Goal: Task Accomplishment & Management: Manage account settings

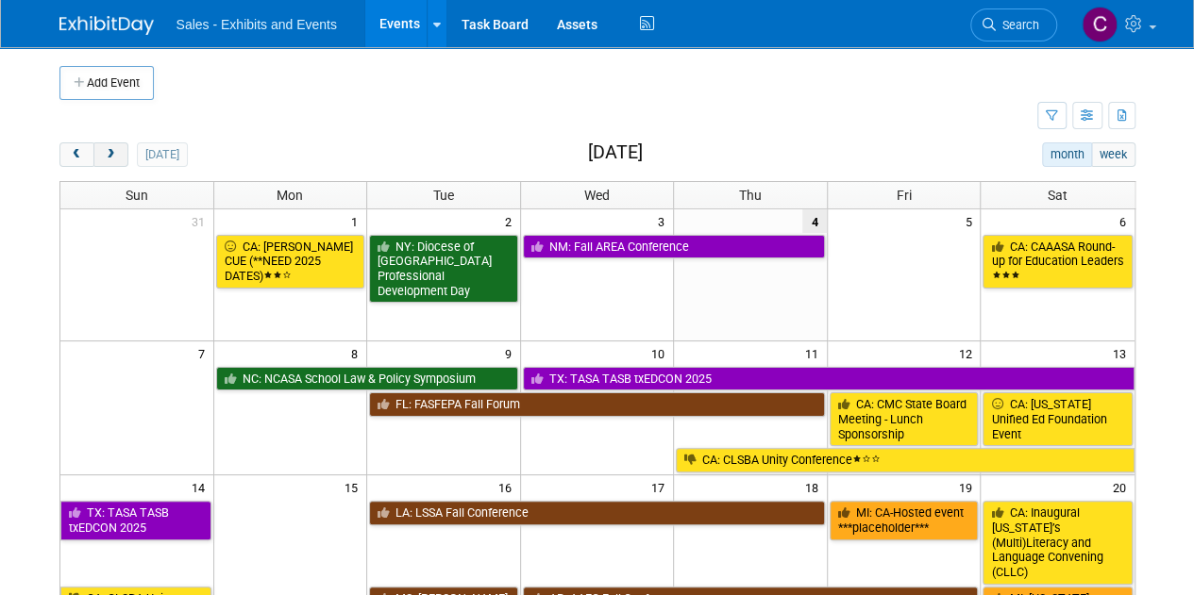
click at [111, 159] on span "next" at bounding box center [111, 155] width 14 height 12
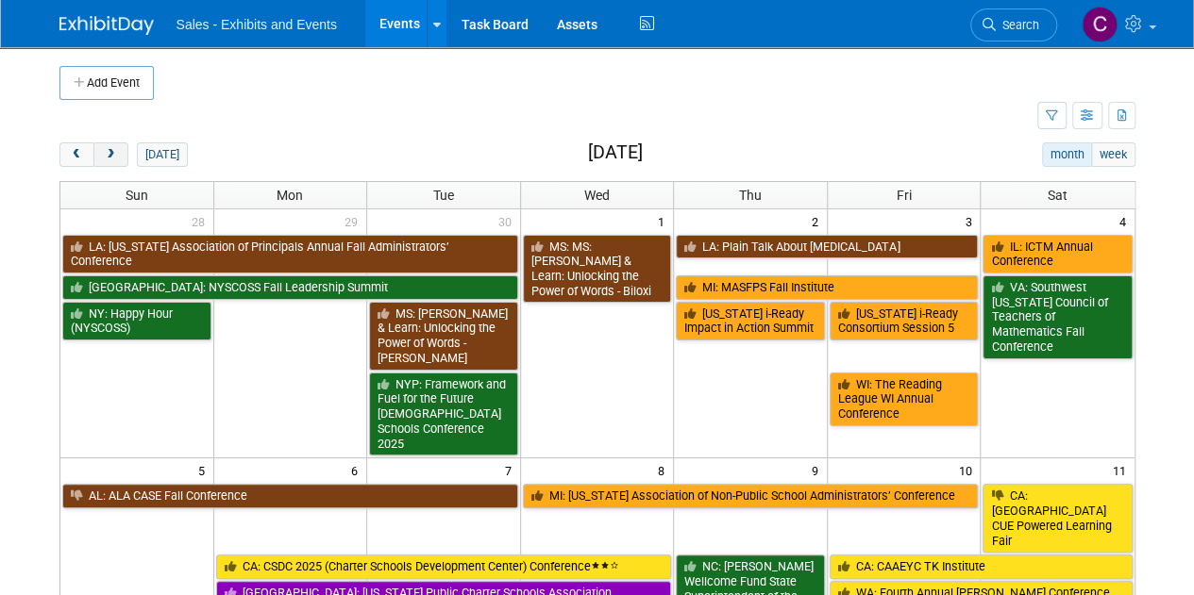
click at [111, 159] on span "next" at bounding box center [111, 155] width 14 height 12
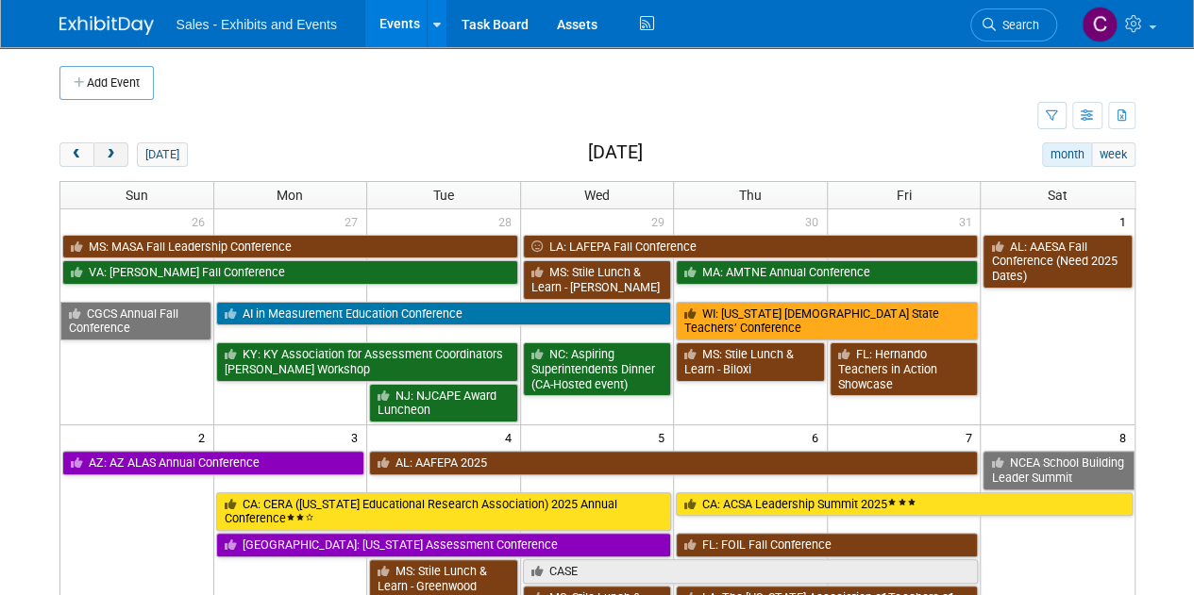
click at [111, 159] on span "next" at bounding box center [111, 155] width 14 height 12
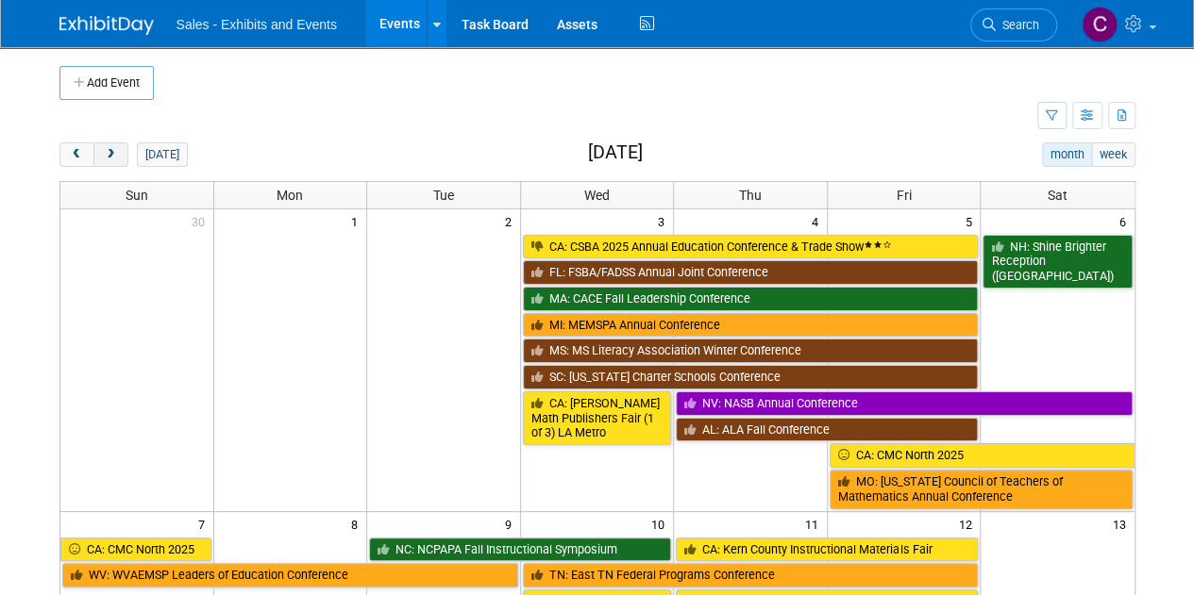
click at [111, 159] on span "next" at bounding box center [111, 155] width 14 height 12
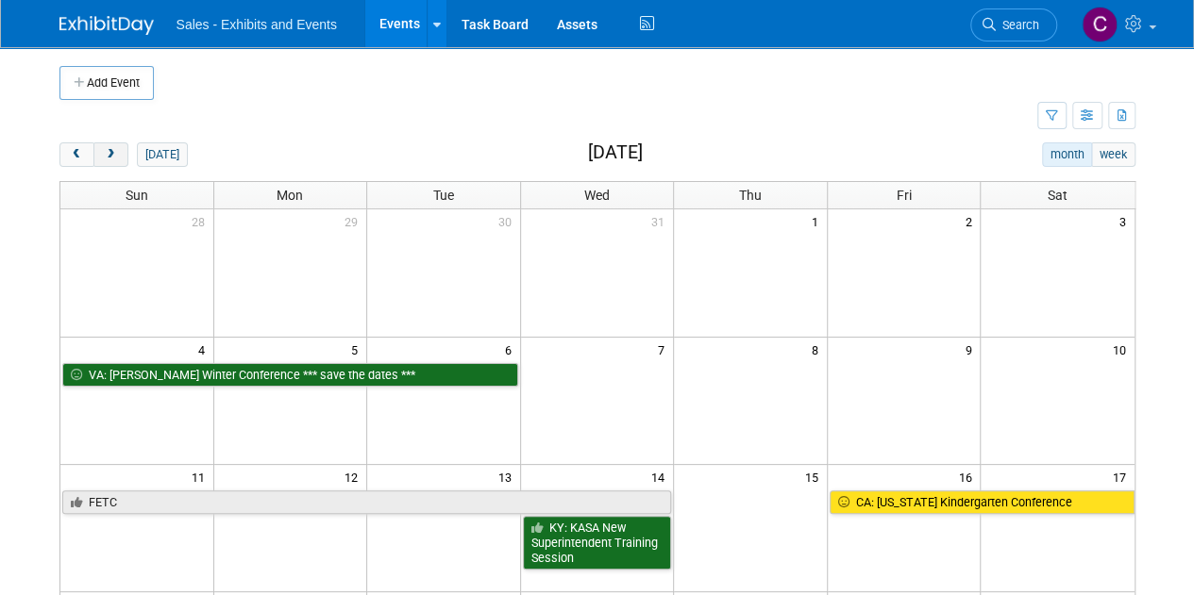
click at [111, 159] on span "next" at bounding box center [111, 155] width 14 height 12
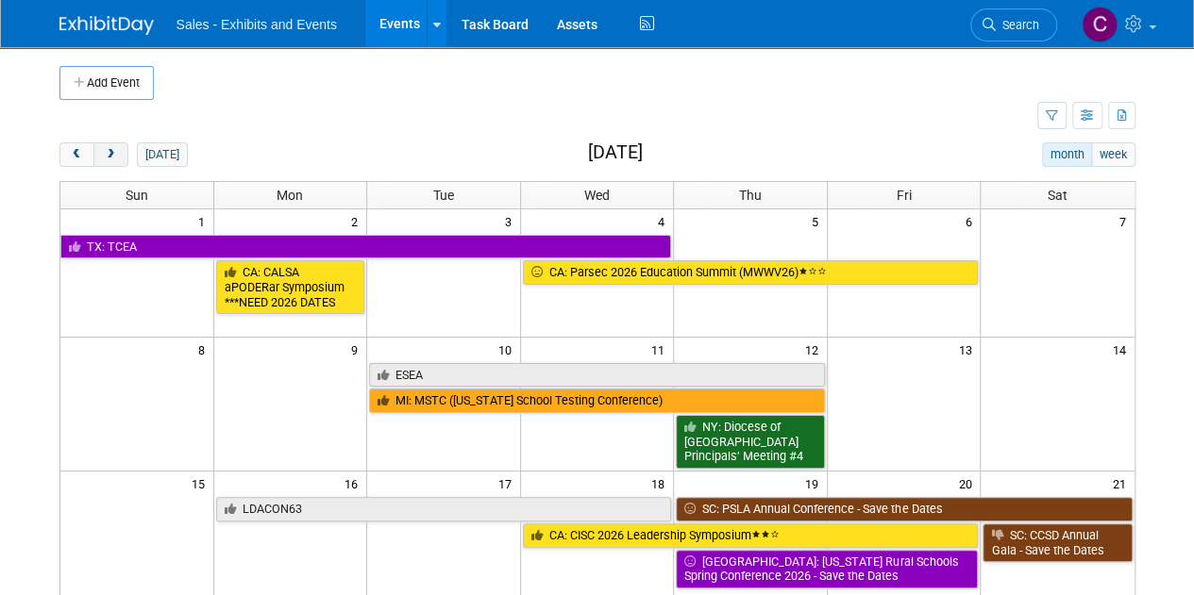
click at [111, 159] on span "next" at bounding box center [111, 155] width 14 height 12
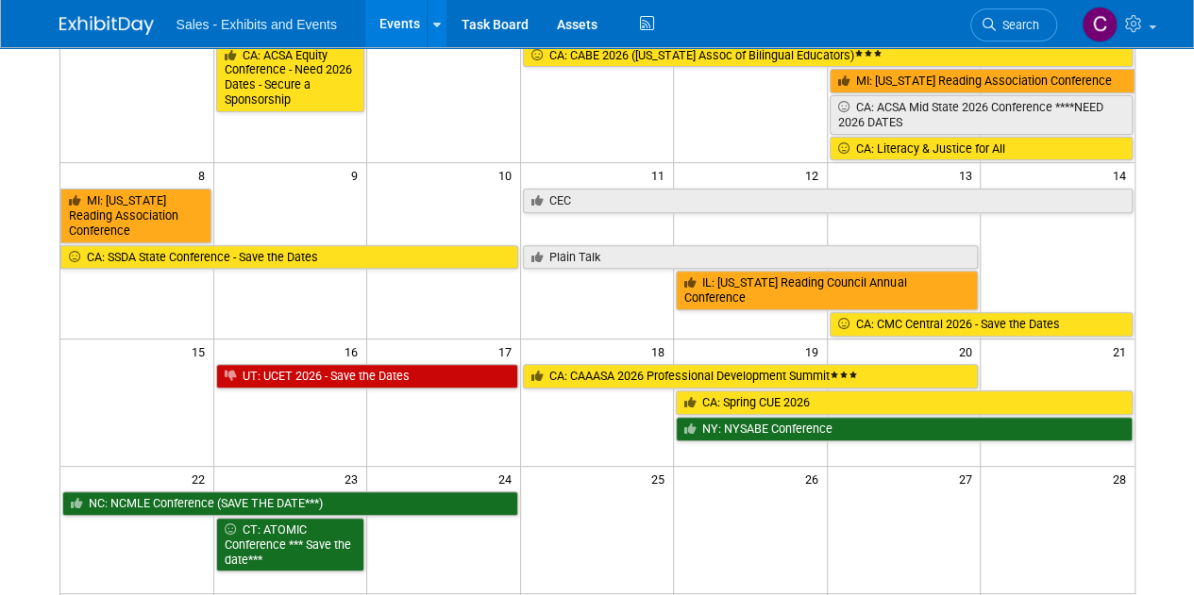
scroll to position [324, 0]
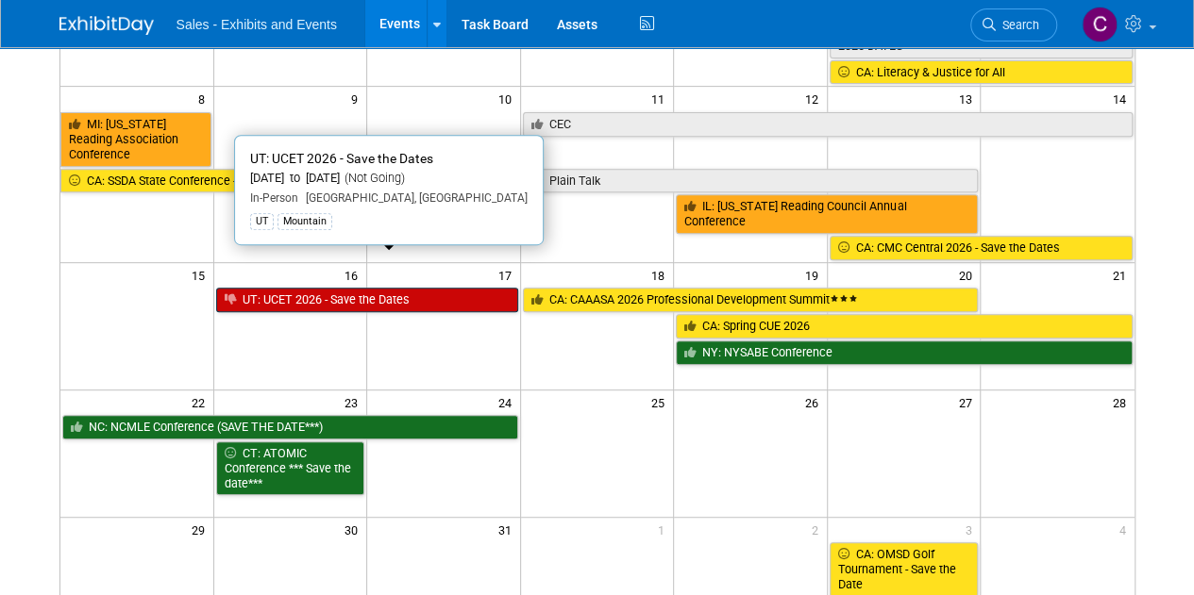
click at [359, 288] on link "UT: UCET 2026 - Save the Dates" at bounding box center [367, 300] width 302 height 25
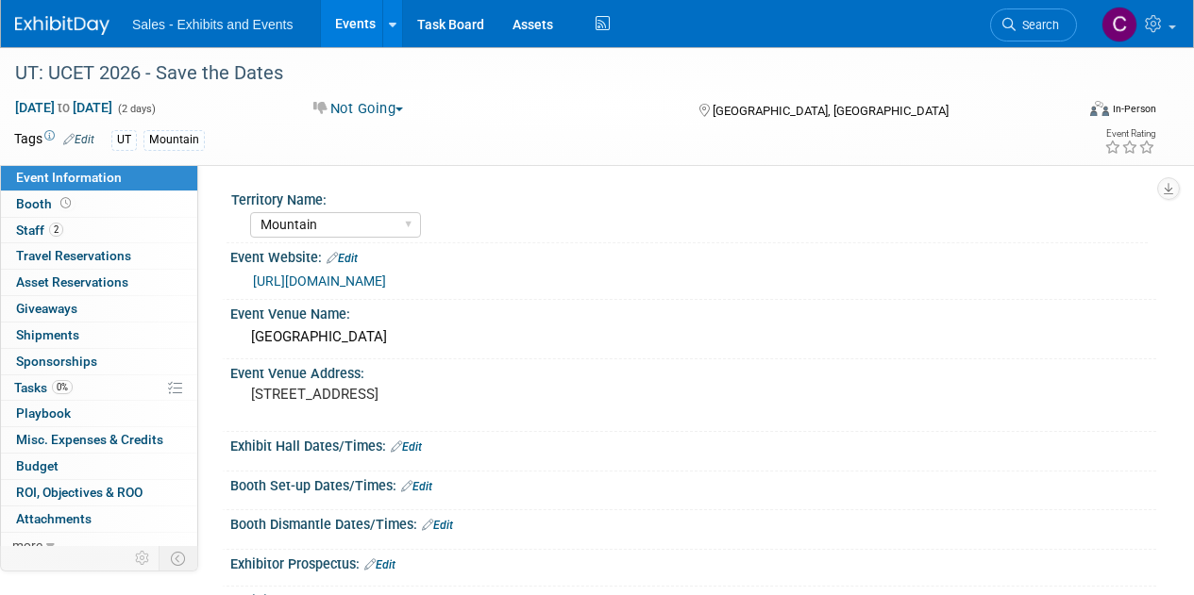
select select "Mountain"
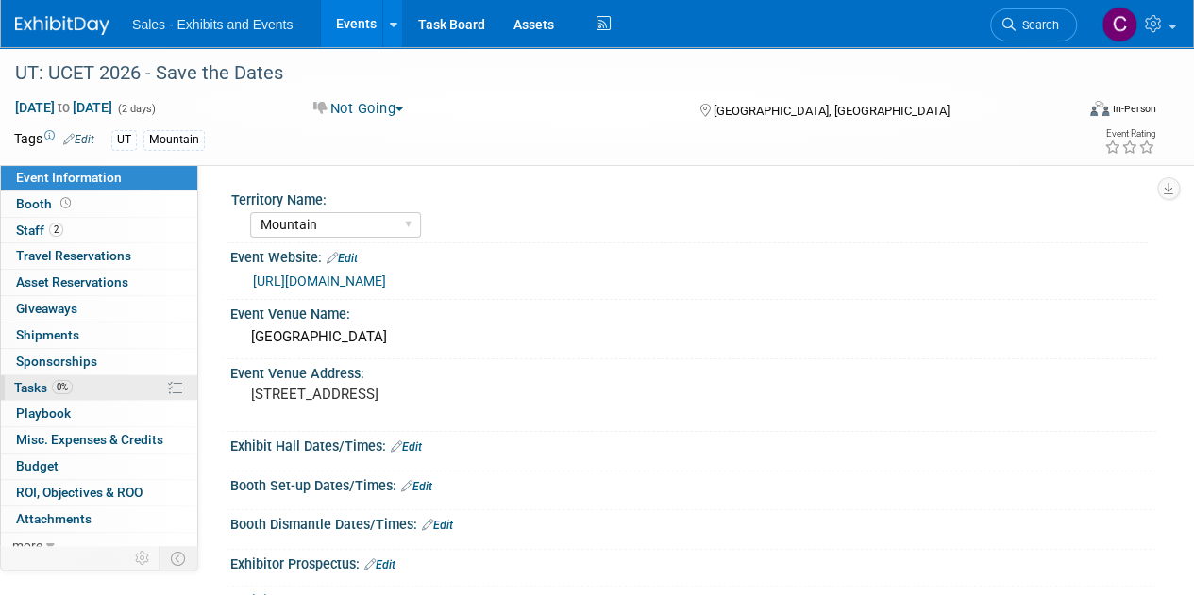
click at [29, 390] on span "Tasks 0%" at bounding box center [43, 387] width 59 height 15
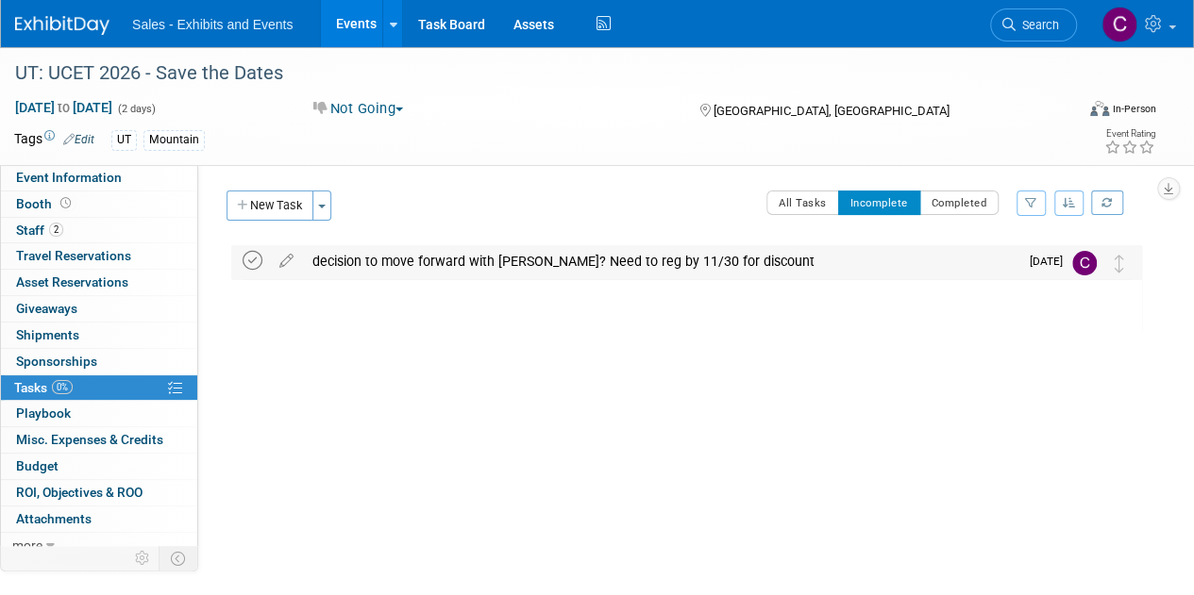
click at [254, 267] on icon at bounding box center [253, 261] width 20 height 20
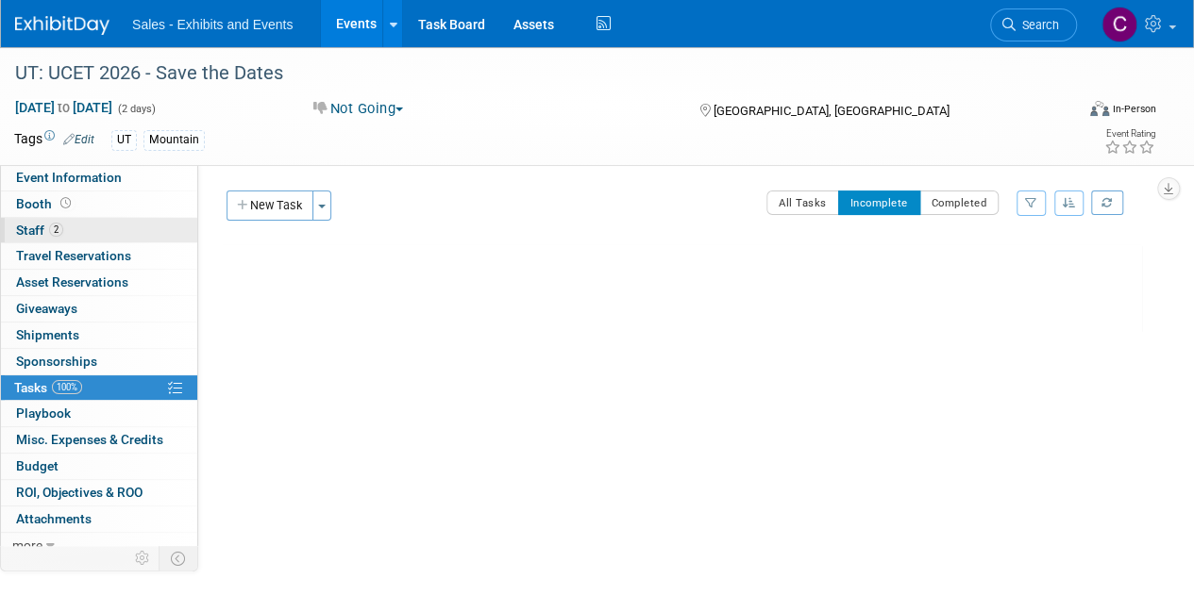
click at [25, 226] on span "Staff 2" at bounding box center [39, 230] width 47 height 15
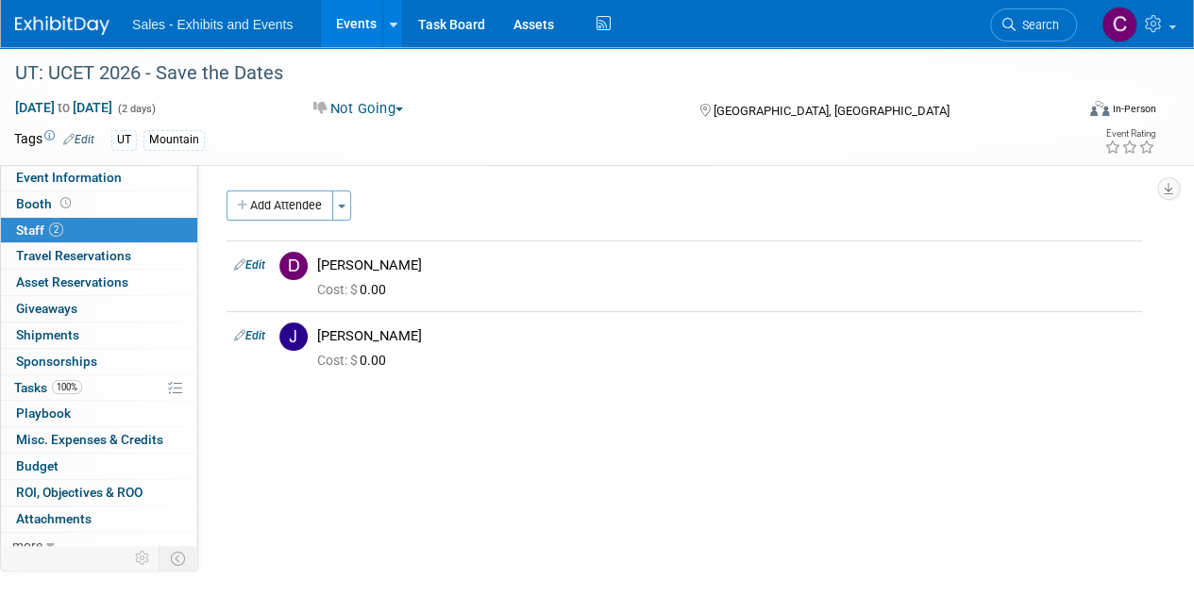
click at [343, 25] on link "Events" at bounding box center [355, 23] width 69 height 47
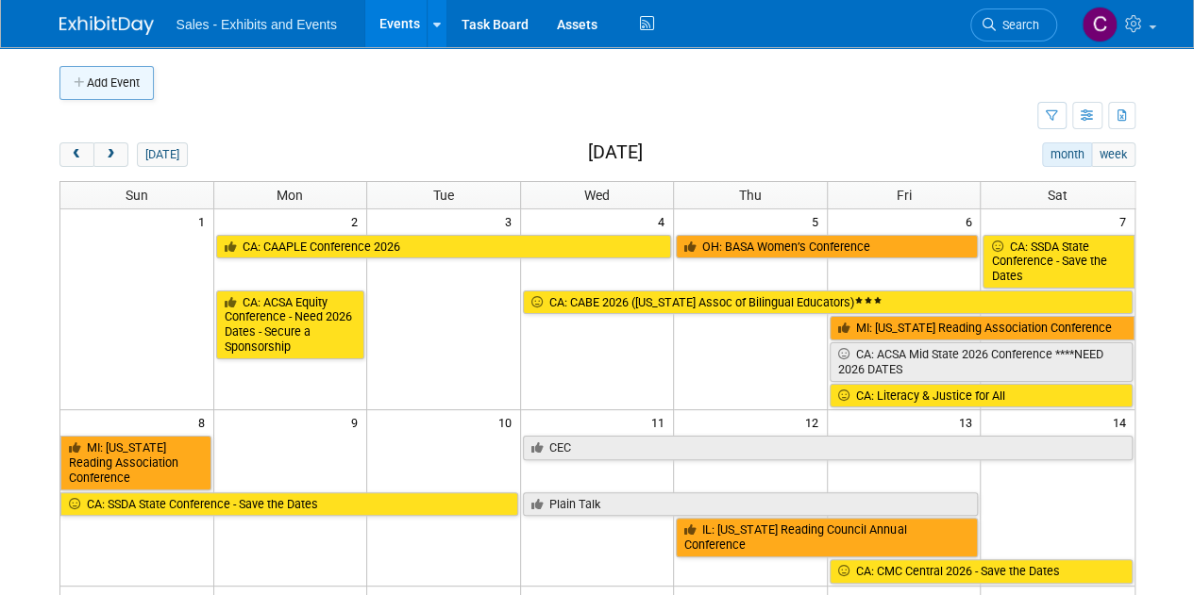
click at [126, 92] on button "Add Event" at bounding box center [106, 83] width 94 height 34
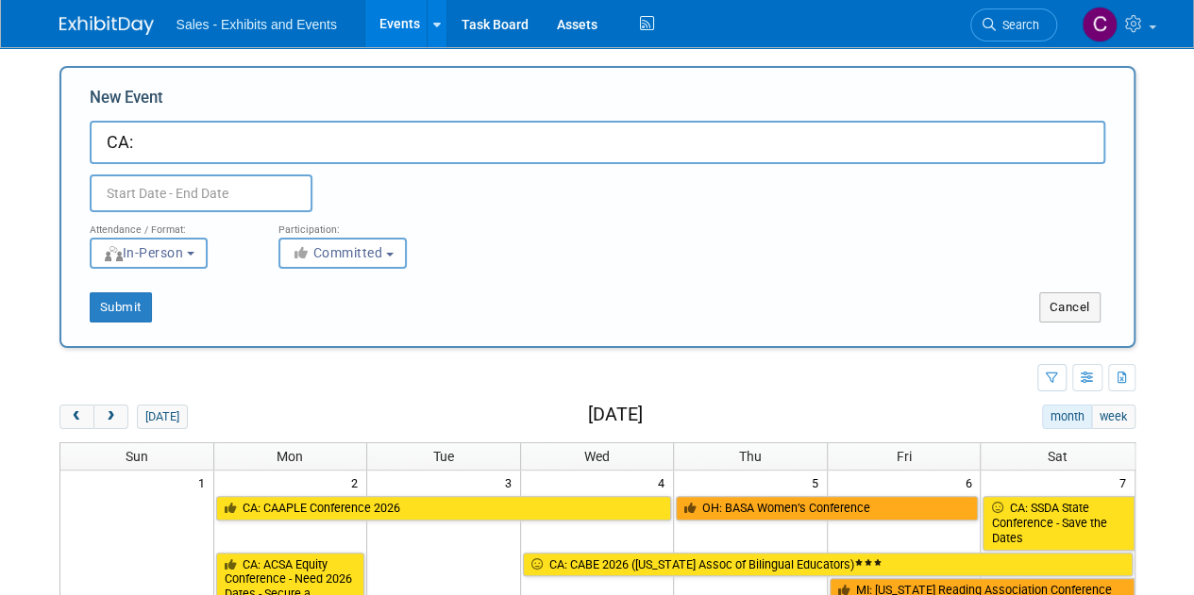
paste input "Kings County Office of Education Math Adoption Fair"
type input "CA: Kings County Office of Education Math Adoption Fair"
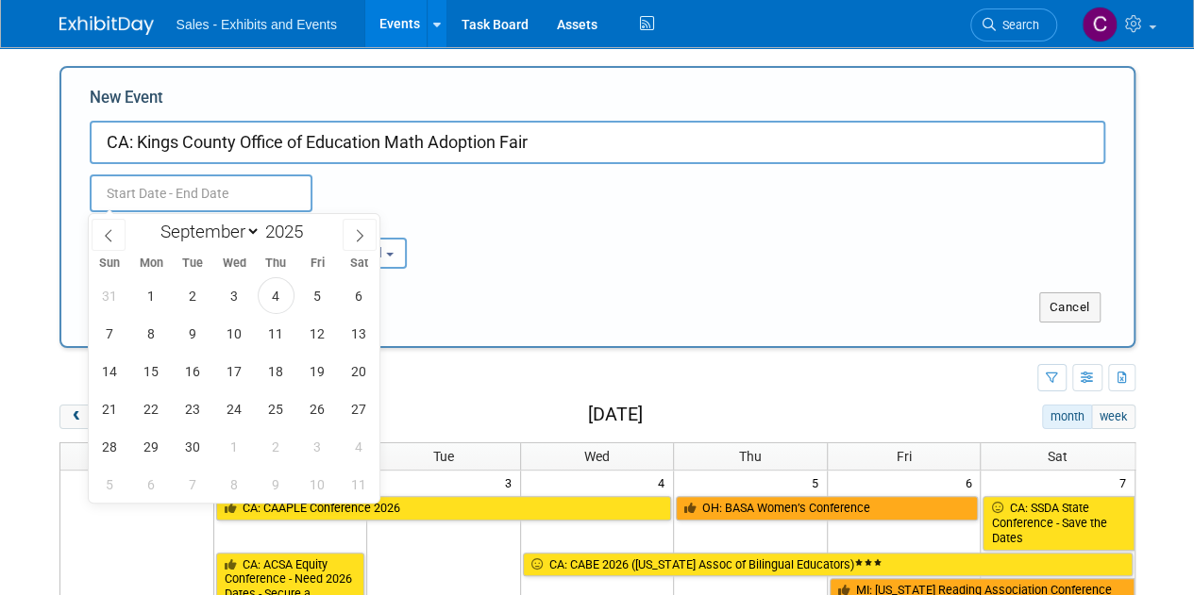
click at [141, 197] on input "text" at bounding box center [201, 194] width 223 height 38
click at [212, 236] on select "January February March April May June July August September October November De…" at bounding box center [206, 232] width 109 height 24
select select "11"
click at [152, 220] on select "January February March April May June July August September October November De…" at bounding box center [206, 232] width 109 height 24
click at [161, 334] on span "8" at bounding box center [151, 333] width 37 height 37
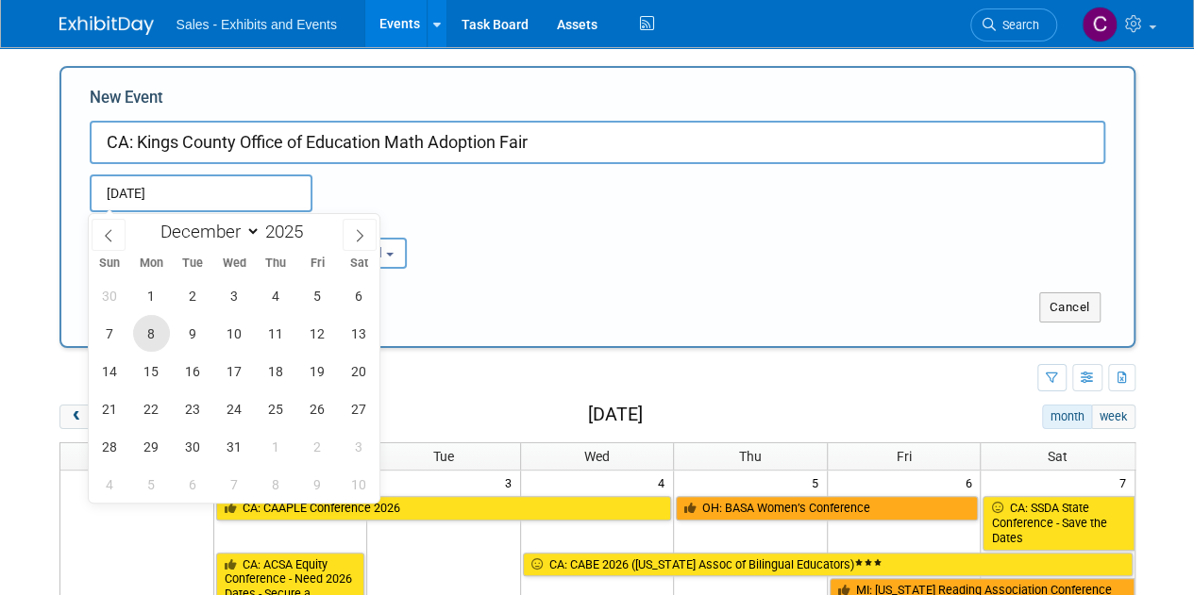
type input "[DATE] to [DATE]"
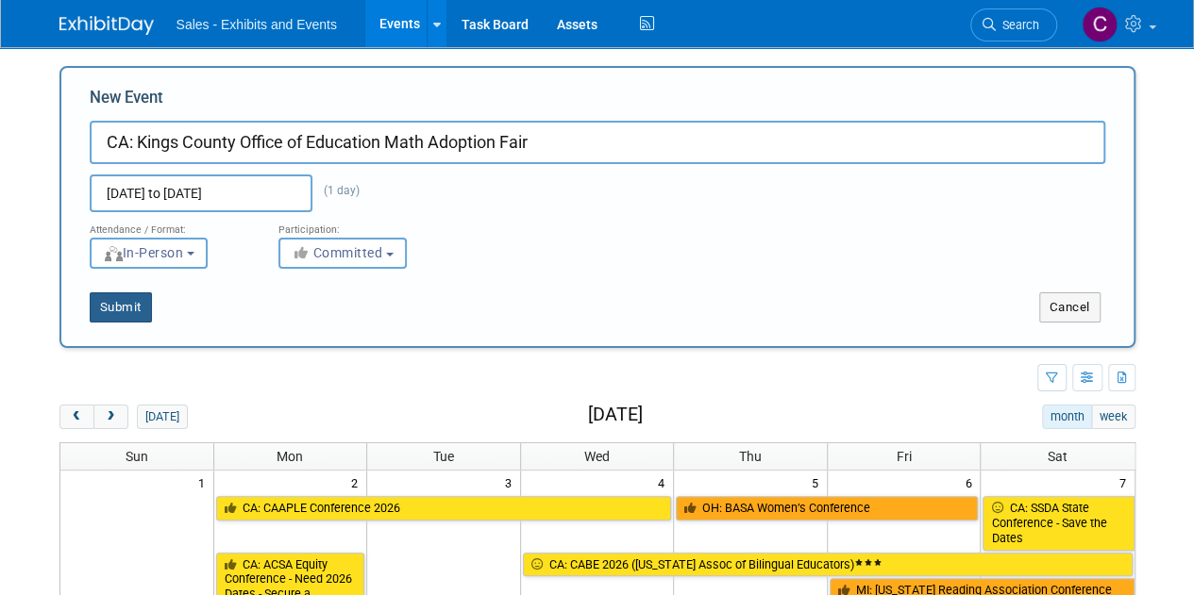
click at [143, 314] on button "Submit" at bounding box center [121, 308] width 62 height 30
type input "CA: Kings County Office of Education Math Adoption Fair"
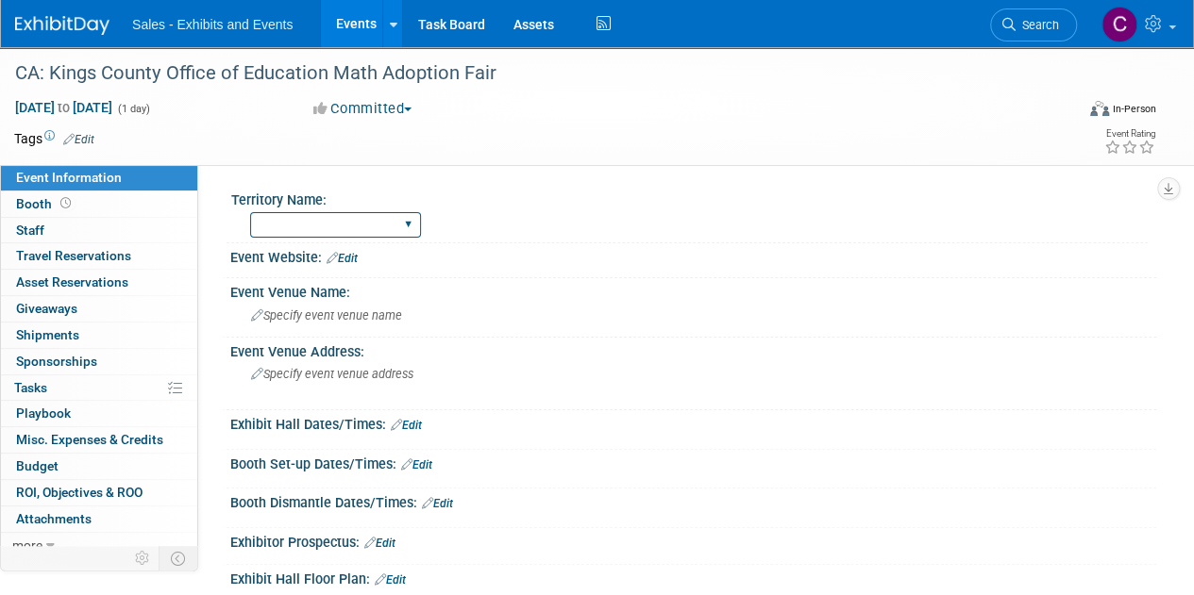
click at [293, 227] on select "Atlantic Southeast Central Southwest Pacific Mountain National Strategic Partne…" at bounding box center [335, 224] width 171 height 25
select select "Pacific"
click at [250, 212] on select "Atlantic Southeast Central Southwest Pacific Mountain National Strategic Partne…" at bounding box center [335, 224] width 171 height 25
click at [91, 139] on link "Edit" at bounding box center [78, 139] width 31 height 13
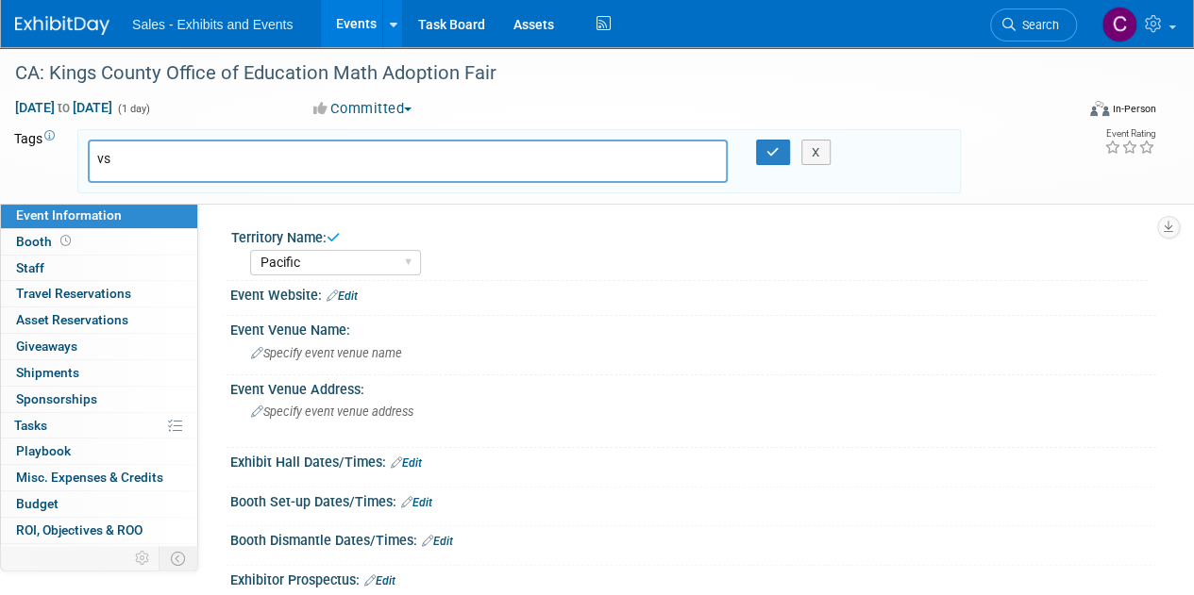
type input "v"
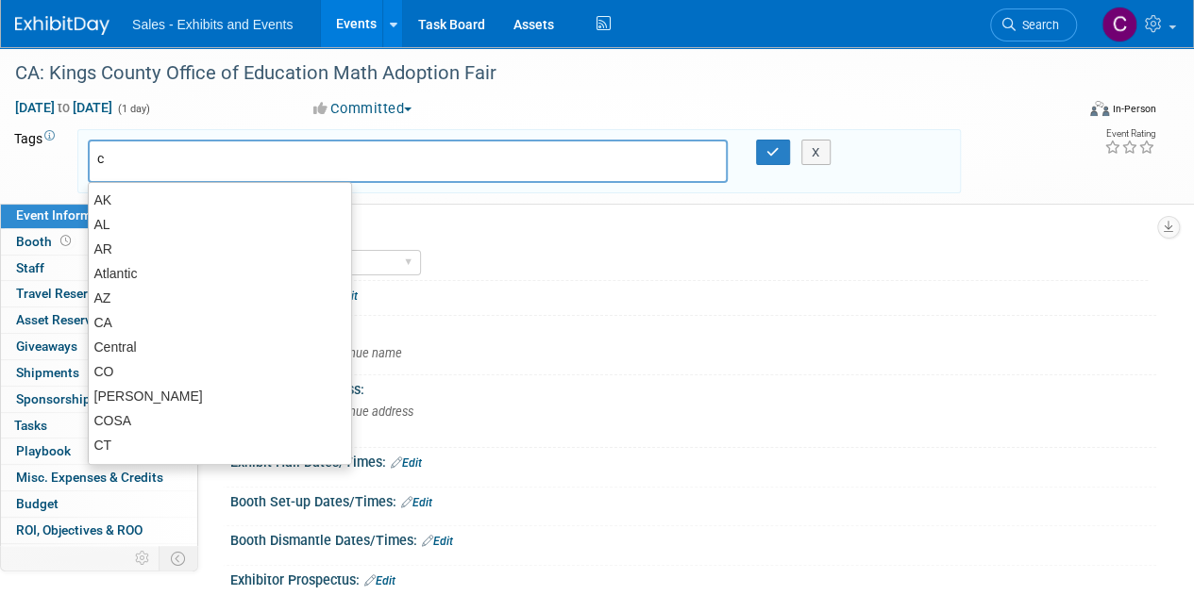
type input "ca"
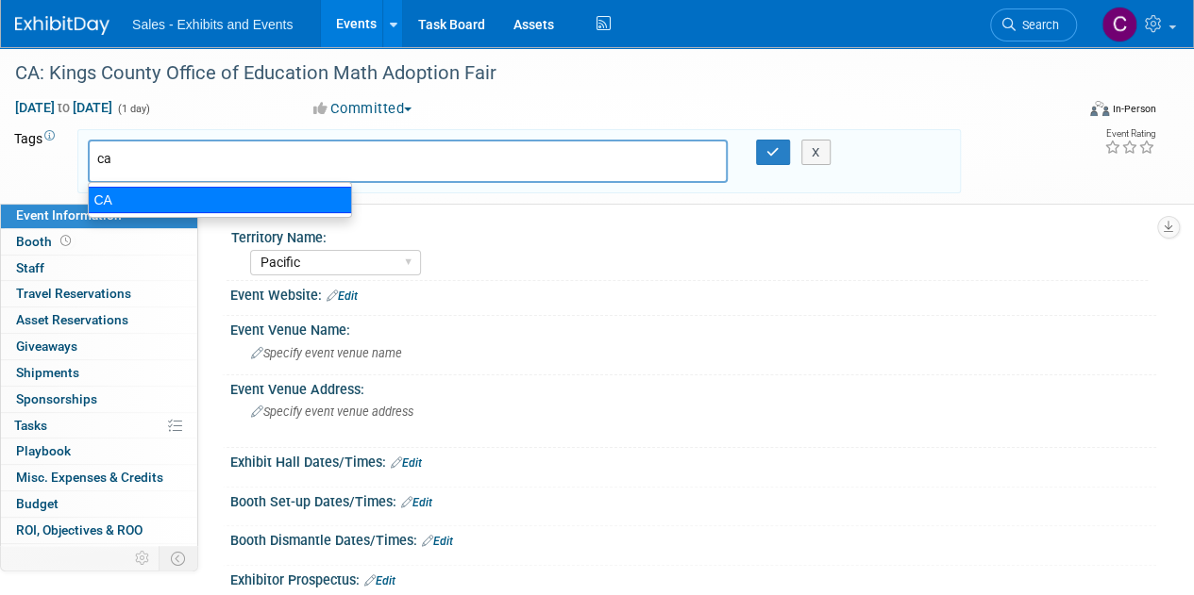
click at [119, 197] on div "CA" at bounding box center [220, 200] width 264 height 26
type input "CA"
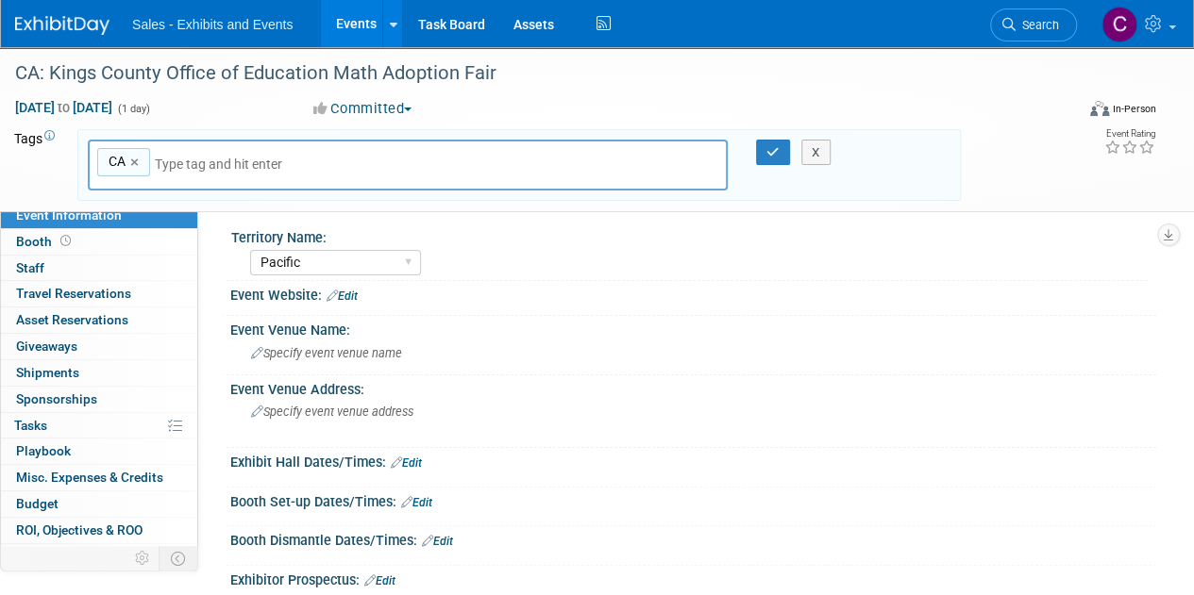
type input "p"
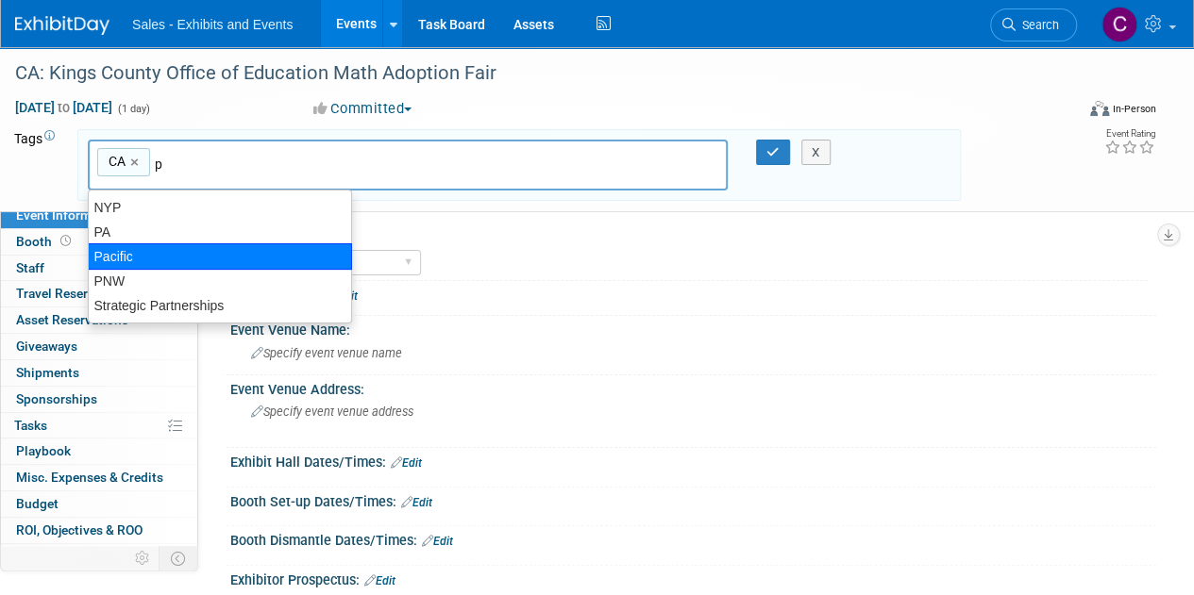
click at [176, 258] on div "Pacific" at bounding box center [220, 256] width 264 height 26
type input "CA, Pacific"
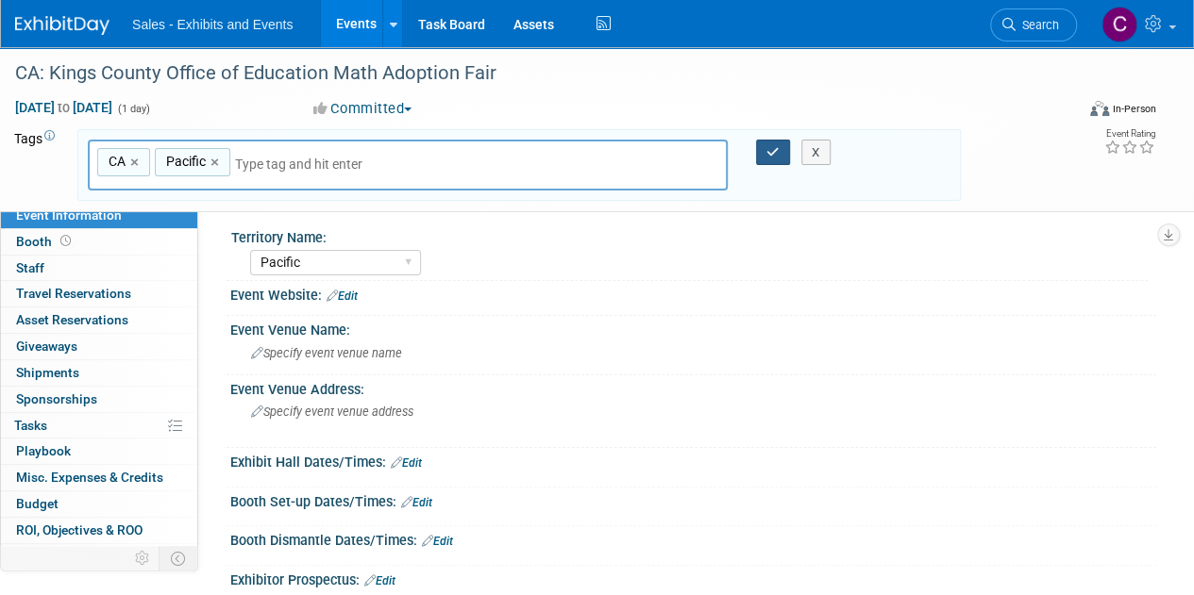
click at [777, 150] on icon "button" at bounding box center [772, 152] width 13 height 12
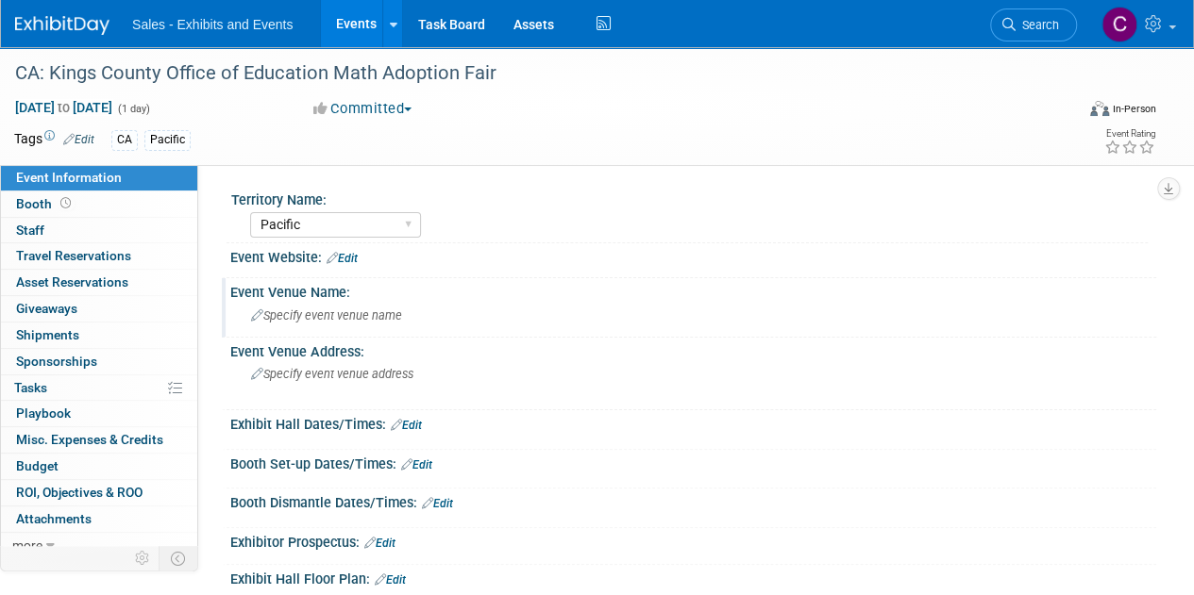
click at [338, 310] on span "Specify event venue name" at bounding box center [326, 316] width 151 height 14
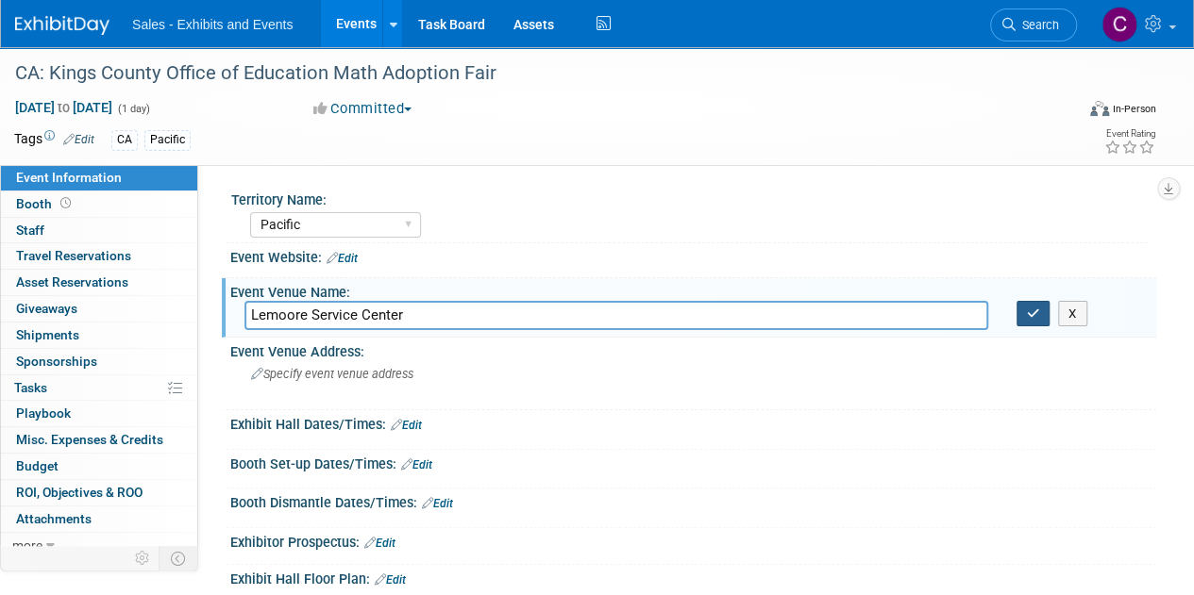
type input "Lemoore Service Center"
click at [1028, 318] on icon "button" at bounding box center [1033, 314] width 13 height 12
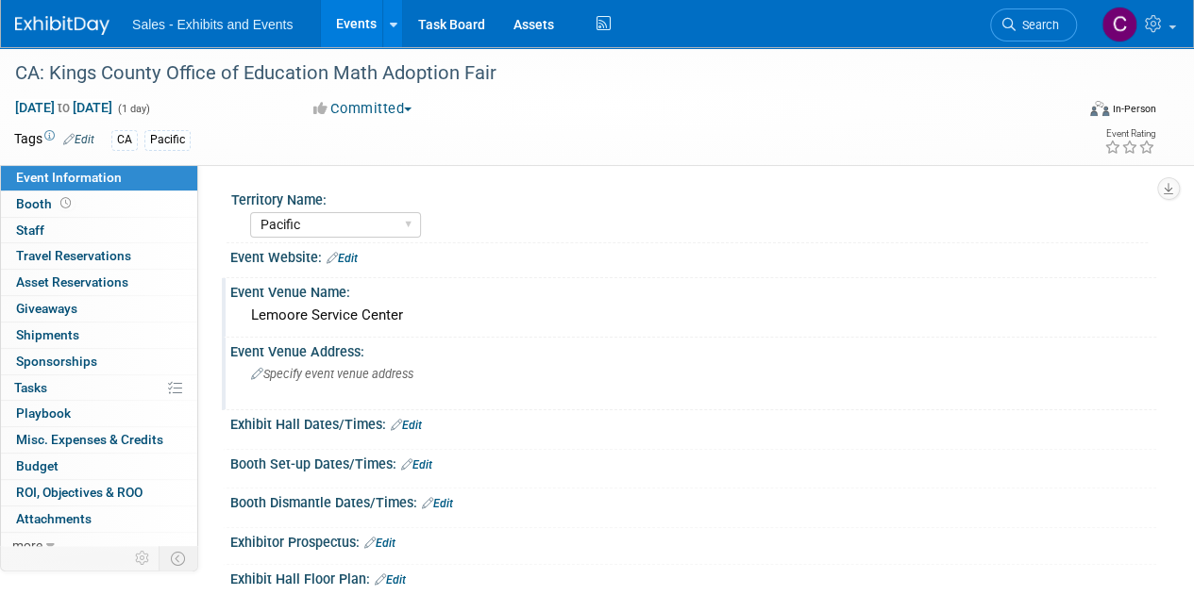
click at [309, 381] on div "Specify event venue address" at bounding box center [423, 381] width 358 height 43
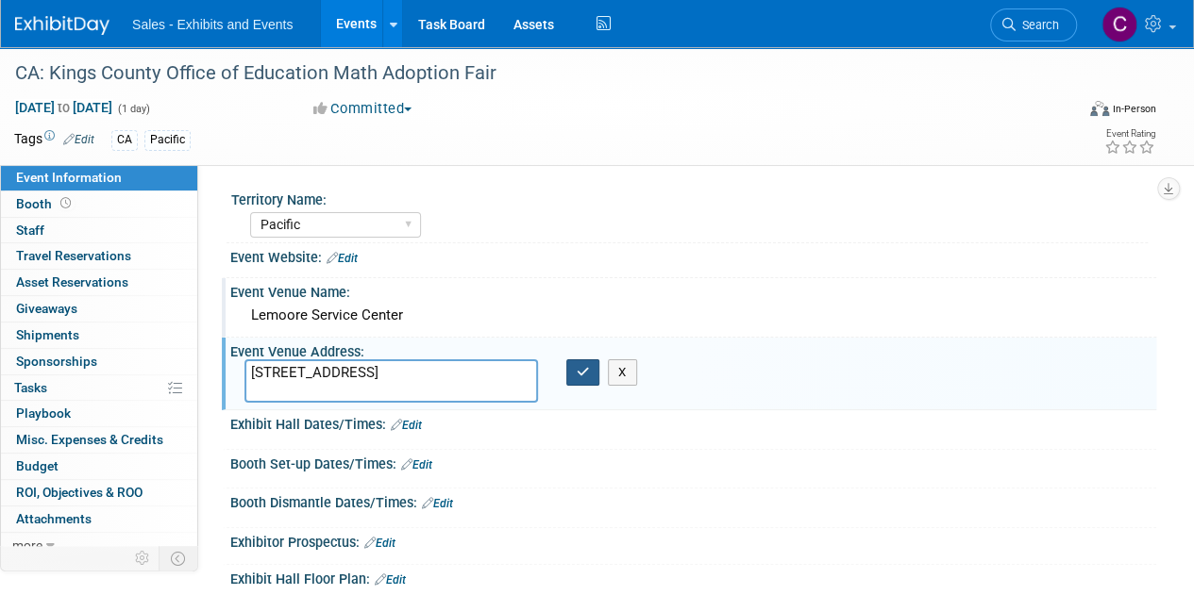
type textarea "876 E D St, Lemoore, CA 93245"
click at [589, 371] on button "button" at bounding box center [583, 373] width 34 height 26
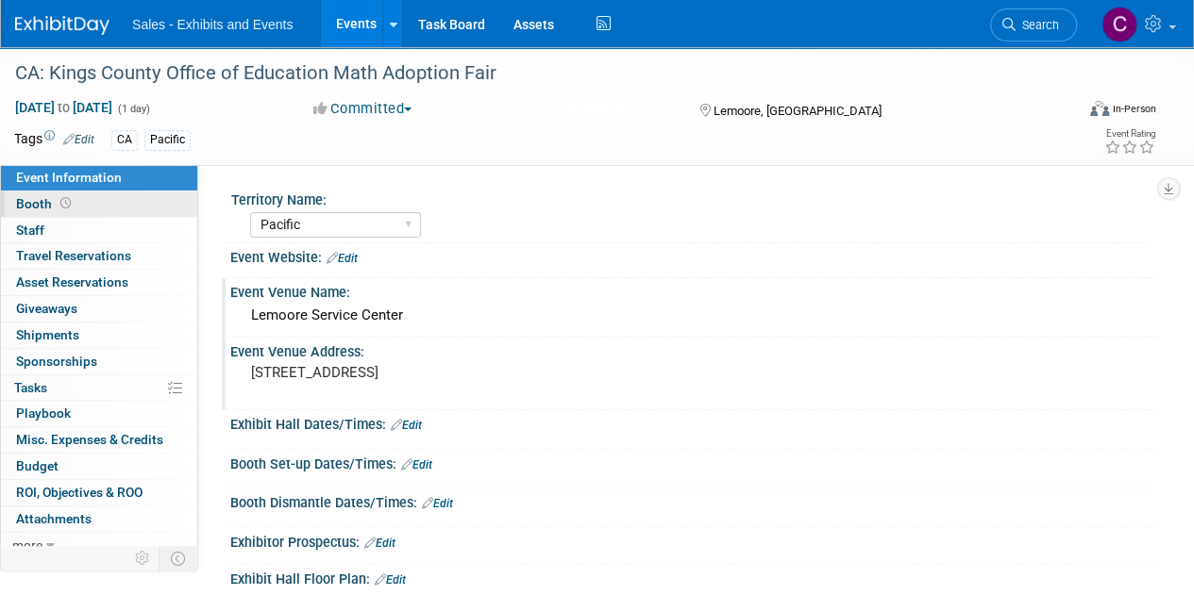
click at [25, 203] on span "Booth" at bounding box center [45, 203] width 59 height 15
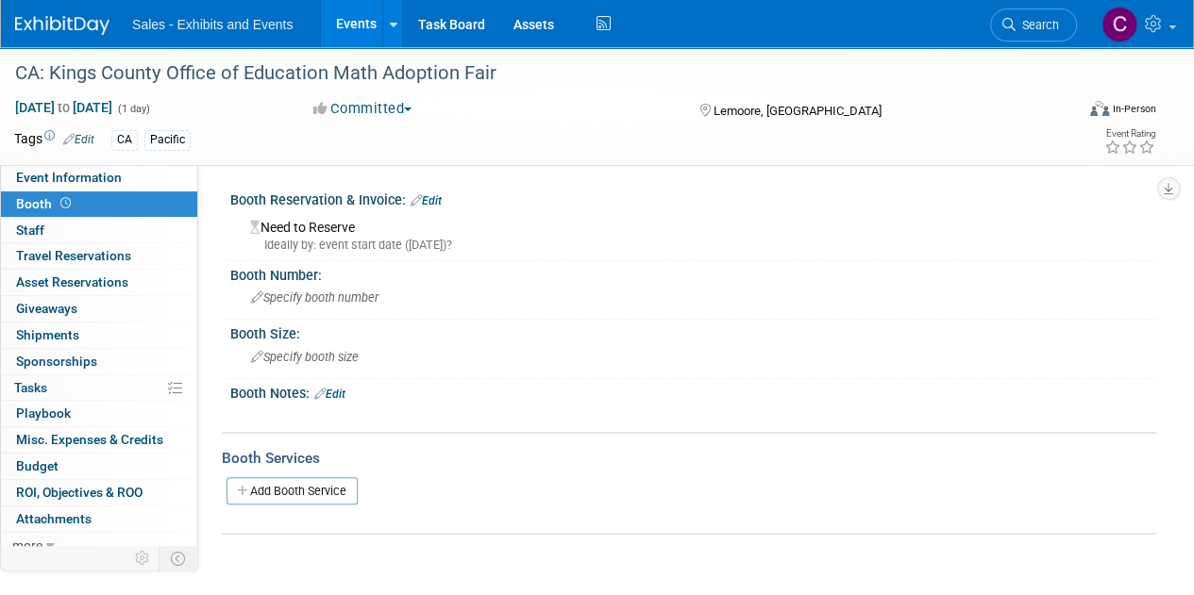
click at [430, 200] on link "Edit" at bounding box center [426, 200] width 31 height 13
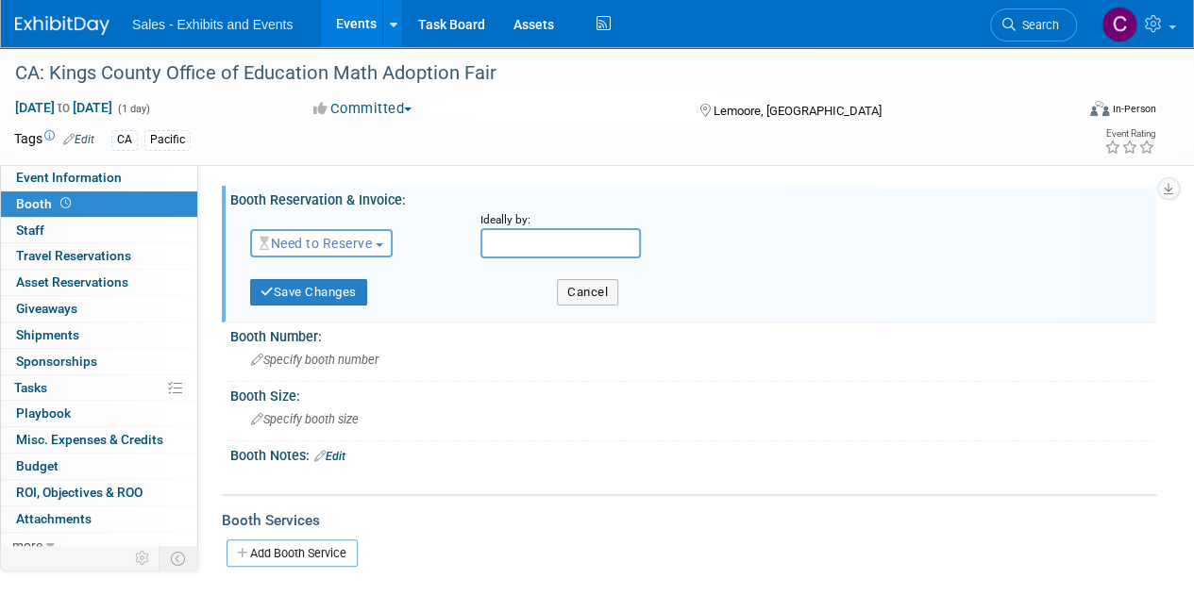
click at [327, 255] on button "Need to Reserve" at bounding box center [321, 243] width 143 height 28
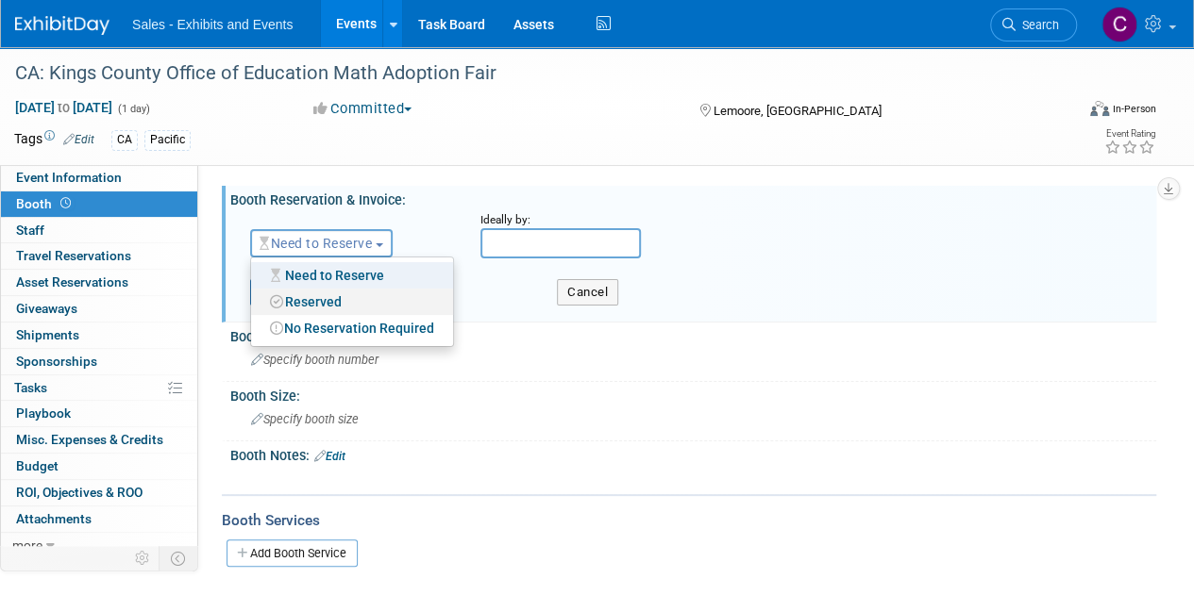
click at [325, 305] on link "Reserved" at bounding box center [352, 302] width 202 height 26
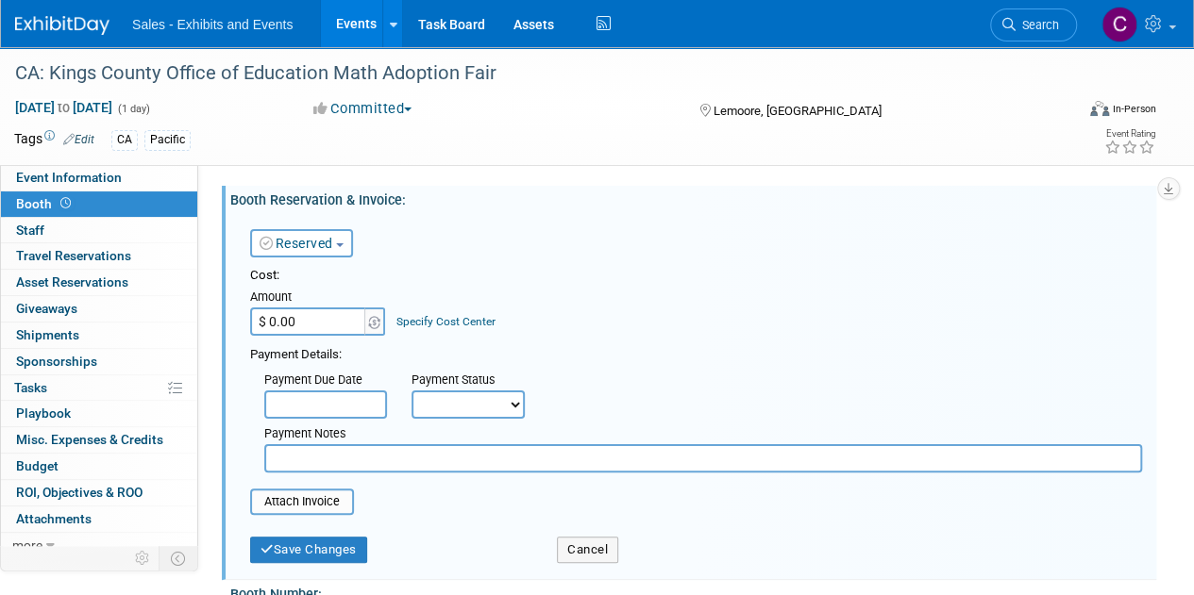
click at [466, 397] on select "Not Paid Yet Partially Paid Paid in Full" at bounding box center [467, 405] width 113 height 28
select select "3"
click at [411, 391] on select "Not Paid Yet Partially Paid Paid in Full" at bounding box center [467, 405] width 113 height 28
type input "$ 400.00"
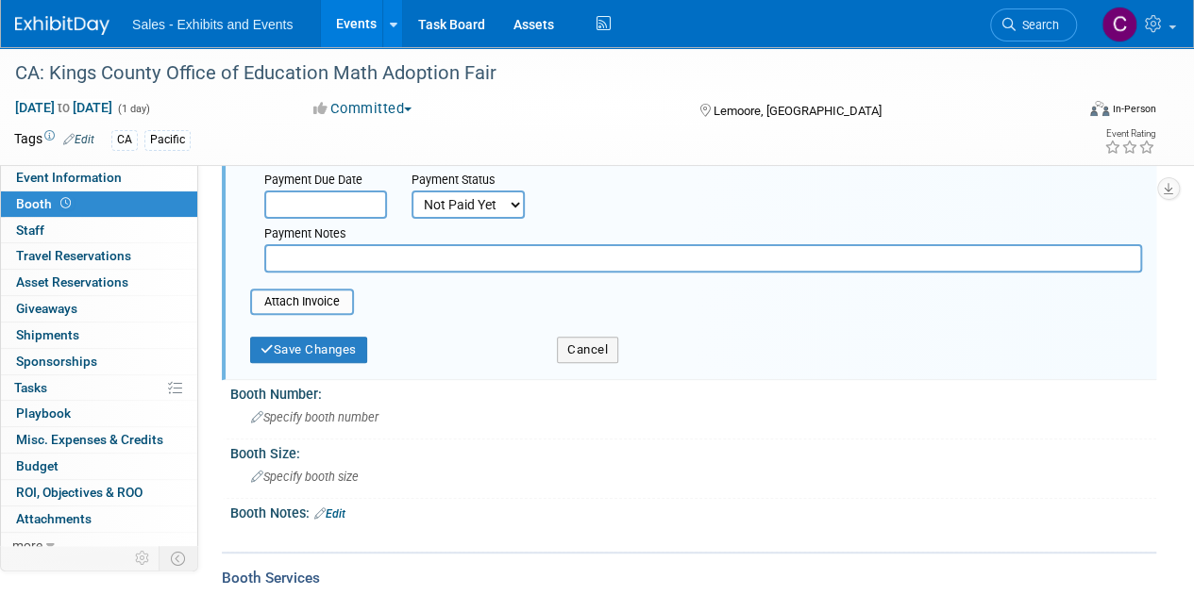
scroll to position [215, 0]
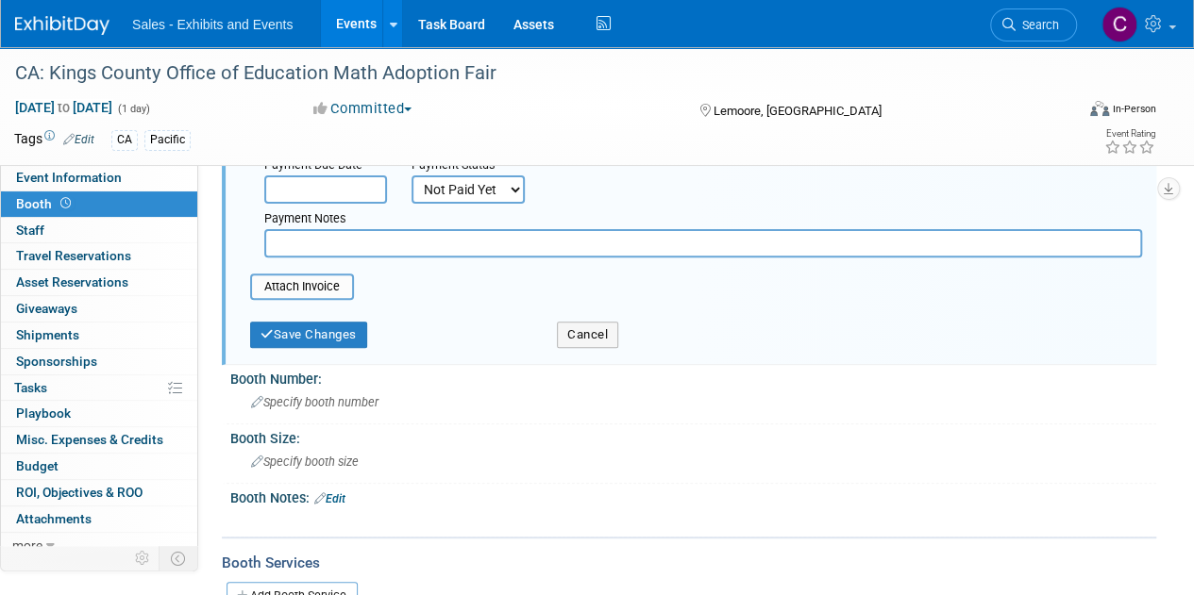
click at [438, 235] on input "text" at bounding box center [703, 243] width 878 height 28
click at [273, 254] on input "need payment details & next steps" at bounding box center [703, 243] width 878 height 28
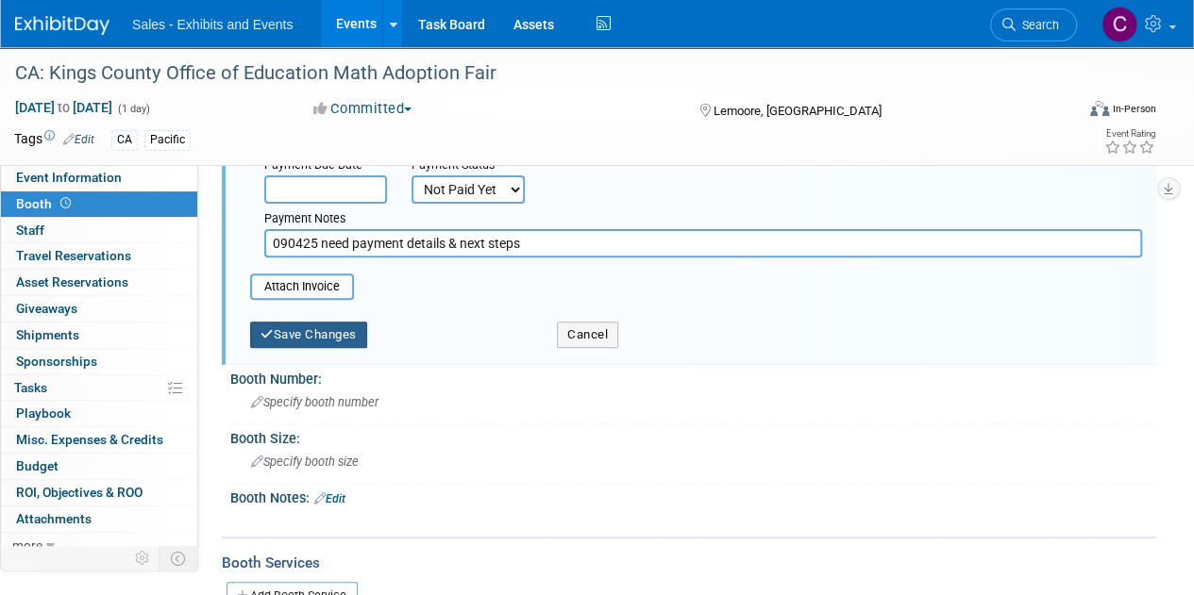
type input "090425 need payment details & next steps"
click at [271, 334] on icon "submit" at bounding box center [266, 334] width 13 height 12
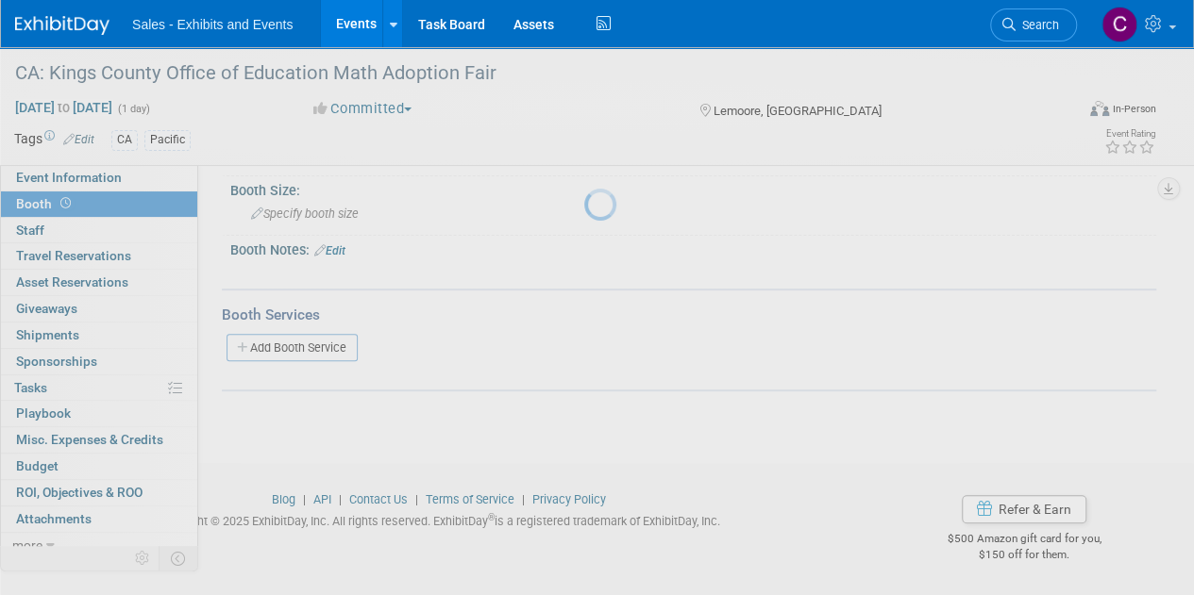
scroll to position [187, 0]
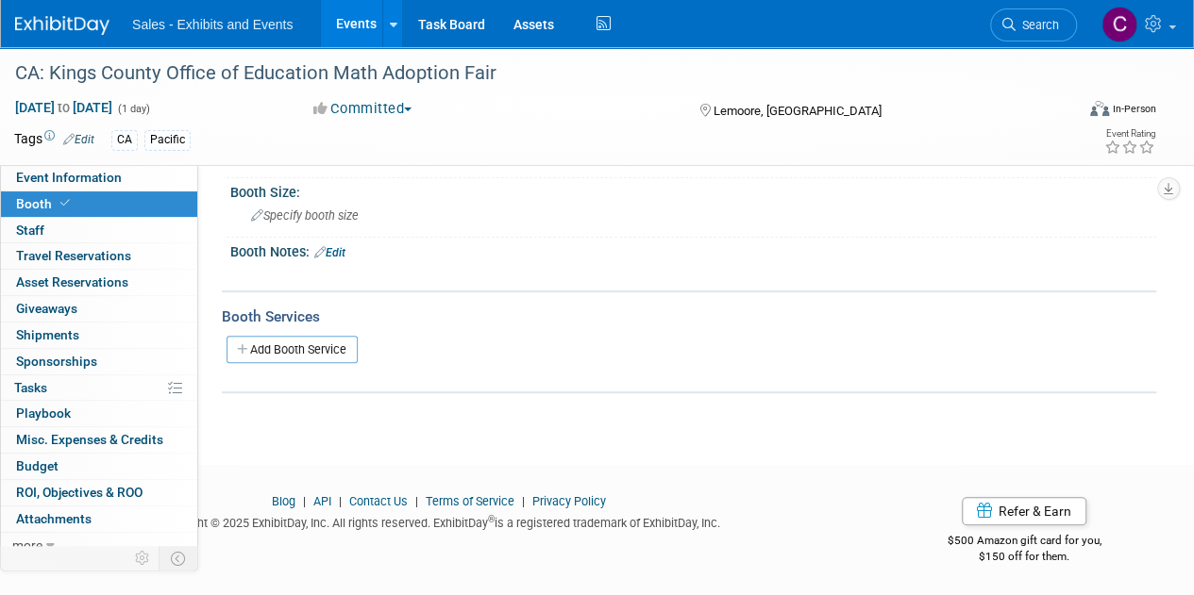
click at [341, 250] on link "Edit" at bounding box center [329, 252] width 31 height 13
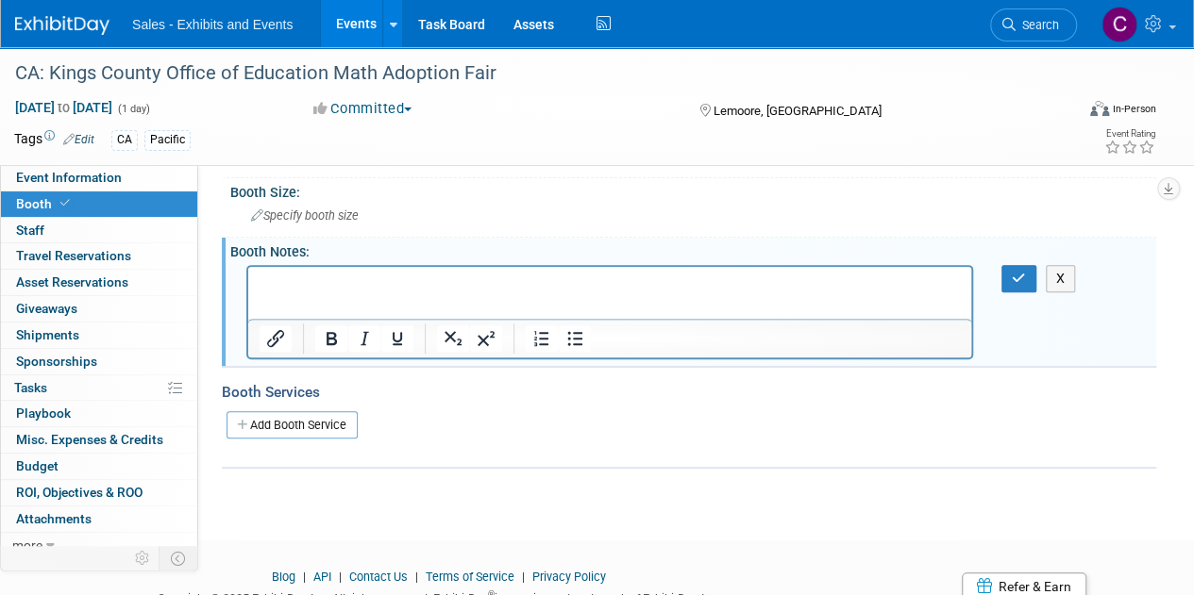
scroll to position [0, 0]
drag, startPoint x: 349, startPoint y: 296, endPoint x: 295, endPoint y: 293, distance: 53.9
click at [295, 293] on html at bounding box center [609, 279] width 723 height 26
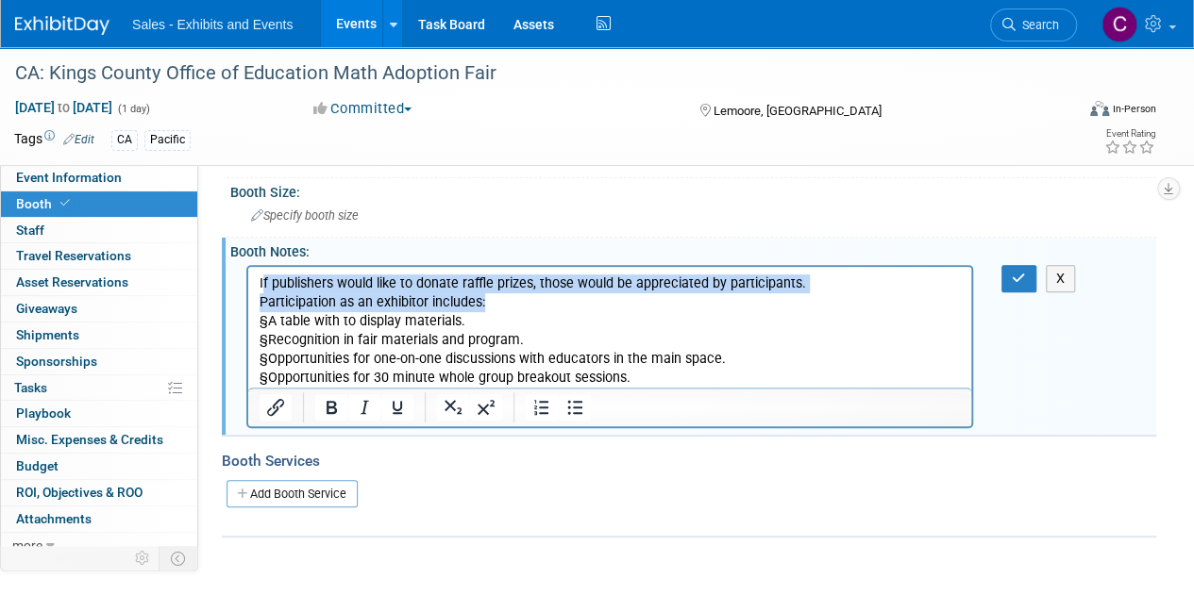
drag, startPoint x: 264, startPoint y: 281, endPoint x: 502, endPoint y: 298, distance: 238.4
click at [502, 298] on body "If publishers would like to donate raffle prizes, those would be appreciated by…" at bounding box center [610, 330] width 703 height 113
click at [350, 284] on p "If publishers would like to donate raffle prizes, those would be appreciated by…" at bounding box center [610, 283] width 701 height 19
drag, startPoint x: 259, startPoint y: 283, endPoint x: 499, endPoint y: 300, distance: 241.2
click at [499, 300] on body "If publishers would like to donate raffle prizes, those would be appreciated by…" at bounding box center [610, 330] width 703 height 113
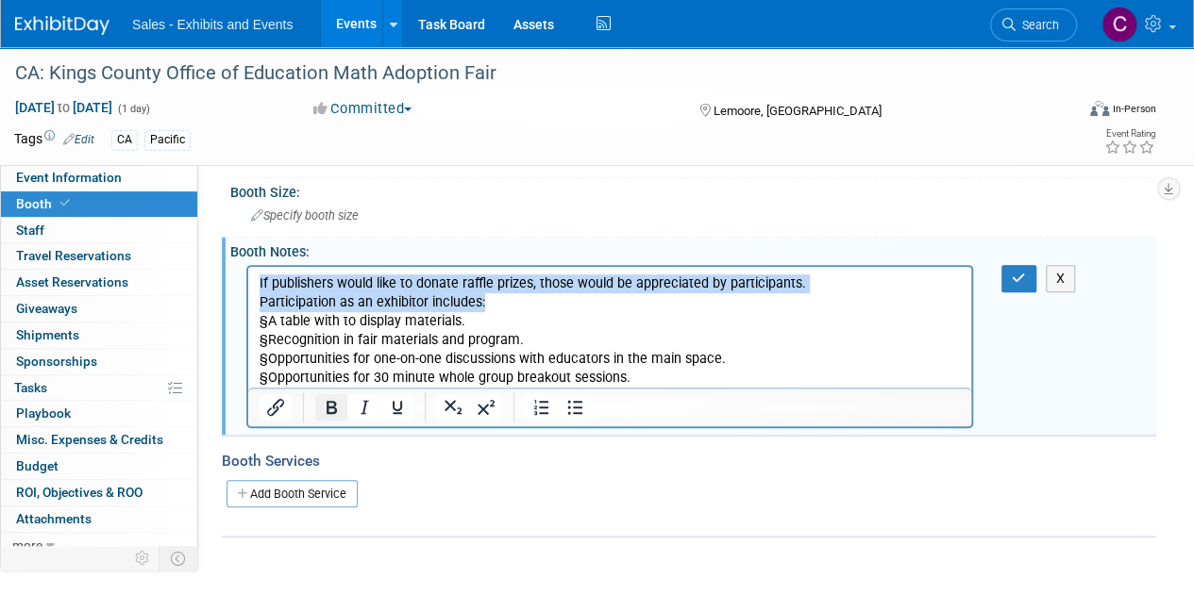
click at [334, 414] on icon "Bold" at bounding box center [331, 407] width 23 height 23
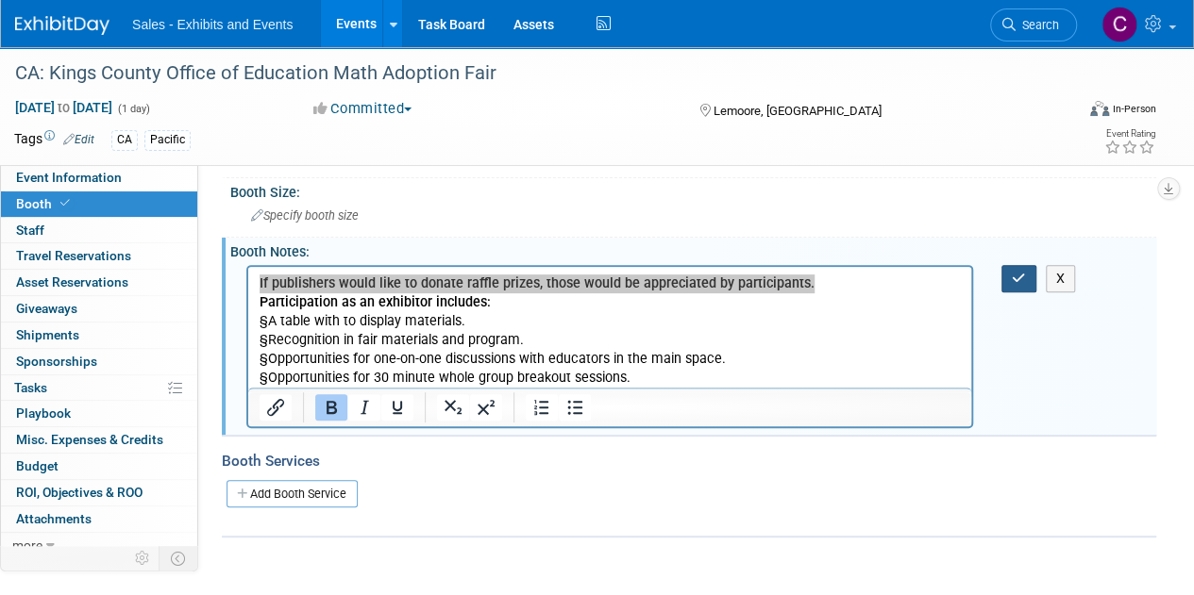
drag, startPoint x: 1010, startPoint y: 278, endPoint x: 999, endPoint y: 278, distance: 10.4
click at [1011, 278] on button "button" at bounding box center [1018, 278] width 35 height 27
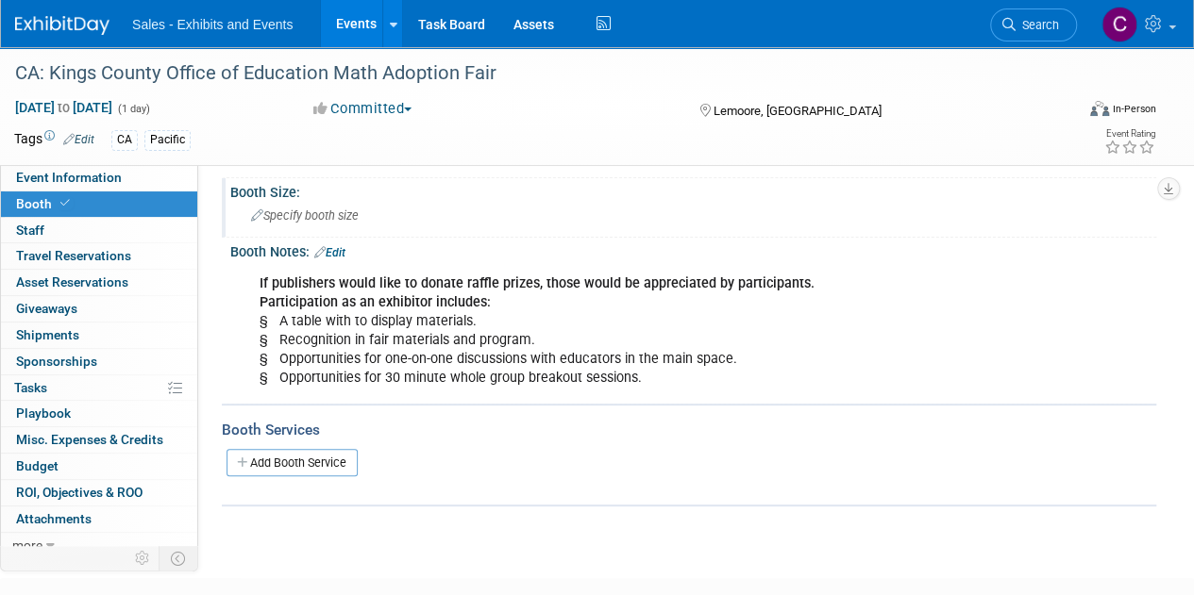
click at [289, 203] on div "Specify booth size" at bounding box center [692, 215] width 897 height 29
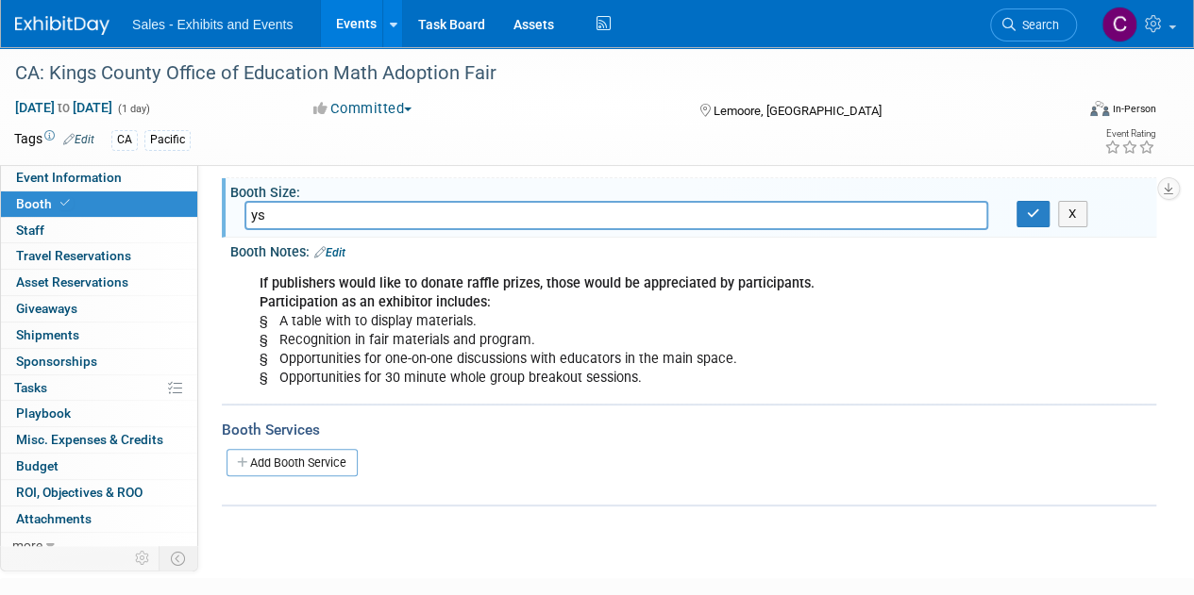
type input "y"
type input "table to display materials"
click at [1006, 214] on div "X" at bounding box center [1079, 214] width 154 height 26
click at [1020, 210] on button "button" at bounding box center [1033, 214] width 34 height 26
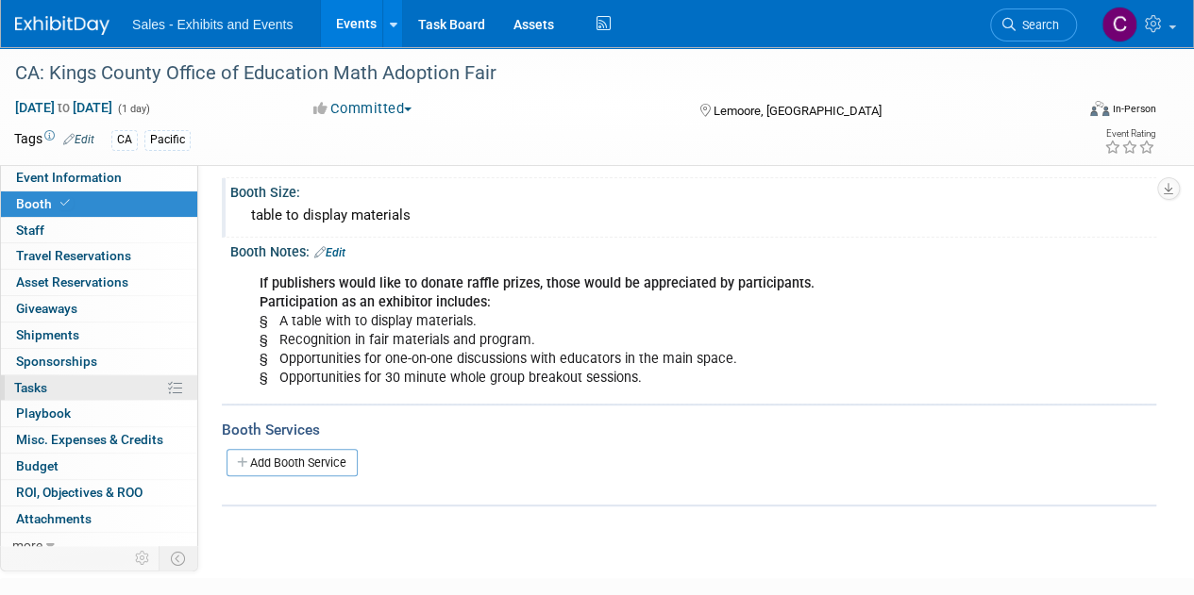
click at [40, 389] on span "Tasks 0%" at bounding box center [30, 387] width 33 height 15
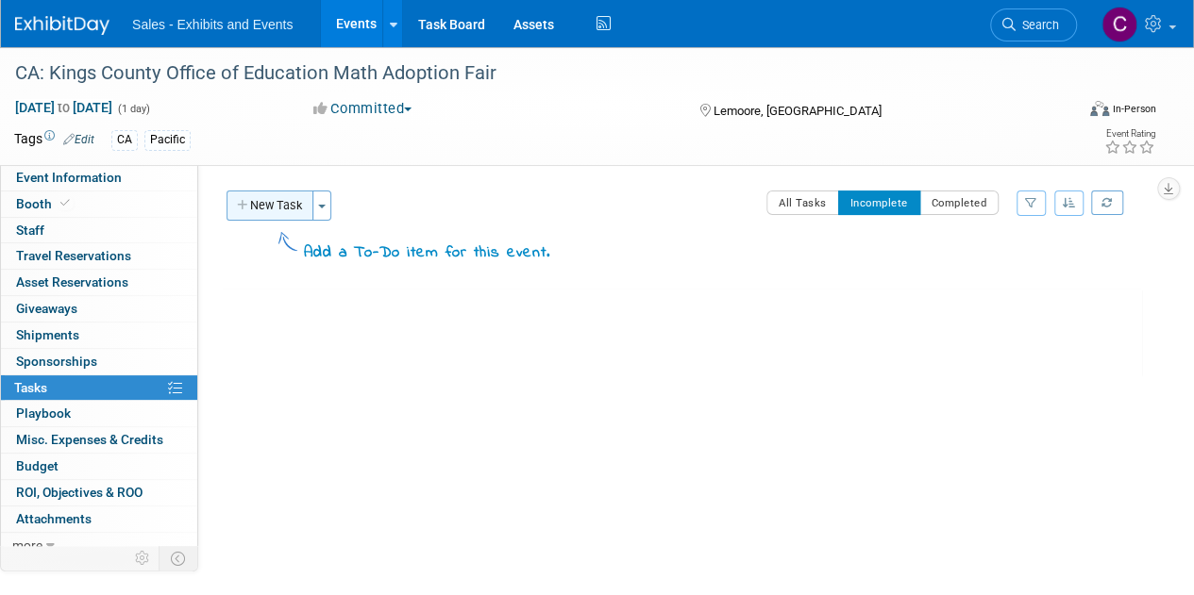
click at [261, 207] on button "New Task" at bounding box center [269, 206] width 87 height 30
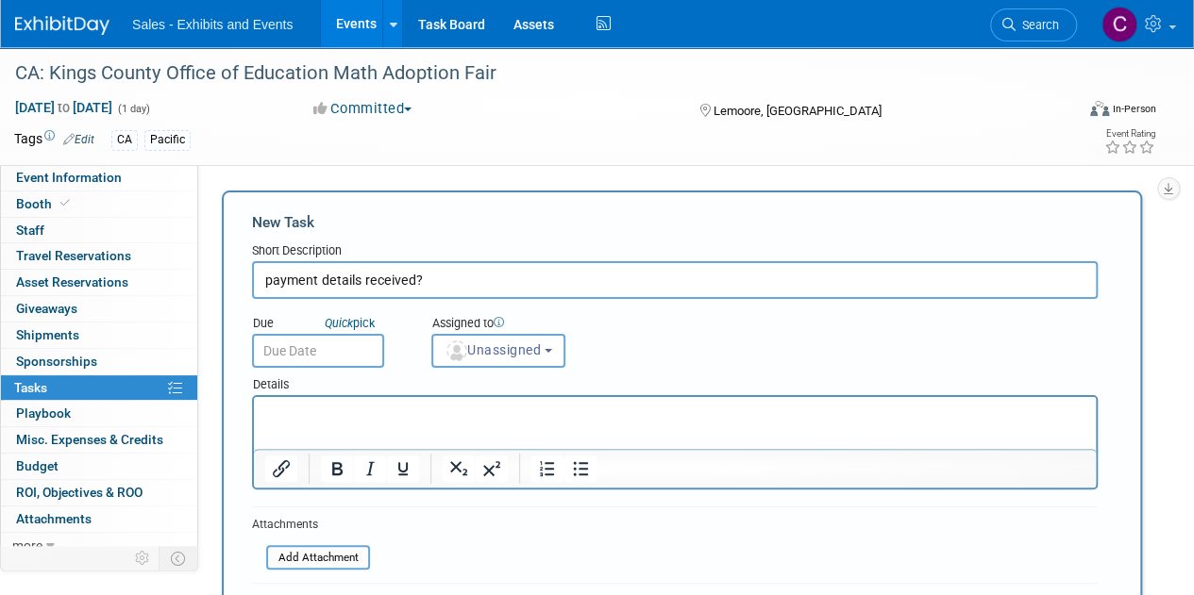
type input "payment details received?"
click at [325, 356] on input "text" at bounding box center [318, 351] width 132 height 34
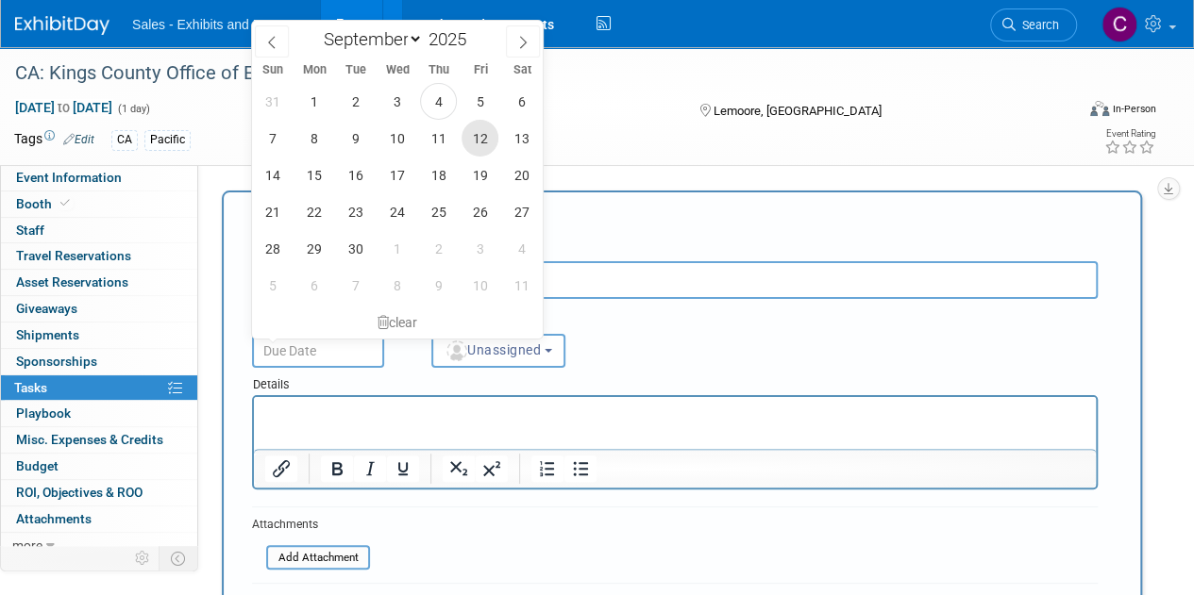
click at [483, 137] on span "12" at bounding box center [479, 138] width 37 height 37
type input "Sep 12, 2025"
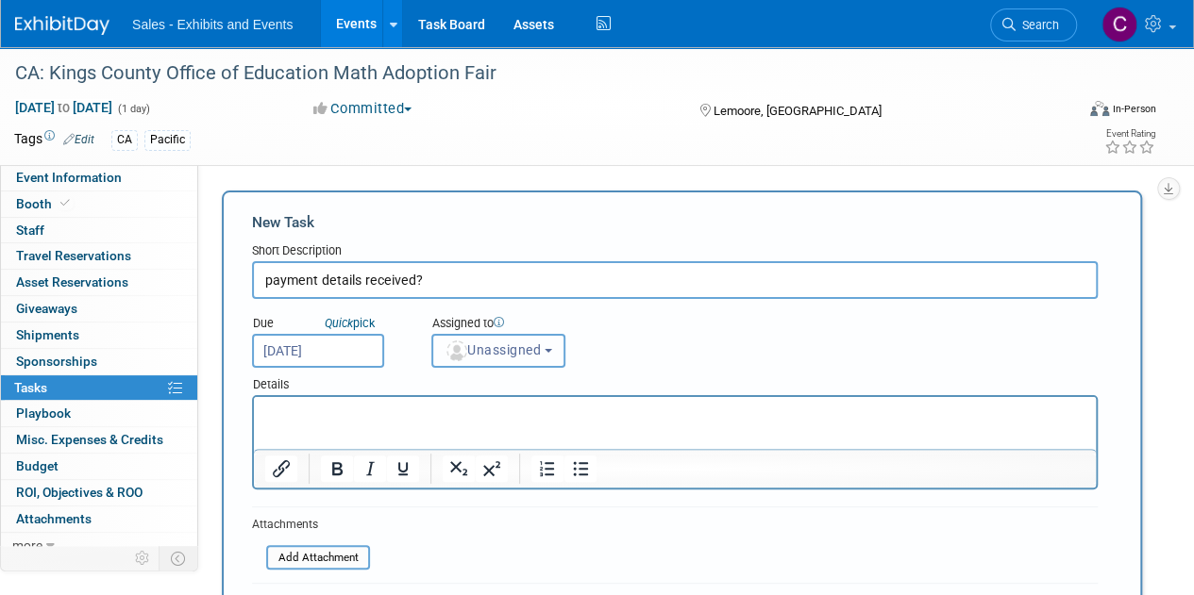
click at [492, 358] on span "Unassigned" at bounding box center [492, 350] width 96 height 15
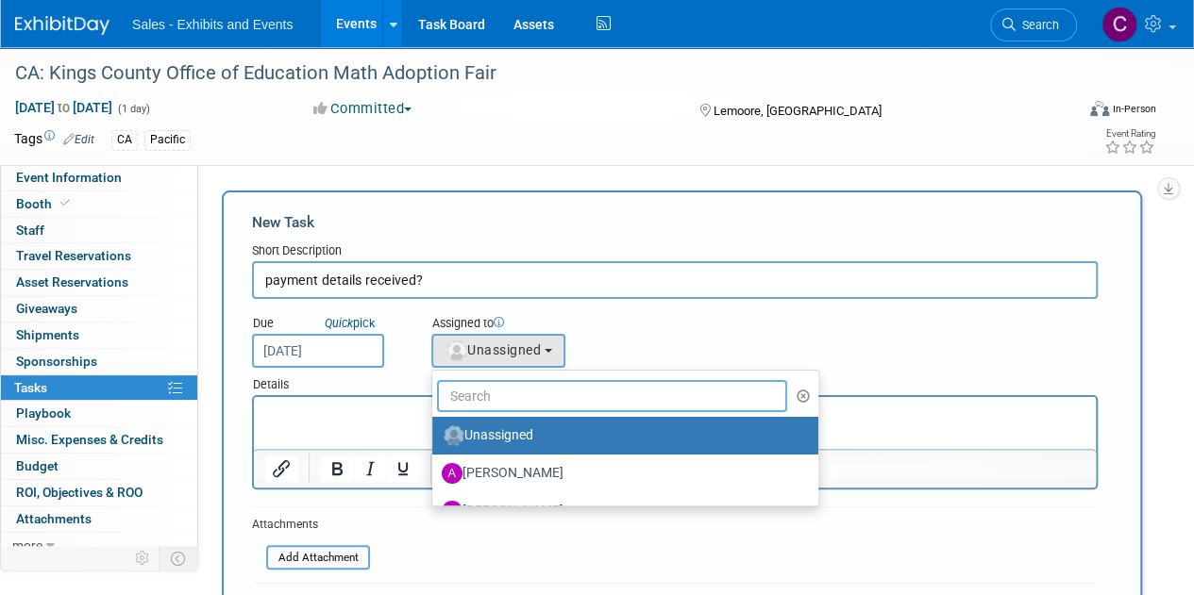
click at [528, 405] on input "text" at bounding box center [612, 396] width 350 height 32
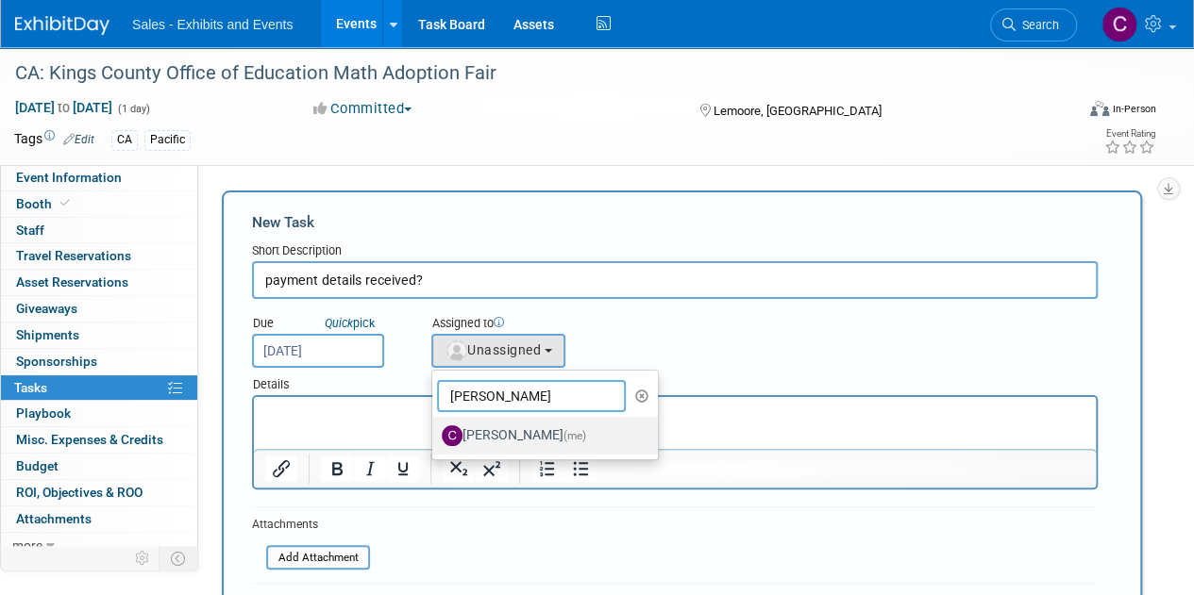
type input "christine"
drag, startPoint x: 530, startPoint y: 437, endPoint x: 436, endPoint y: 21, distance: 426.7
click at [530, 437] on label "Christine Lurz (me)" at bounding box center [540, 436] width 197 height 30
click at [435, 437] on input "Christine Lurz (me)" at bounding box center [429, 434] width 12 height 12
select select "a9e3834d-668b-4315-a5d4-069993be606a"
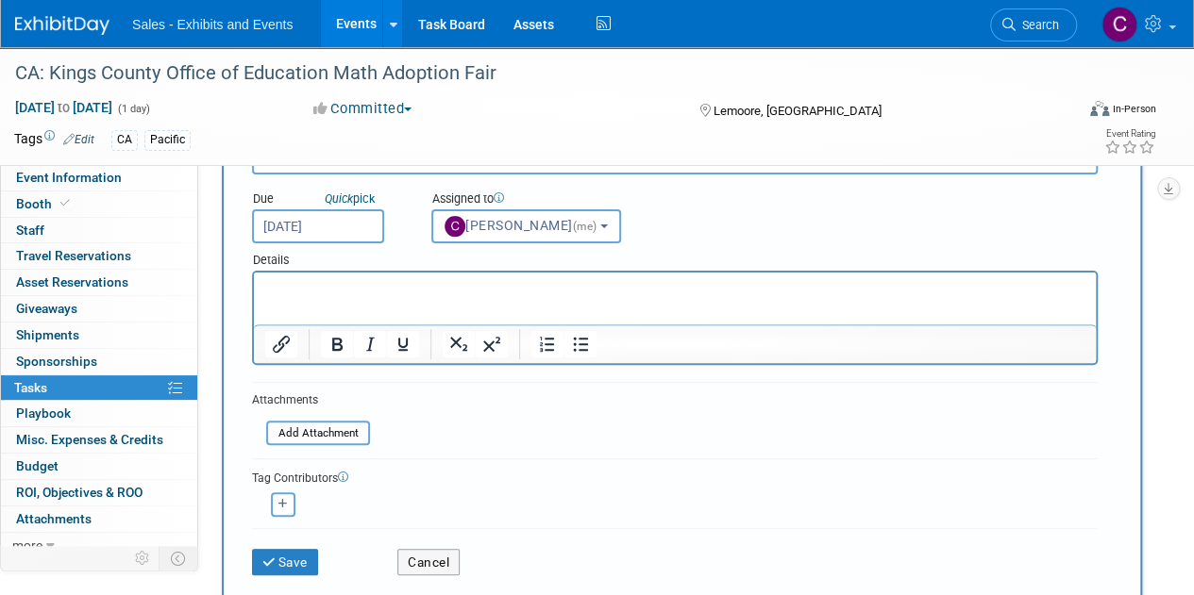
scroll to position [129, 0]
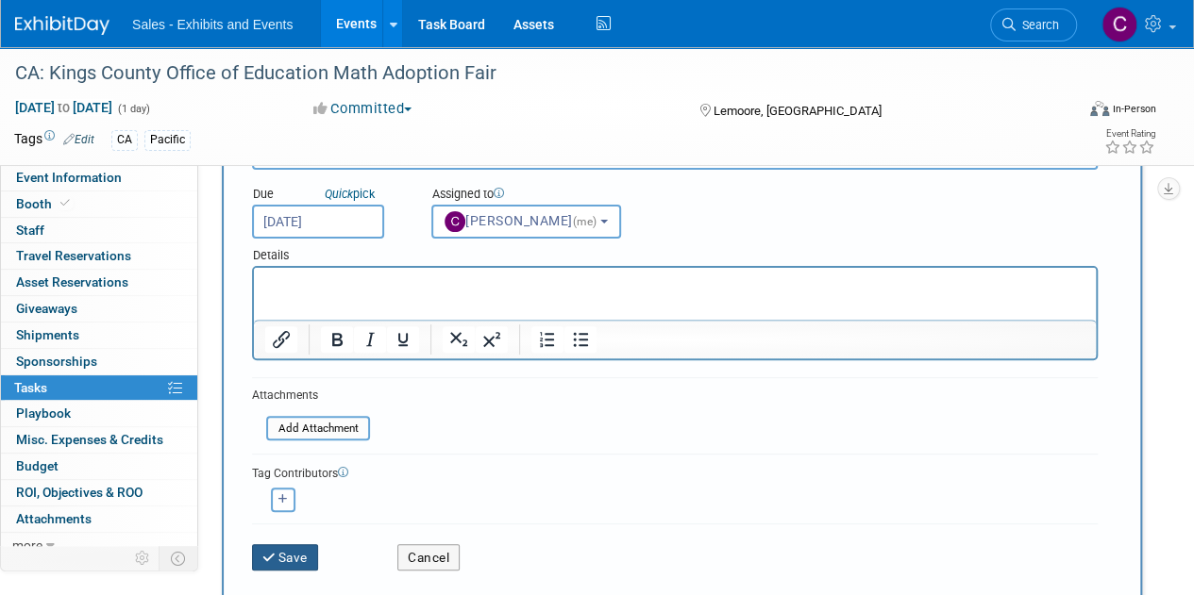
click at [286, 560] on button "Save" at bounding box center [285, 558] width 66 height 26
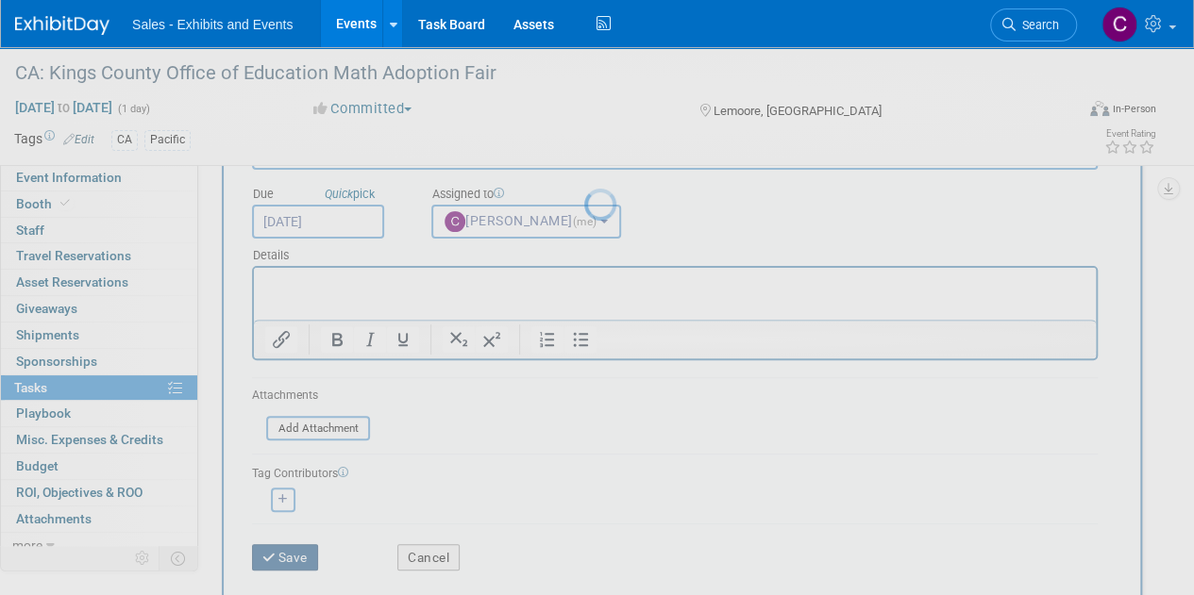
scroll to position [0, 0]
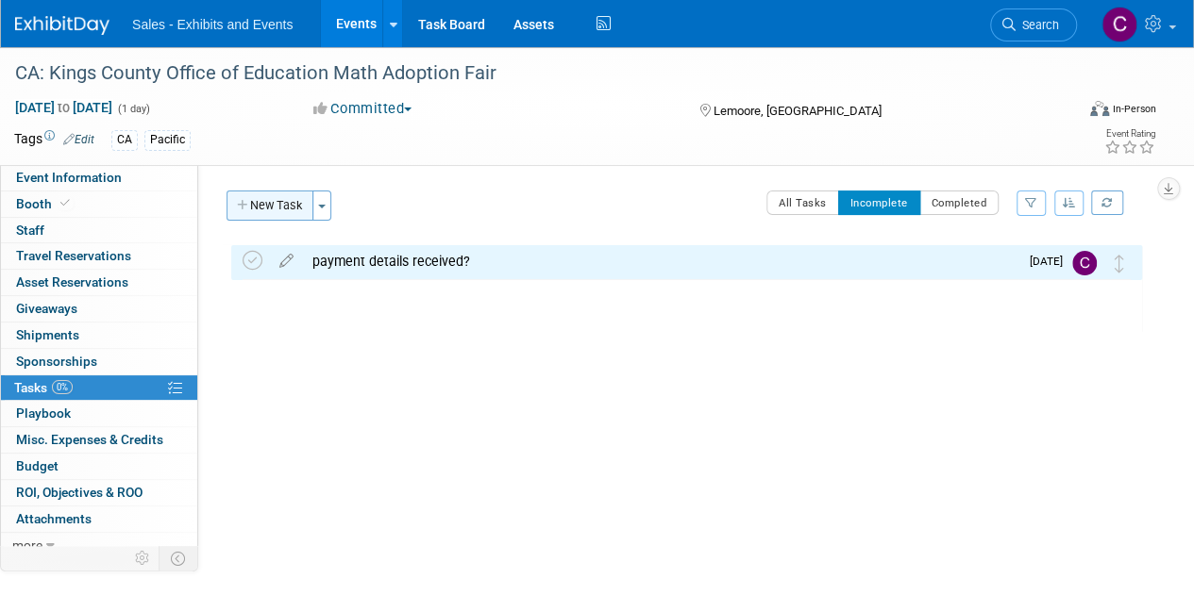
click at [266, 205] on button "New Task" at bounding box center [269, 206] width 87 height 30
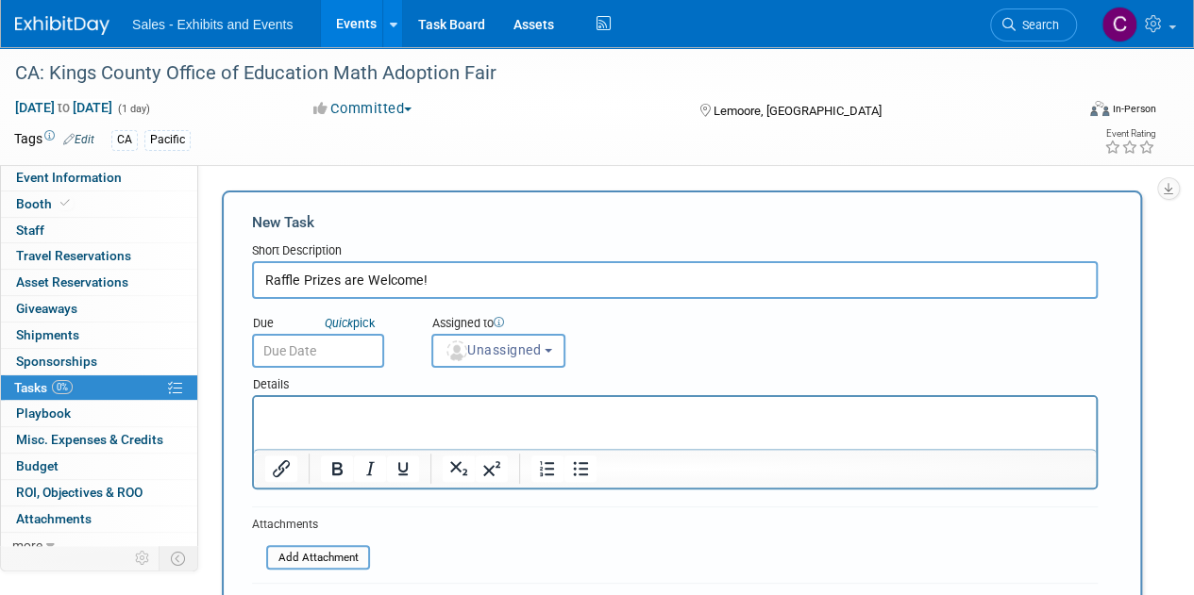
type input "Raffle Prizes are Welcome!"
click at [344, 352] on input "text" at bounding box center [318, 351] width 132 height 34
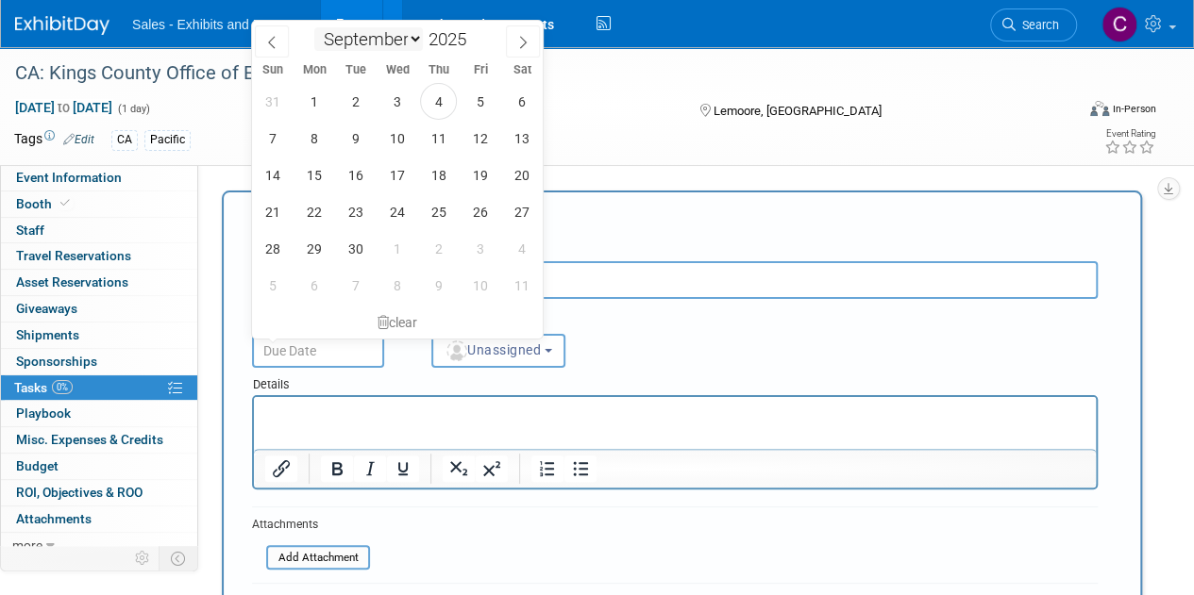
click at [413, 40] on select "January February March April May June July August September October November De…" at bounding box center [368, 39] width 109 height 24
click at [314, 27] on select "January February March April May June July August September October November De…" at bounding box center [368, 39] width 109 height 24
click at [271, 53] on span at bounding box center [272, 41] width 34 height 32
select select "10"
click at [476, 177] on span "14" at bounding box center [479, 175] width 37 height 37
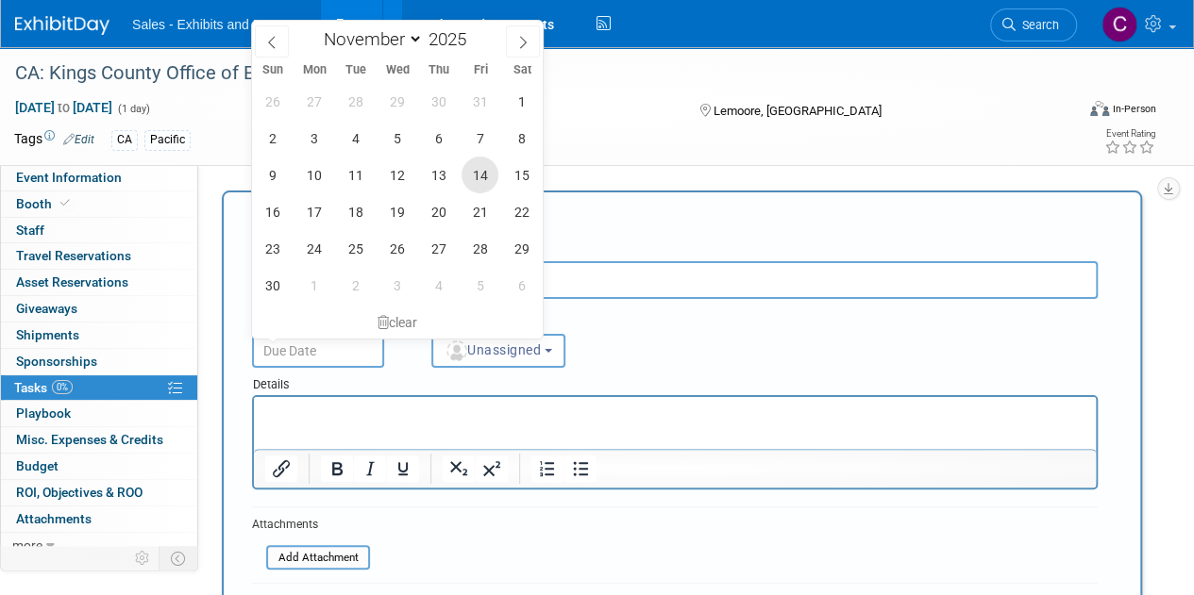
type input "Nov 14, 2025"
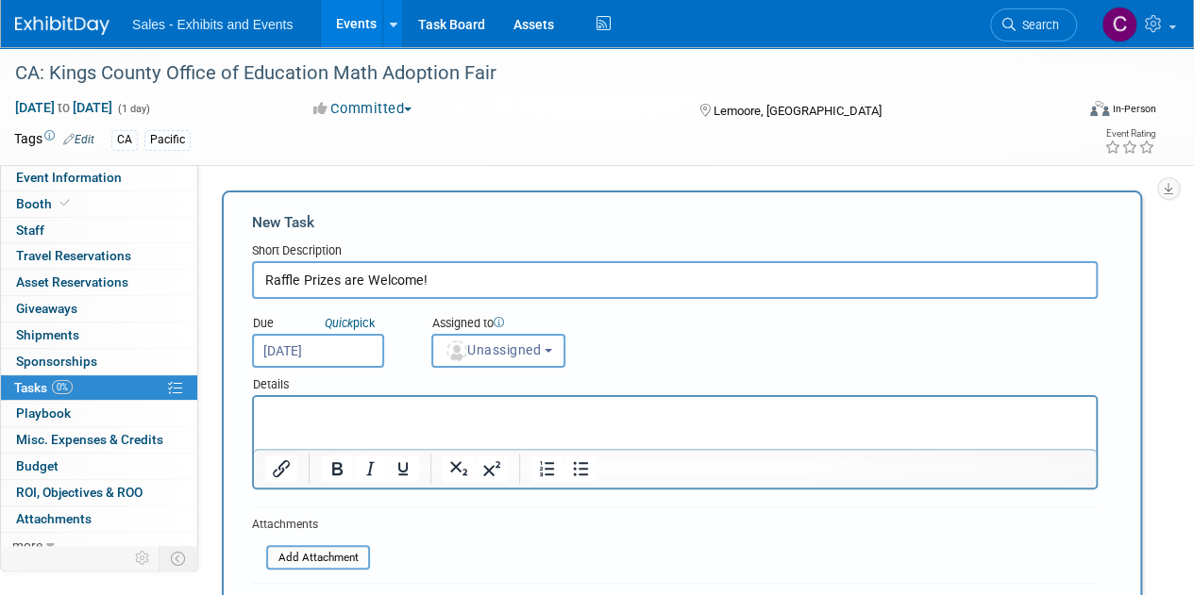
drag, startPoint x: 266, startPoint y: 280, endPoint x: 349, endPoint y: 100, distance: 198.5
click at [266, 280] on input "Raffle Prizes are Welcome!" at bounding box center [675, 280] width 846 height 38
type input "Donated Raffle Prizes are Welcome!"
click at [516, 353] on span "Unassigned" at bounding box center [492, 350] width 96 height 15
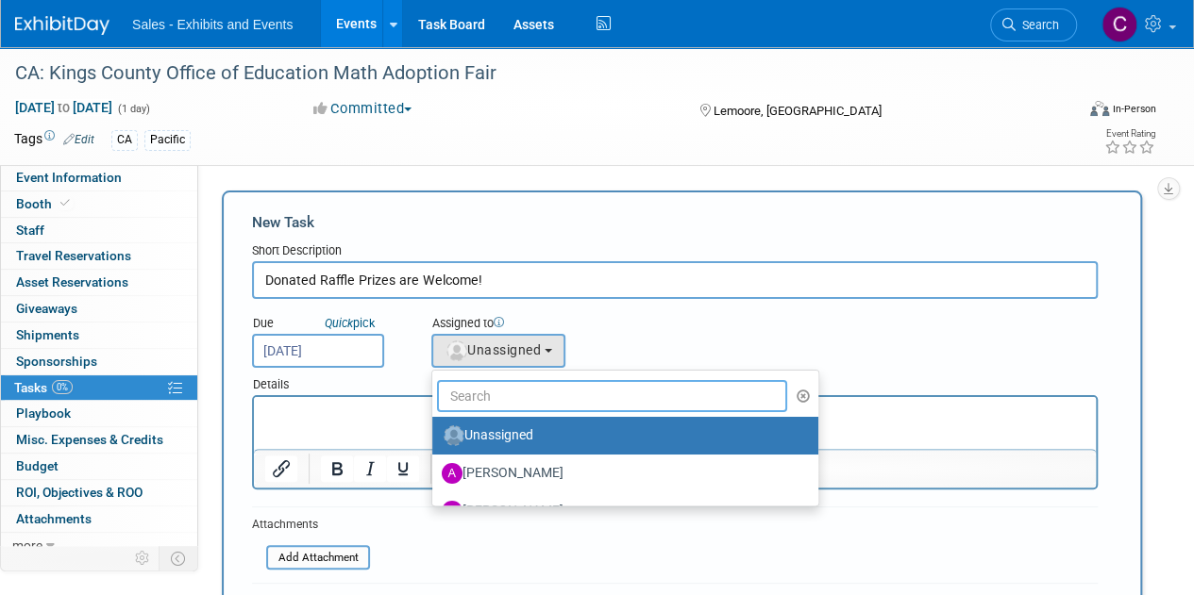
click at [528, 405] on input "text" at bounding box center [612, 396] width 350 height 32
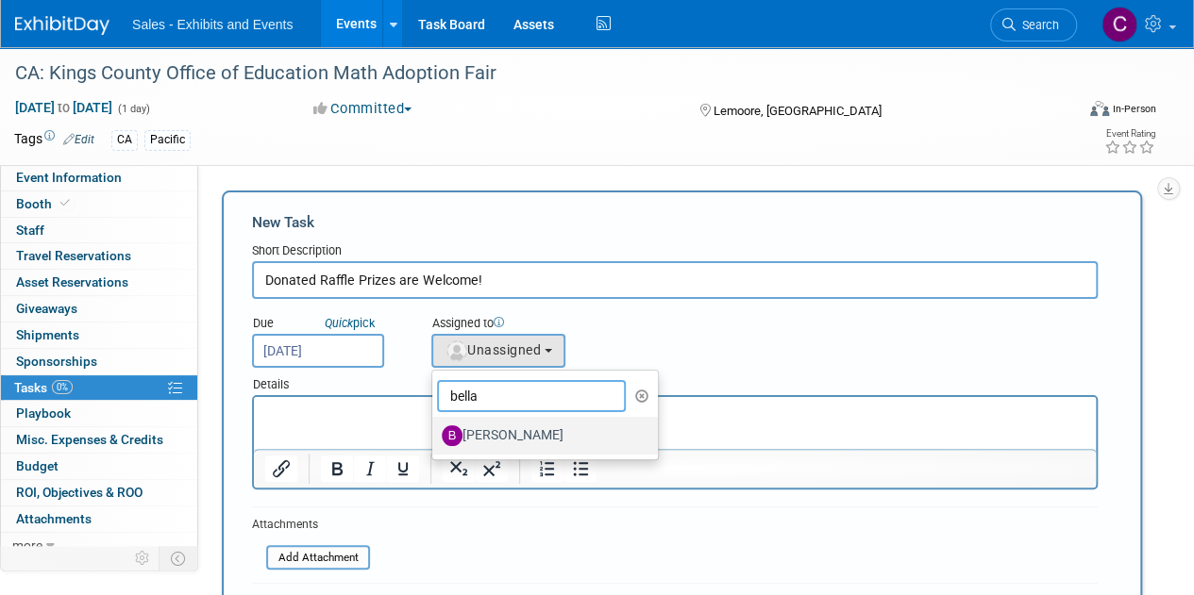
type input "bella"
click at [525, 431] on label "[PERSON_NAME]" at bounding box center [540, 436] width 197 height 30
click at [435, 431] on input "[PERSON_NAME]" at bounding box center [429, 434] width 12 height 12
select select "ee384136-db62-4479-afe3-d6479ae740a7"
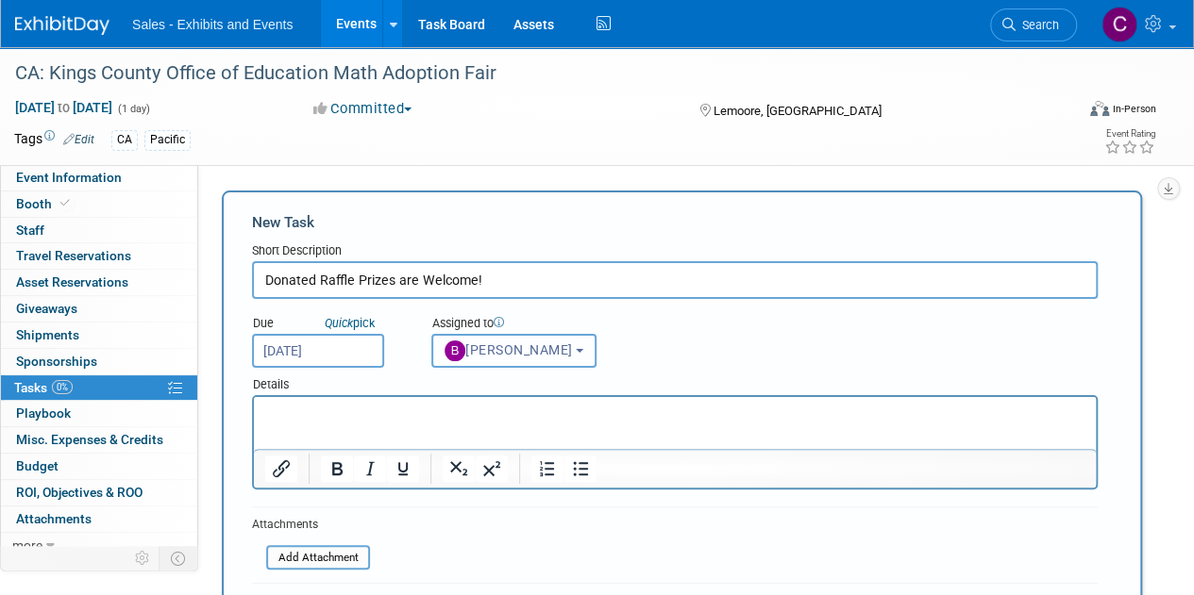
click at [563, 355] on button "[PERSON_NAME]" at bounding box center [513, 351] width 165 height 34
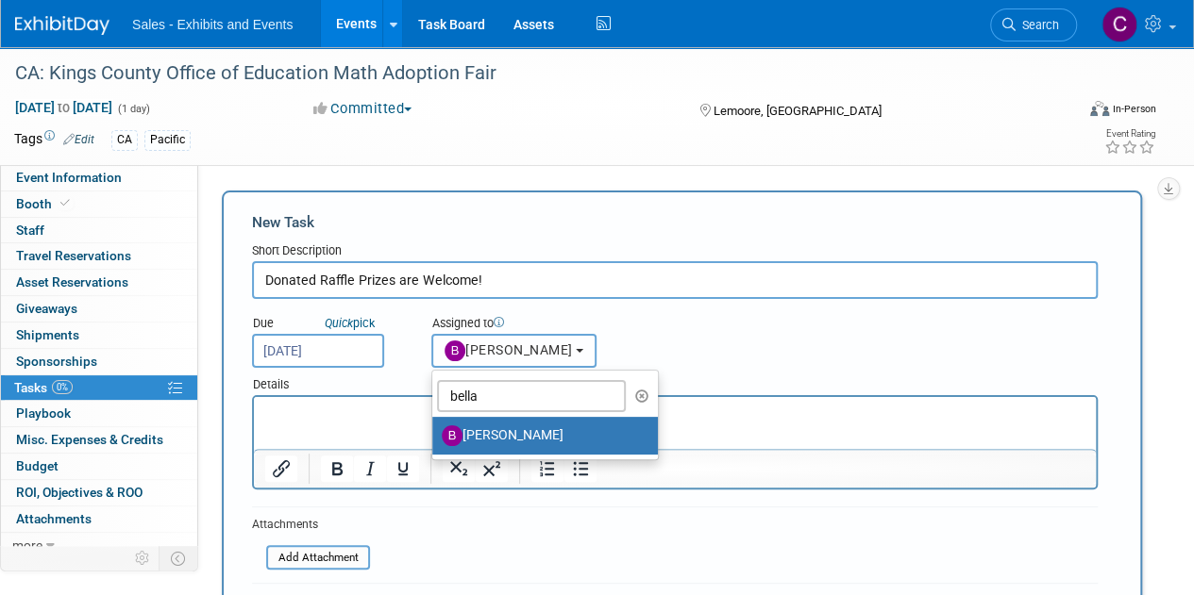
click at [564, 344] on button "[PERSON_NAME]" at bounding box center [513, 351] width 165 height 34
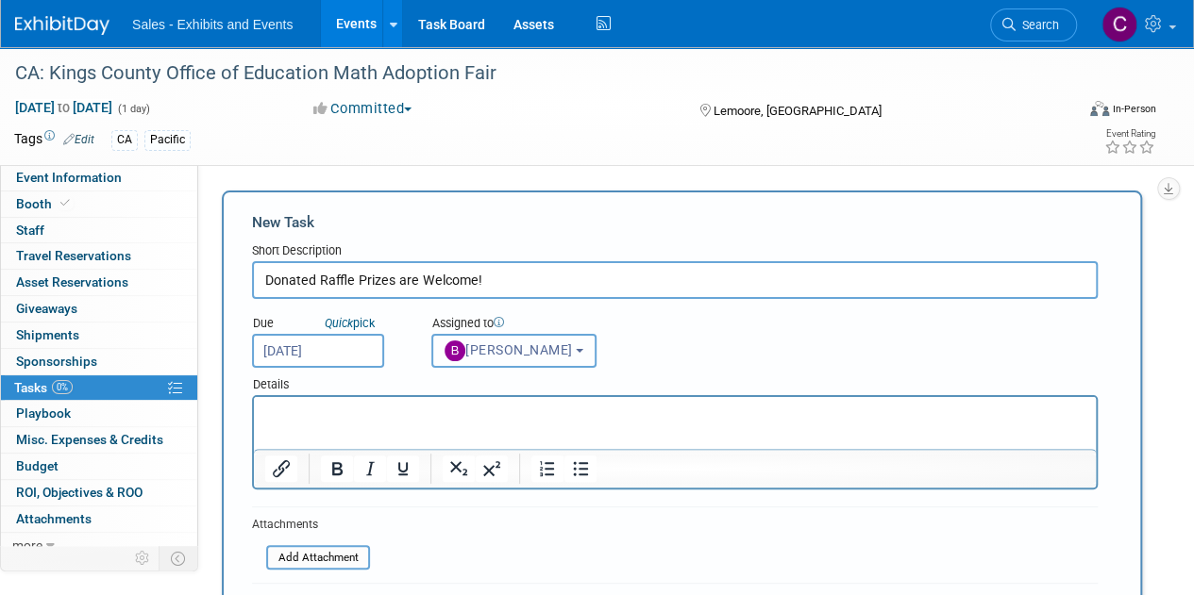
click at [564, 344] on button "[PERSON_NAME]" at bounding box center [513, 351] width 165 height 34
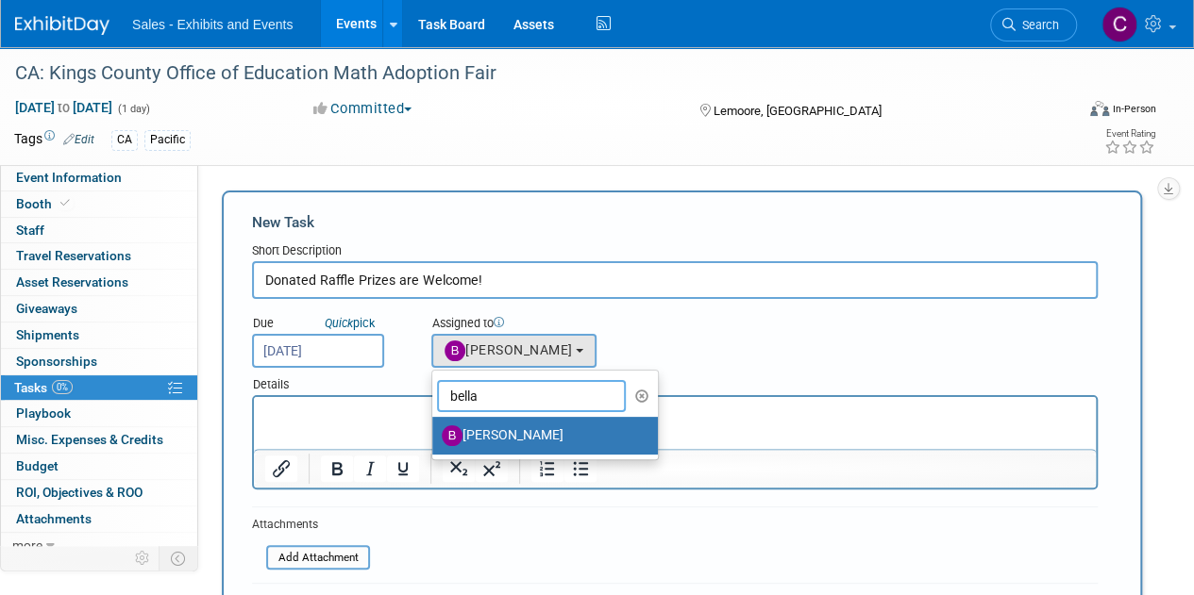
drag, startPoint x: 525, startPoint y: 388, endPoint x: 0, endPoint y: 273, distance: 537.2
click at [275, 355] on div "Due Quick pick Nov 14, 2025 Assigned to <img src="https://www.exhibitday.com/Im…" at bounding box center [675, 333] width 874 height 69
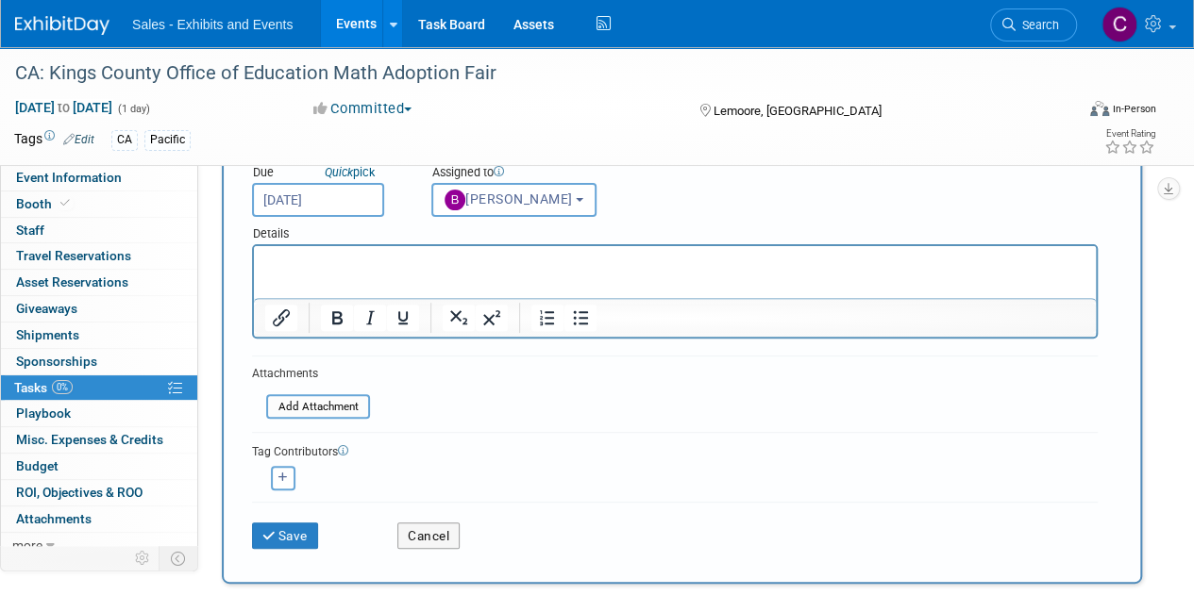
scroll to position [77, 0]
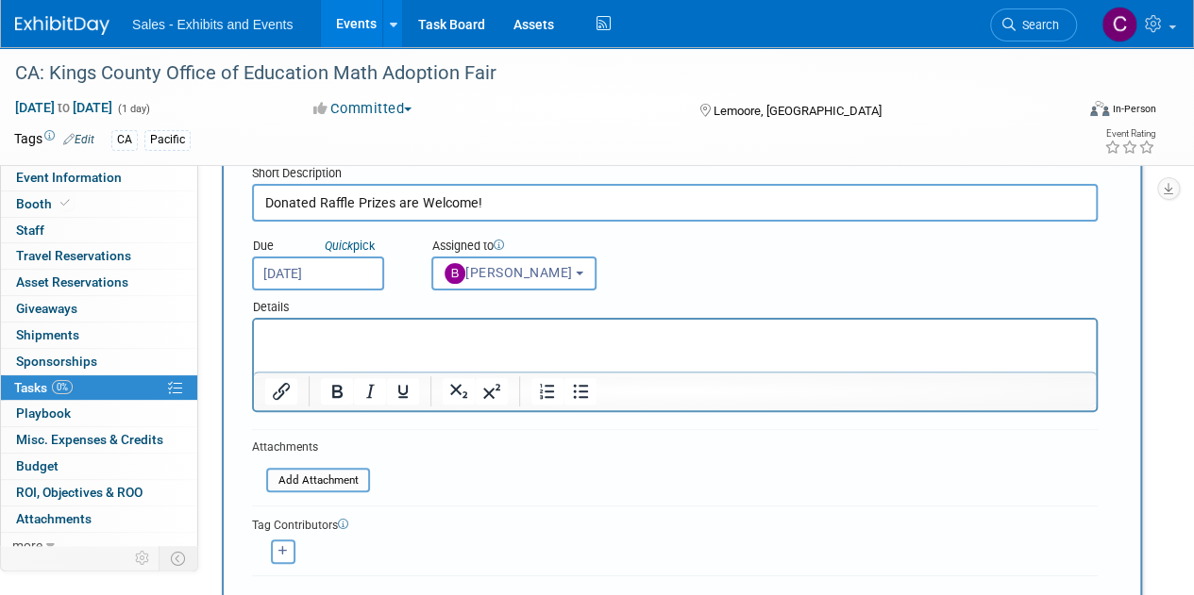
drag, startPoint x: 496, startPoint y: 200, endPoint x: 0, endPoint y: 109, distance: 504.6
click at [0, 109] on div "CA: Kings County Office of Education Math Adoption Fair Dec 8, 2025 to Dec 8, 2…" at bounding box center [597, 428] width 1194 height 916
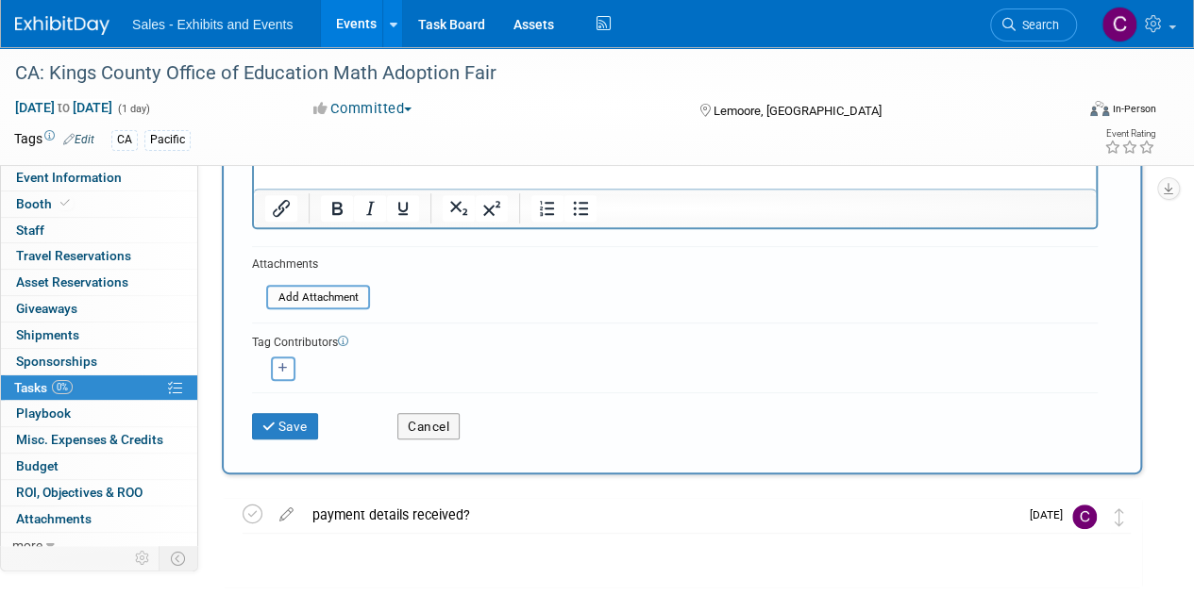
scroll to position [277, 0]
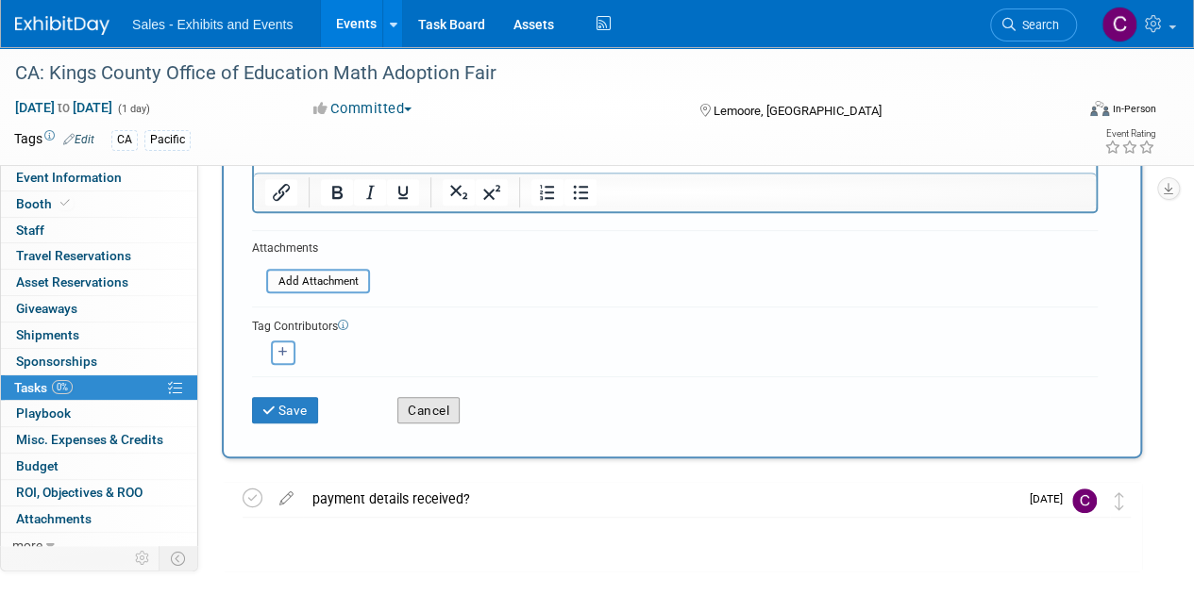
click at [454, 398] on button "Cancel" at bounding box center [428, 410] width 62 height 26
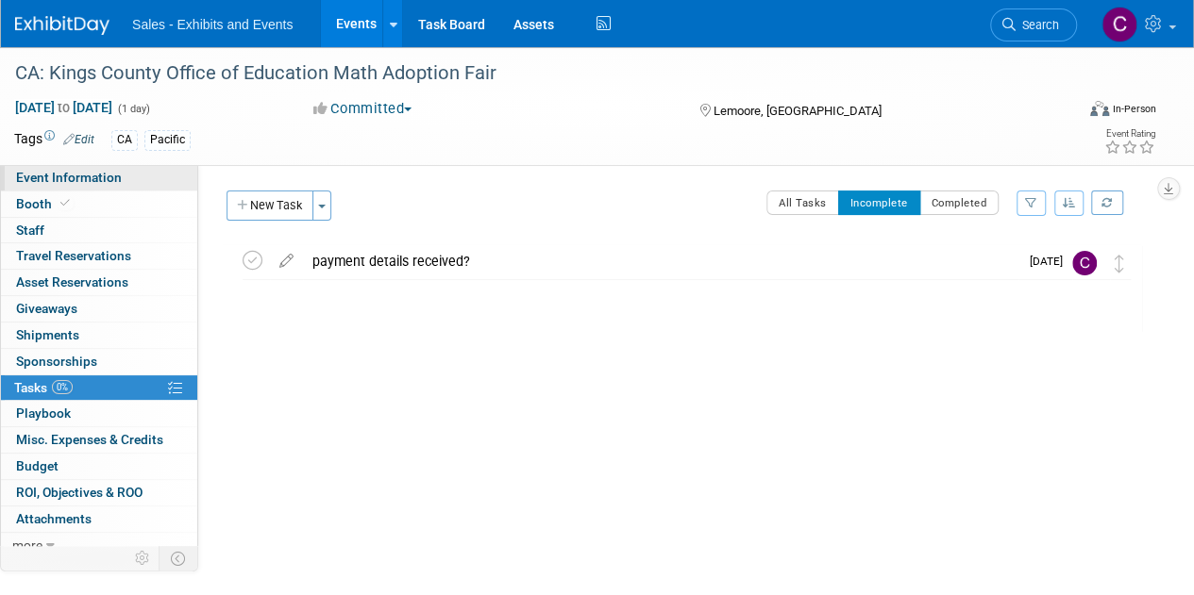
click at [71, 173] on span "Event Information" at bounding box center [69, 177] width 106 height 15
select select "Pacific"
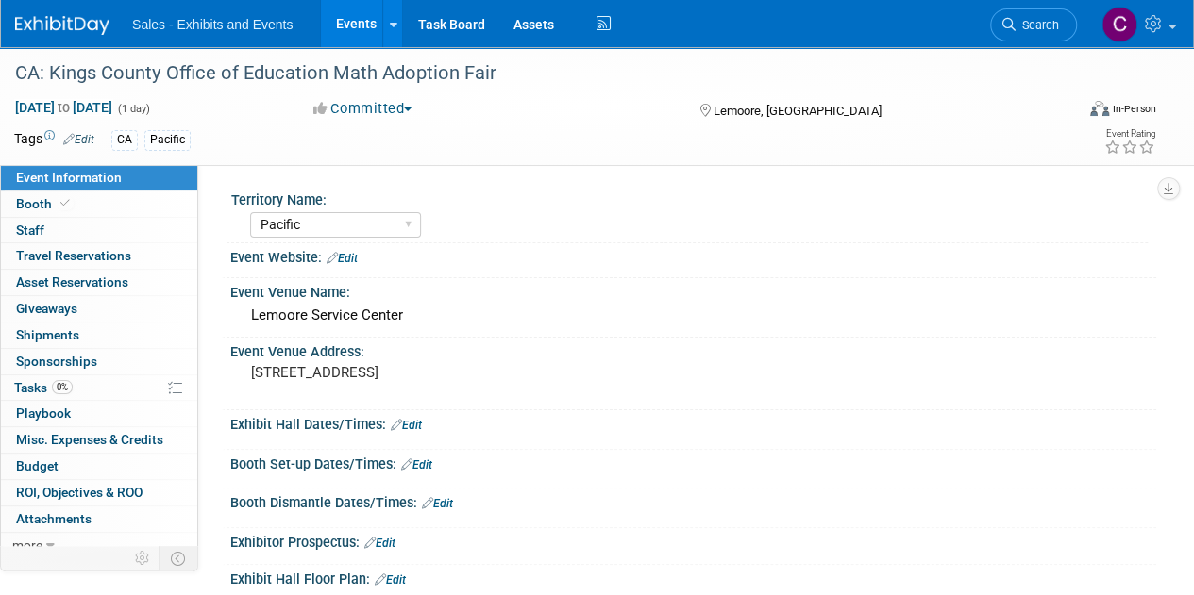
click at [397, 420] on icon at bounding box center [396, 425] width 11 height 12
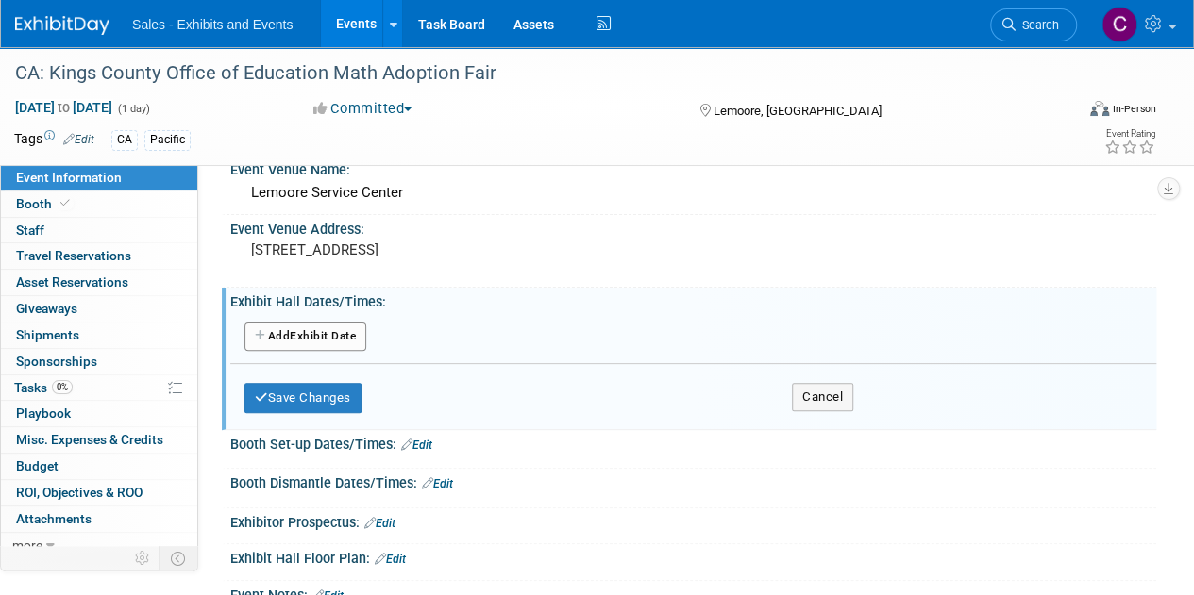
scroll to position [132, 0]
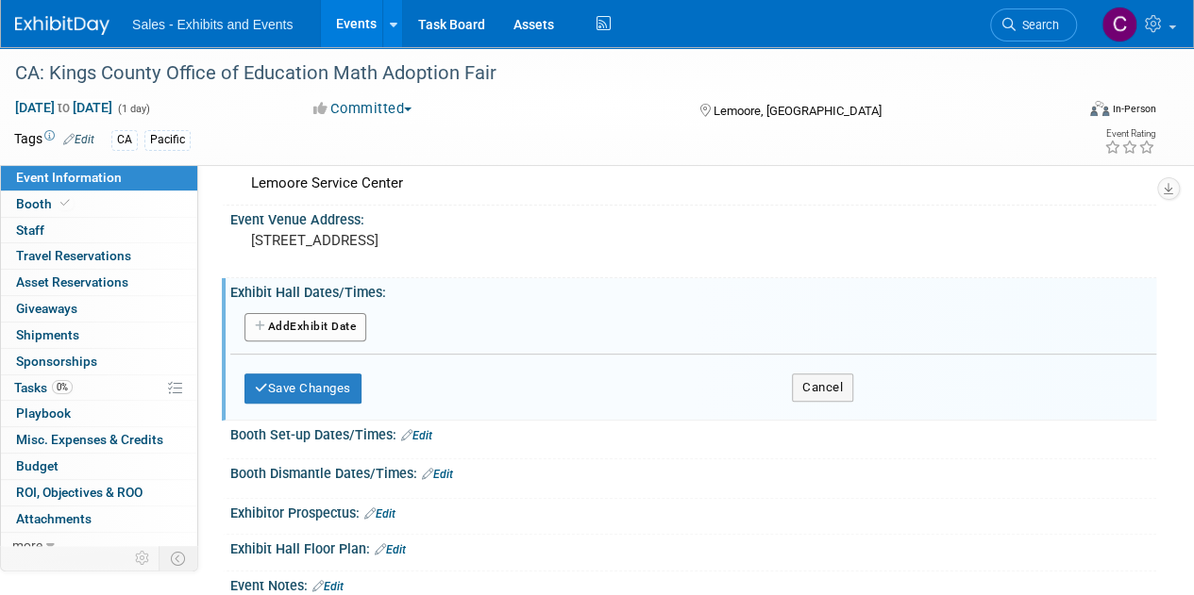
click at [310, 322] on button "Add Another Exhibit Date" at bounding box center [305, 327] width 122 height 28
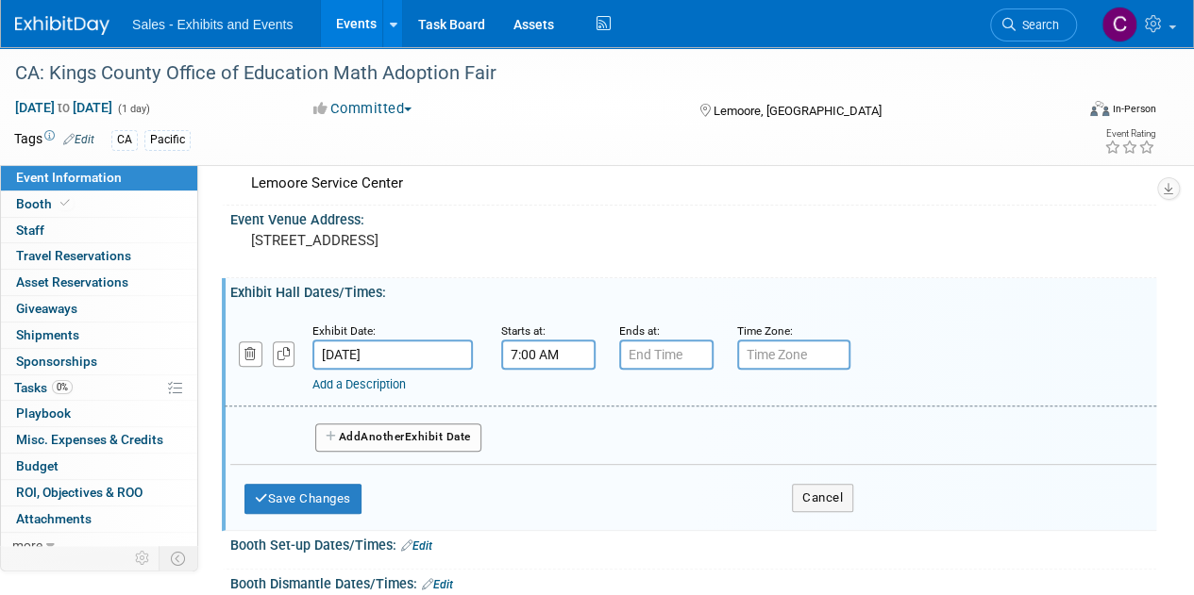
click at [570, 349] on input "7:00 AM" at bounding box center [548, 355] width 94 height 30
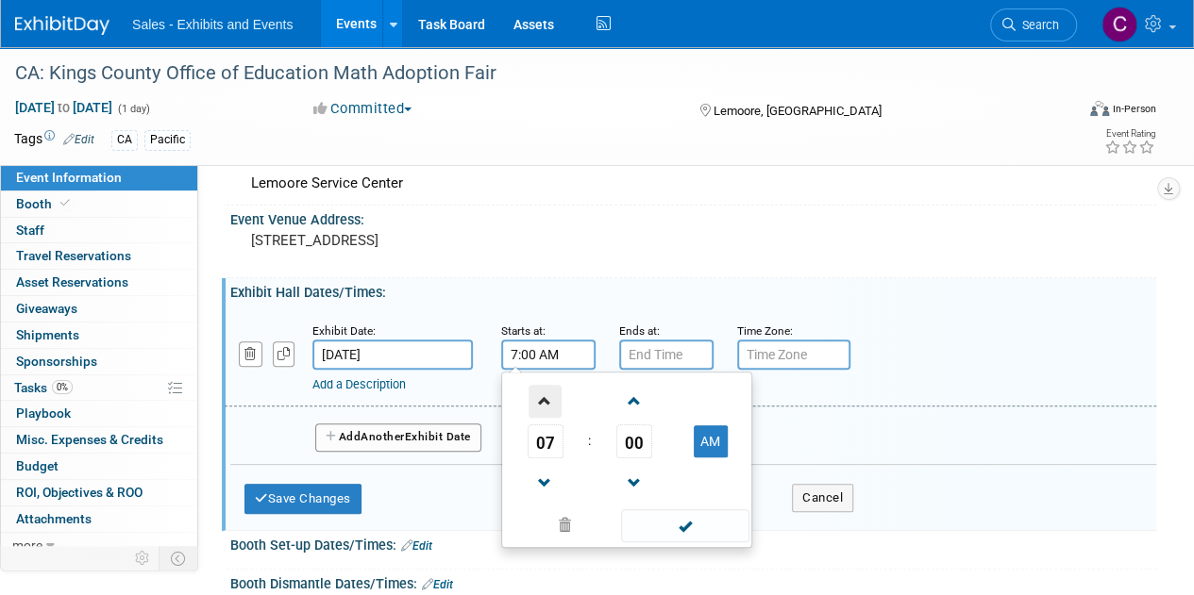
click at [540, 387] on span at bounding box center [544, 401] width 33 height 33
type input "8:00 AM"
click at [666, 513] on span at bounding box center [684, 526] width 127 height 33
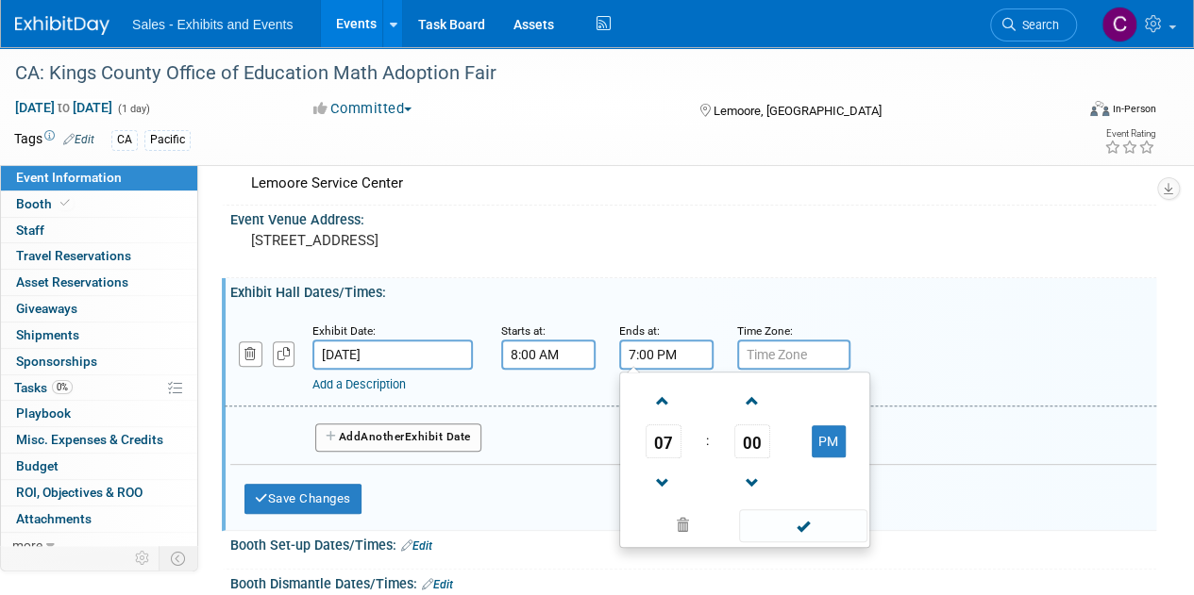
click at [666, 360] on input "7:00 PM" at bounding box center [666, 355] width 94 height 30
click at [664, 486] on span at bounding box center [662, 483] width 33 height 33
type input "5:00 PM"
click at [779, 528] on span at bounding box center [802, 526] width 127 height 33
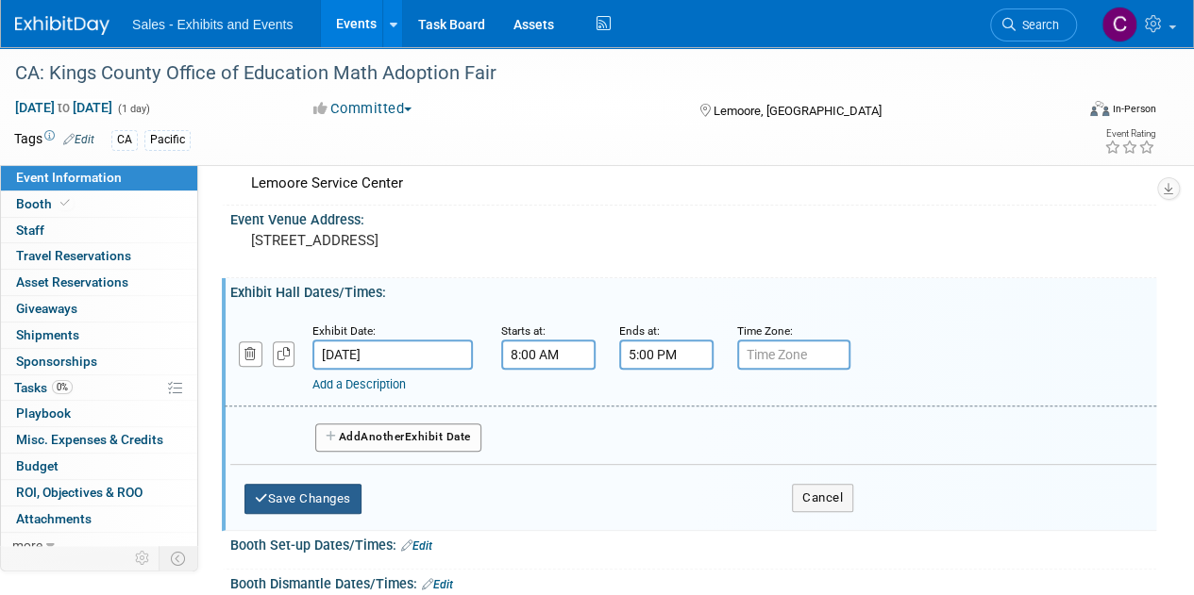
click at [304, 489] on button "Save Changes" at bounding box center [302, 499] width 117 height 30
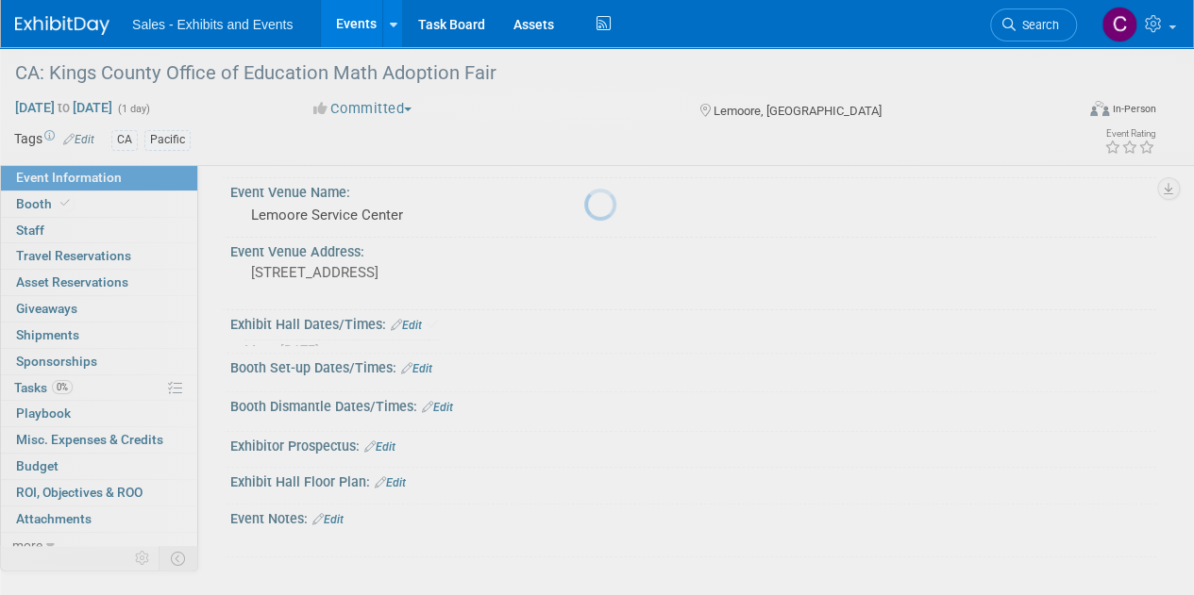
scroll to position [88, 0]
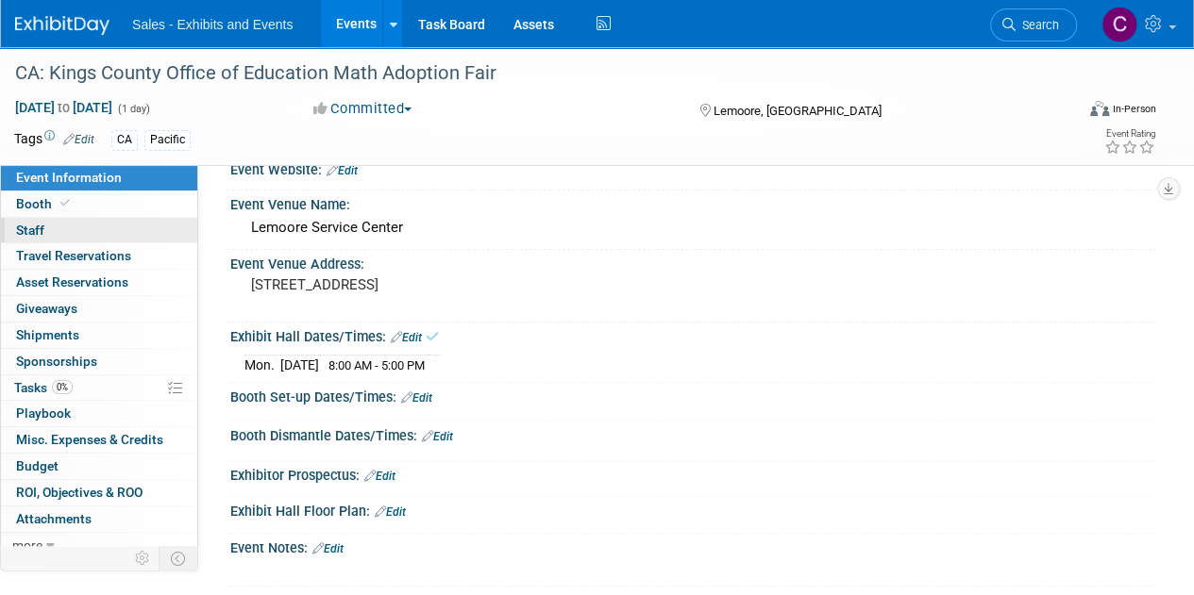
click at [48, 232] on link "0 Staff 0" at bounding box center [99, 230] width 196 height 25
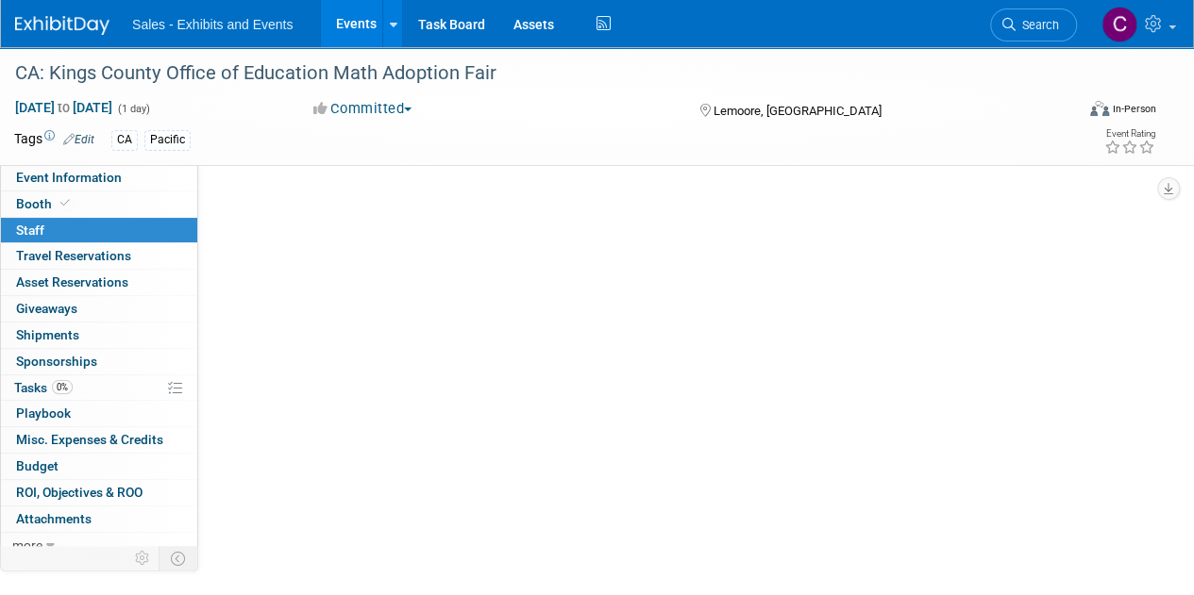
scroll to position [0, 0]
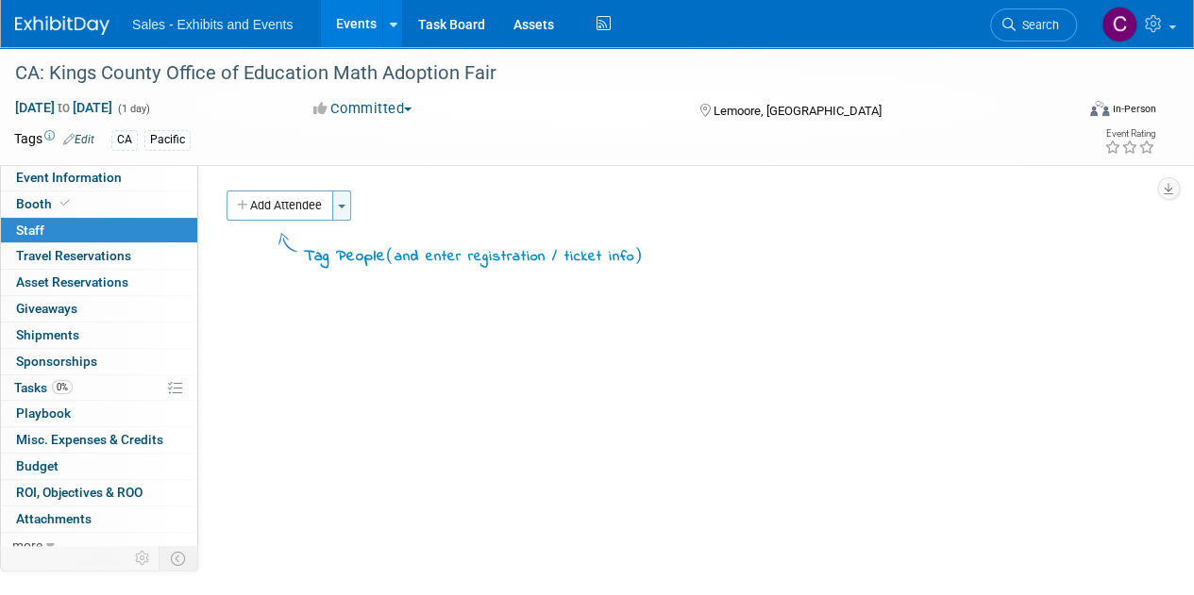
click at [346, 212] on button "Toggle Dropdown" at bounding box center [341, 206] width 19 height 30
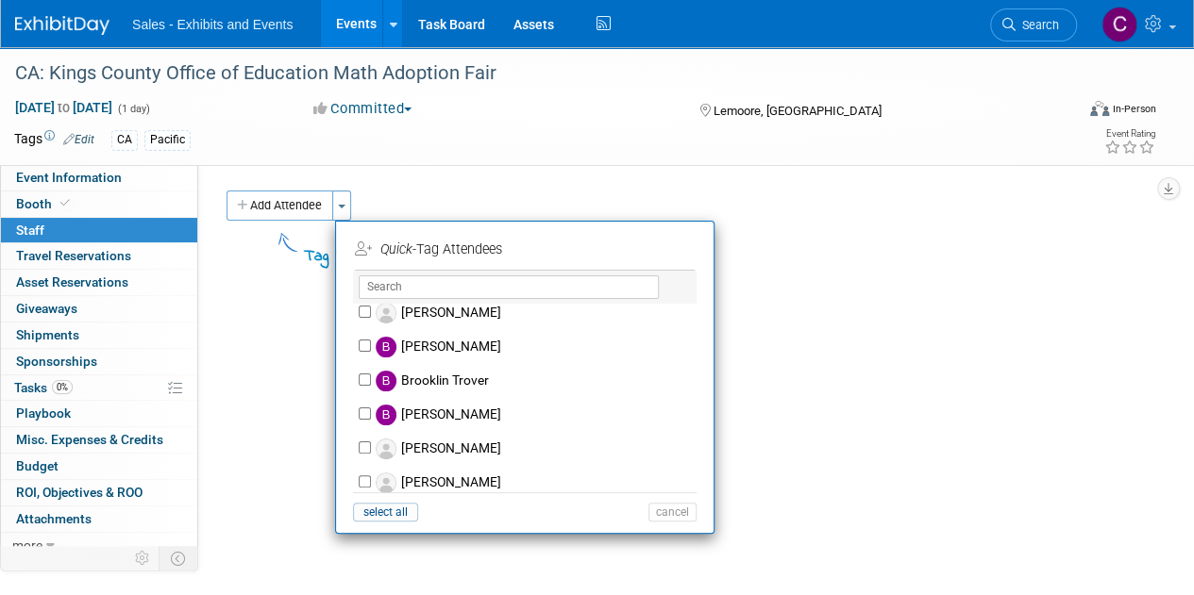
scroll to position [931, 0]
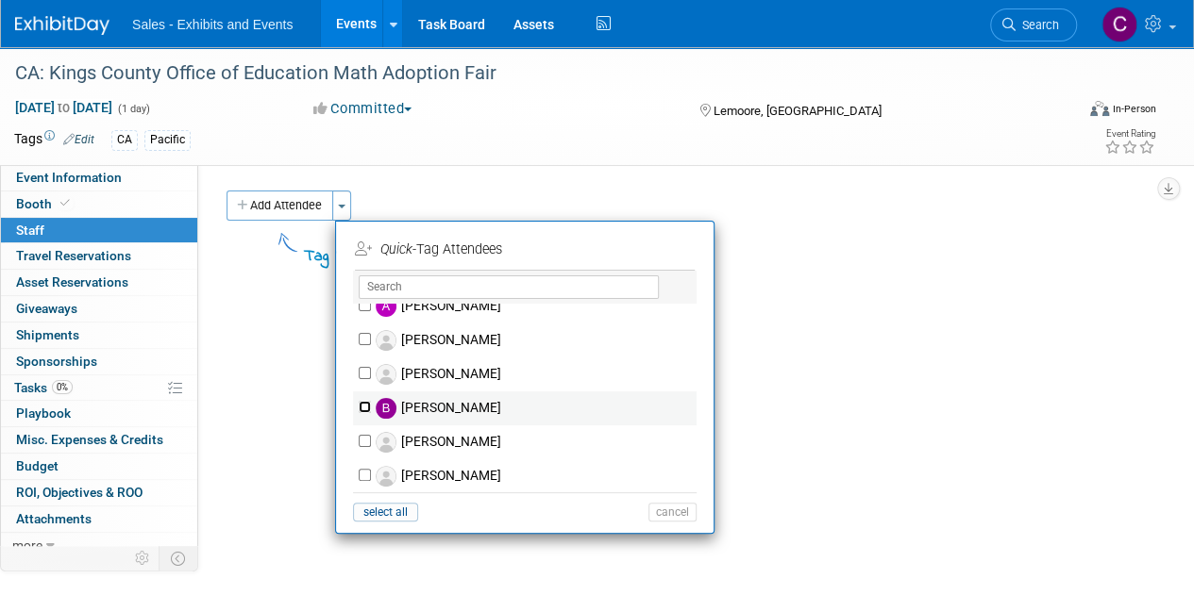
click at [359, 409] on input "[PERSON_NAME]" at bounding box center [365, 407] width 12 height 12
checkbox input "true"
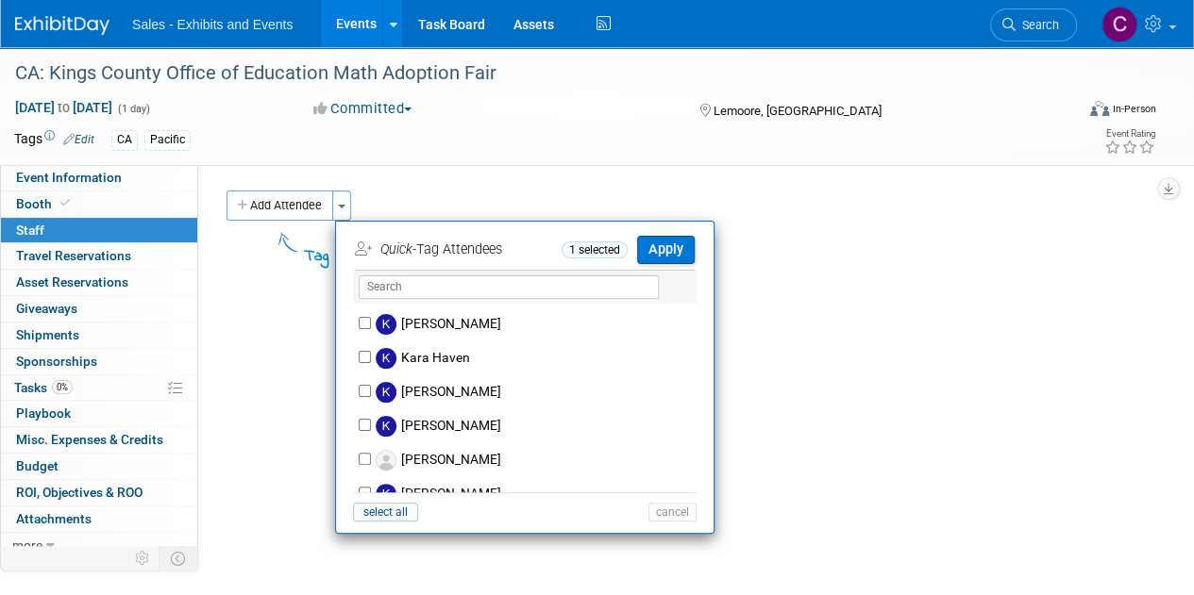
scroll to position [4657, 0]
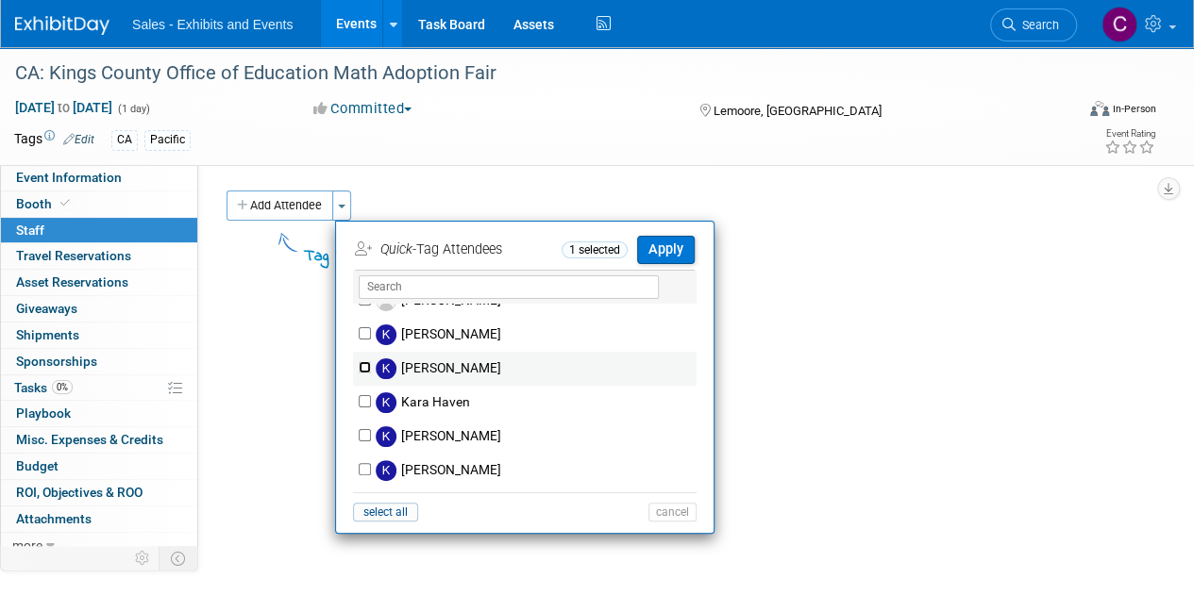
click at [363, 361] on input "[PERSON_NAME]" at bounding box center [365, 367] width 12 height 12
checkbox input "true"
click at [674, 250] on button "Apply" at bounding box center [666, 249] width 58 height 27
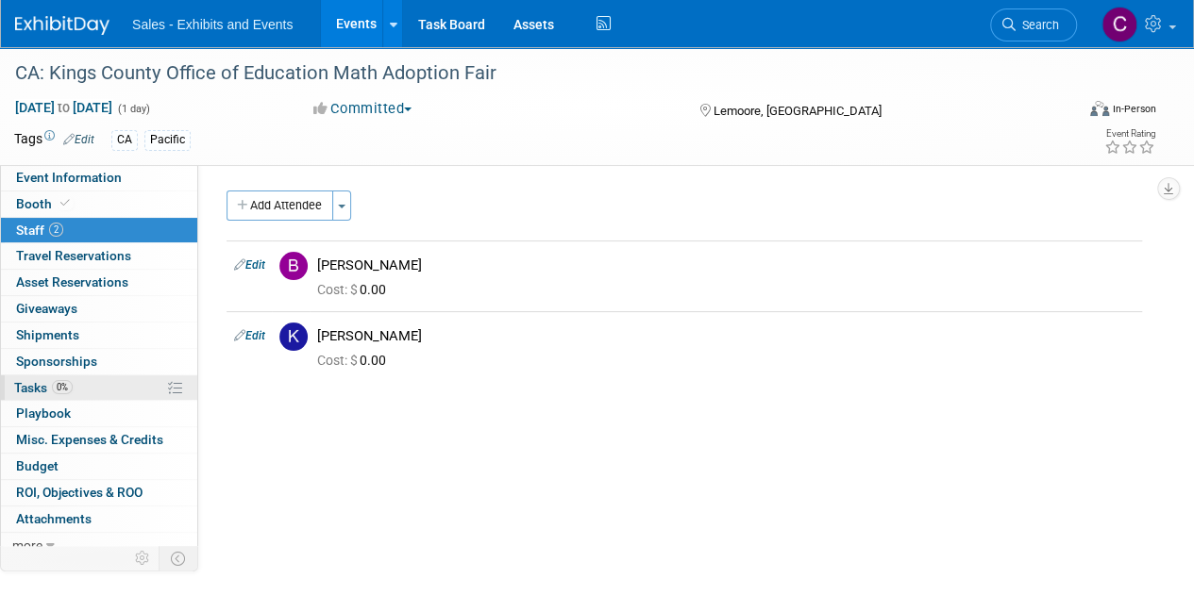
click at [31, 388] on span "Tasks 0%" at bounding box center [43, 387] width 59 height 15
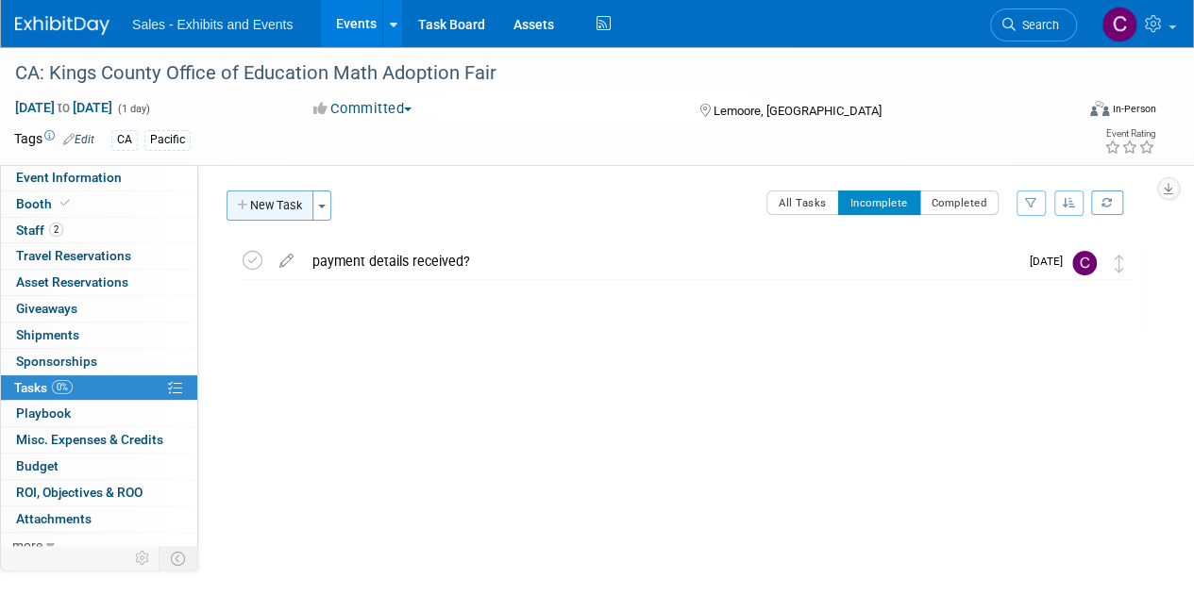
click at [277, 203] on button "New Task" at bounding box center [269, 206] width 87 height 30
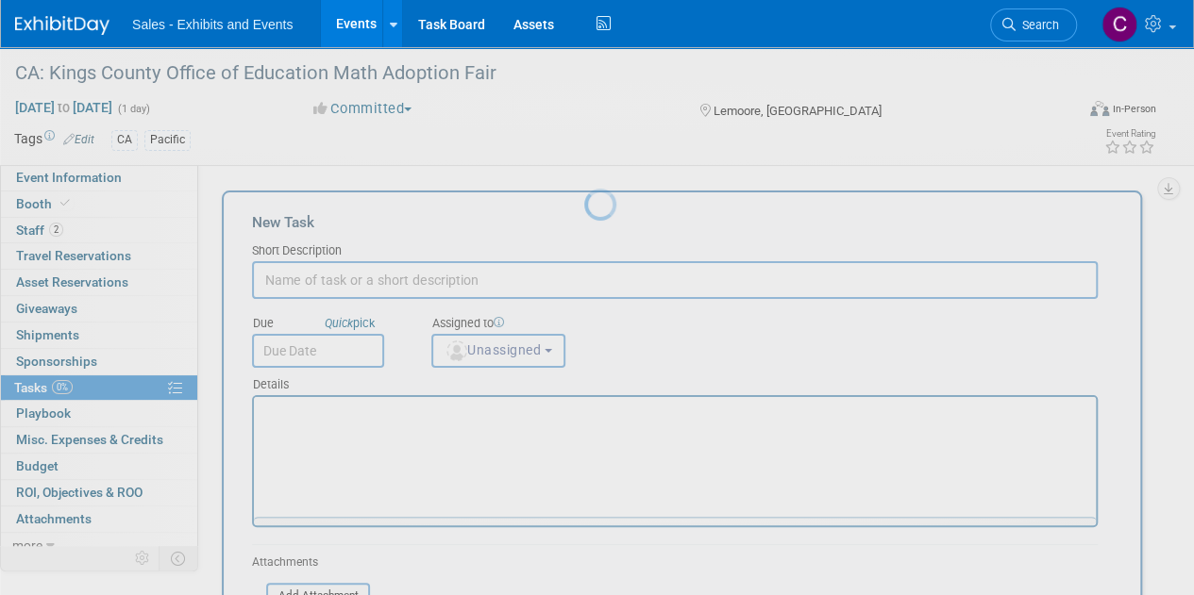
scroll to position [0, 0]
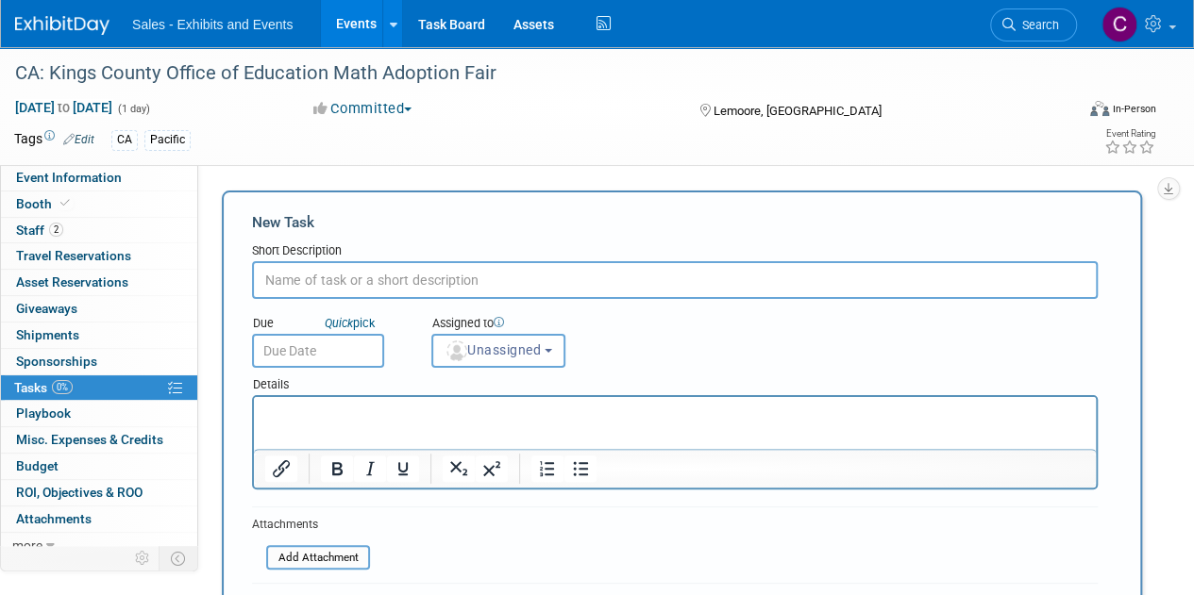
paste input "Donated Raffle Prizes are Welcome!"
type input "Donated Raffle Prizes are Welcome!"
click at [311, 359] on input "text" at bounding box center [318, 351] width 132 height 34
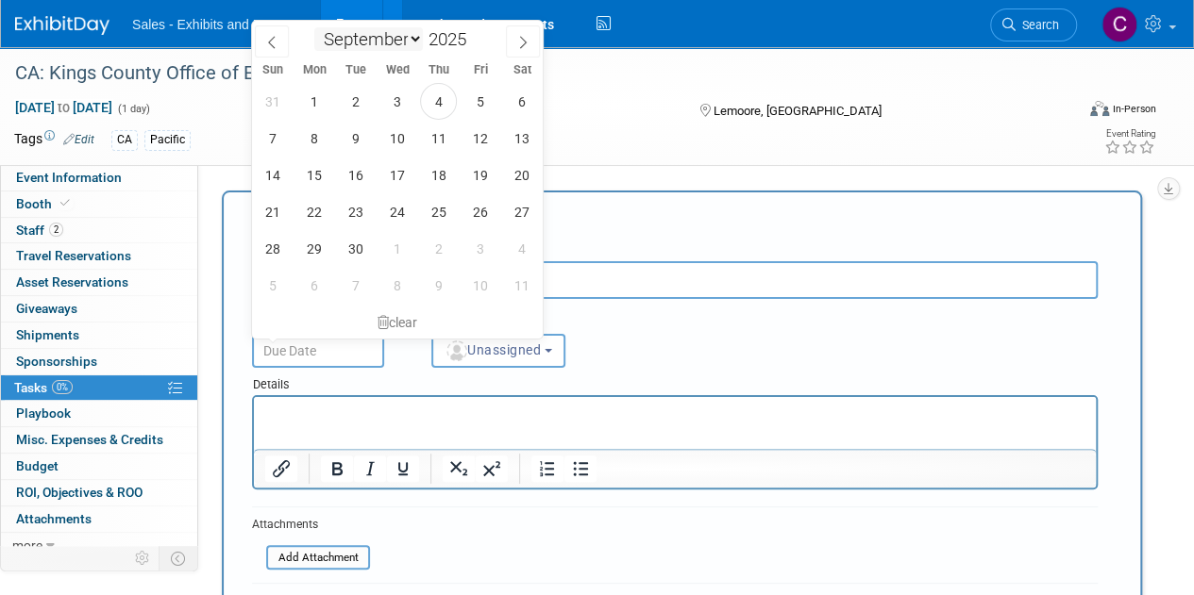
click at [408, 41] on select "January February March April May June July August September October November De…" at bounding box center [368, 39] width 109 height 24
select select "10"
click at [314, 27] on select "January February March April May June July August September October November De…" at bounding box center [368, 39] width 109 height 24
click at [483, 175] on span "14" at bounding box center [479, 175] width 37 height 37
type input "Nov 14, 2025"
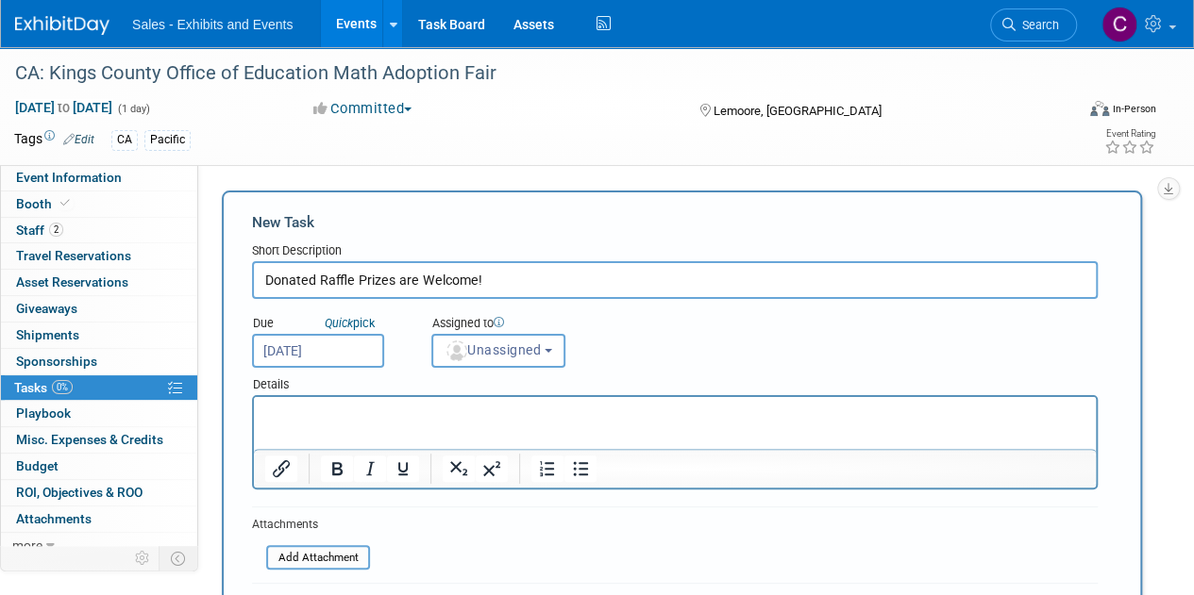
click at [266, 277] on input "Donated Raffle Prizes are Welcome!" at bounding box center [675, 280] width 846 height 38
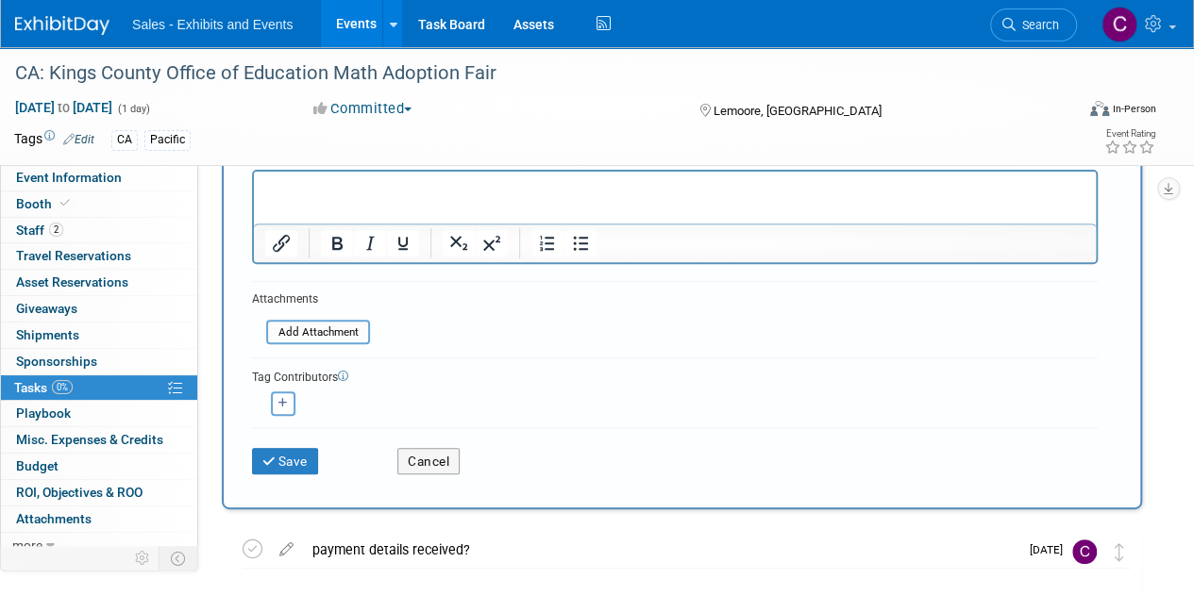
scroll to position [227, 0]
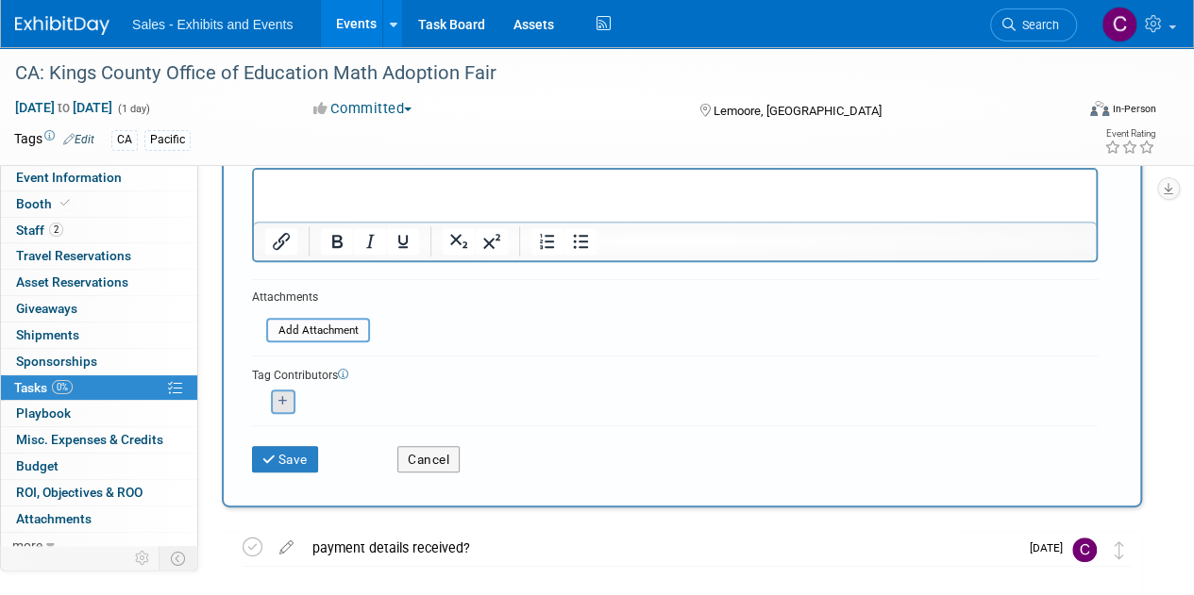
type input "REMINDER: Donated Raffle Prizes are Welcome!"
click at [285, 405] on icon "button" at bounding box center [282, 401] width 9 height 10
select select
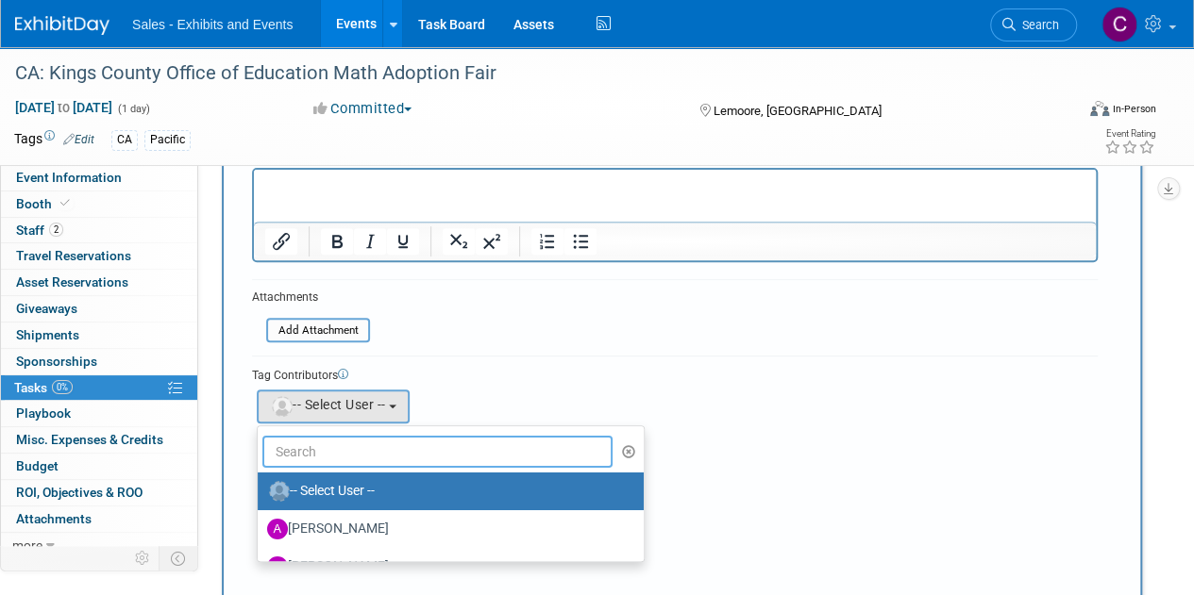
click at [345, 447] on input "text" at bounding box center [437, 452] width 350 height 32
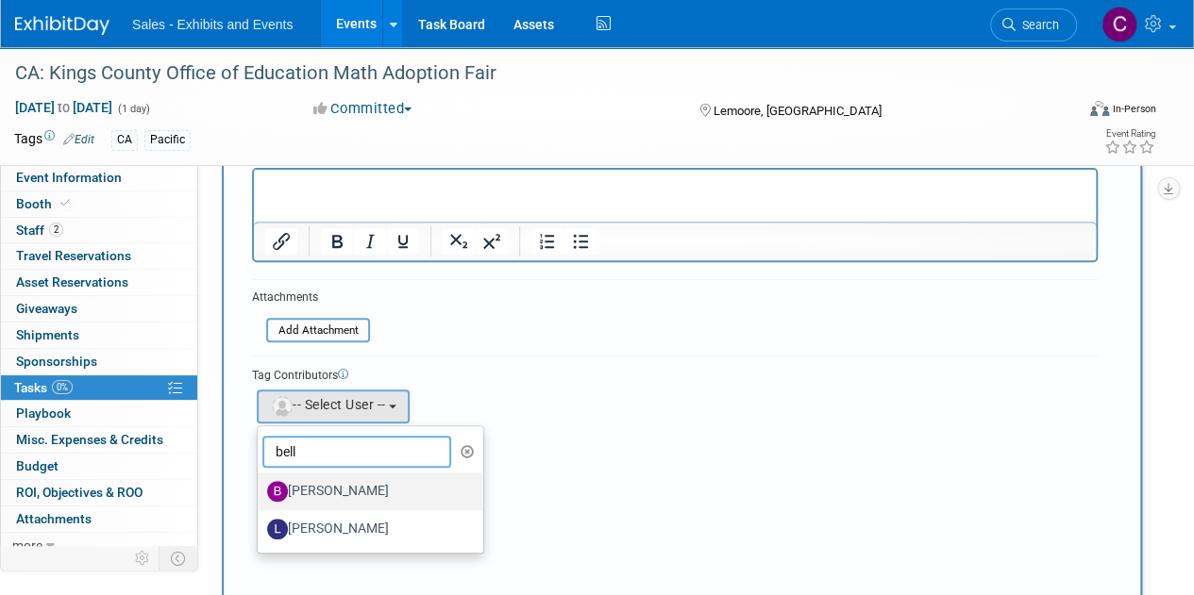
type input "bell"
click at [329, 486] on label "[PERSON_NAME]" at bounding box center [365, 492] width 197 height 30
click at [260, 486] on input "[PERSON_NAME]" at bounding box center [254, 489] width 12 height 12
select select "ee384136-db62-4479-afe3-d6479ae740a7"
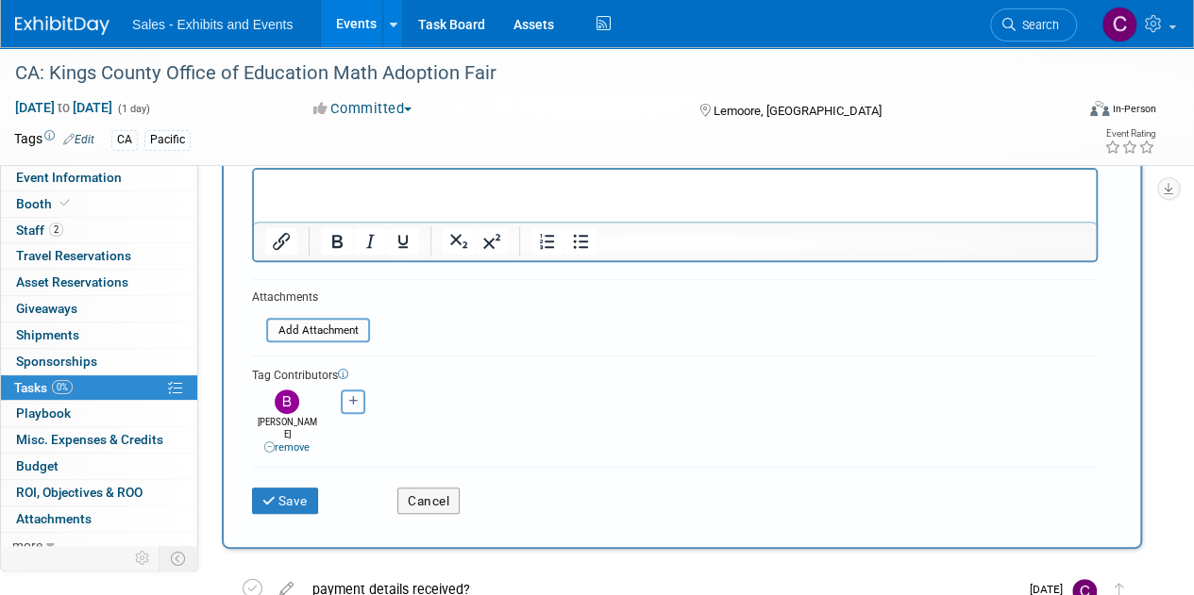
click at [359, 405] on button "button" at bounding box center [353, 402] width 25 height 25
select select
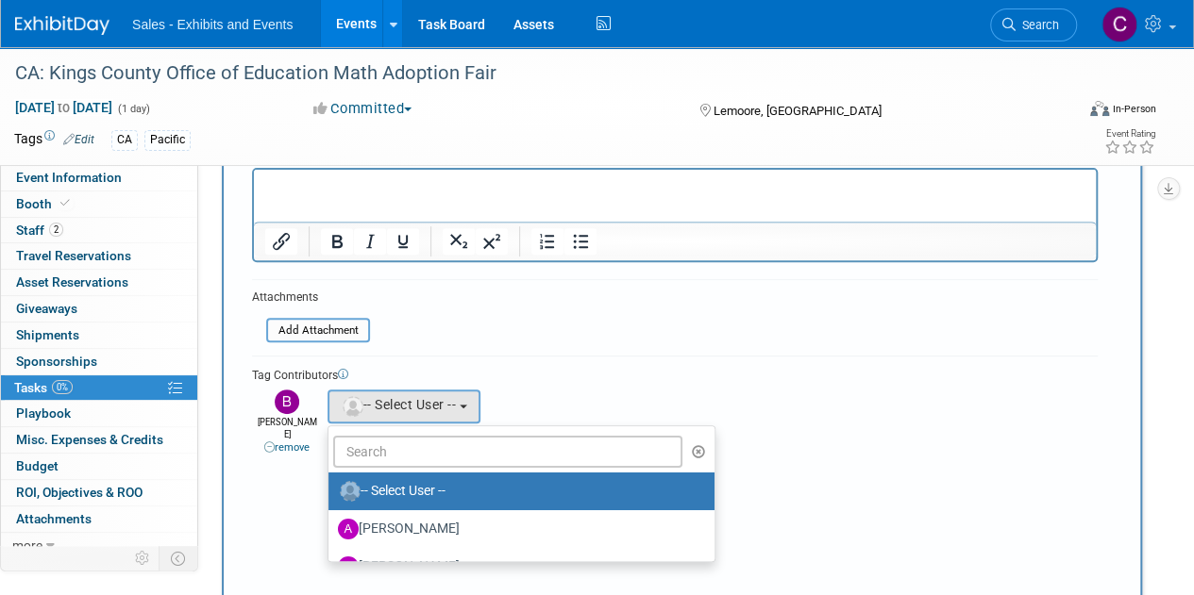
click at [523, 322] on form "New Task Short Description REMINDER: Donated Raffle Prizes are Welcome! Due Qui…" at bounding box center [682, 322] width 860 height 674
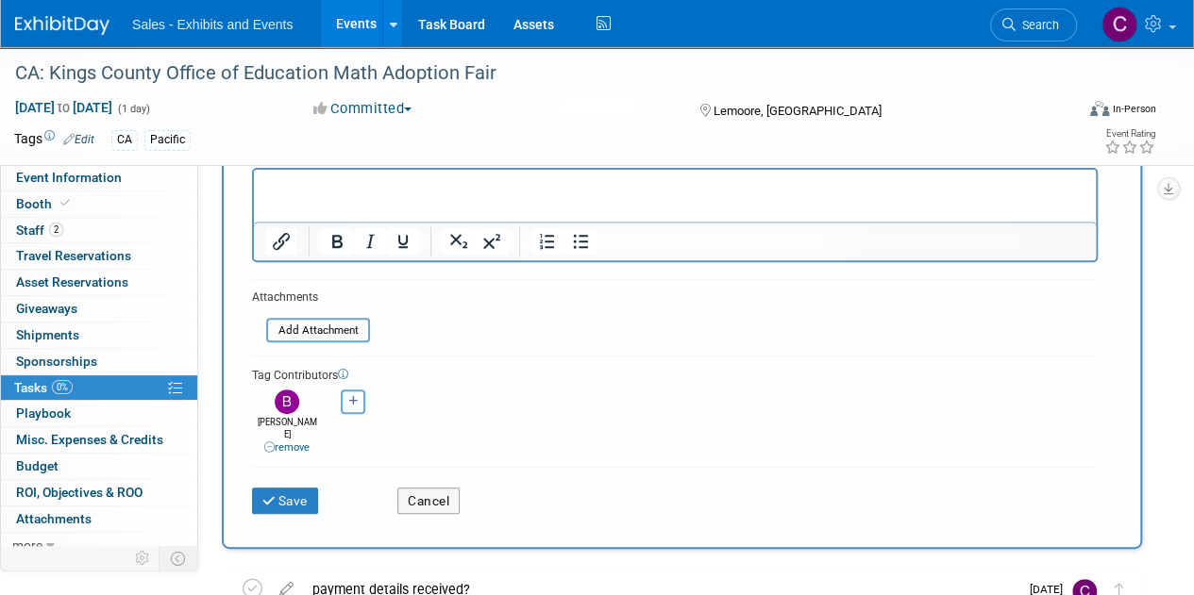
click at [357, 396] on icon "button" at bounding box center [353, 401] width 9 height 10
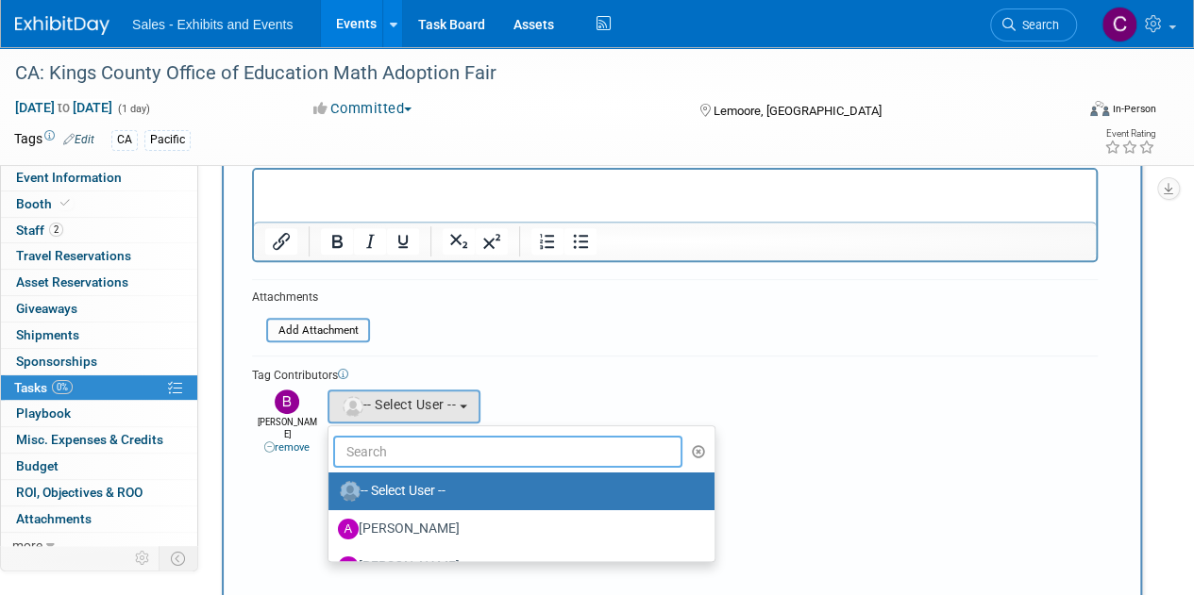
click at [383, 457] on input "text" at bounding box center [508, 452] width 350 height 32
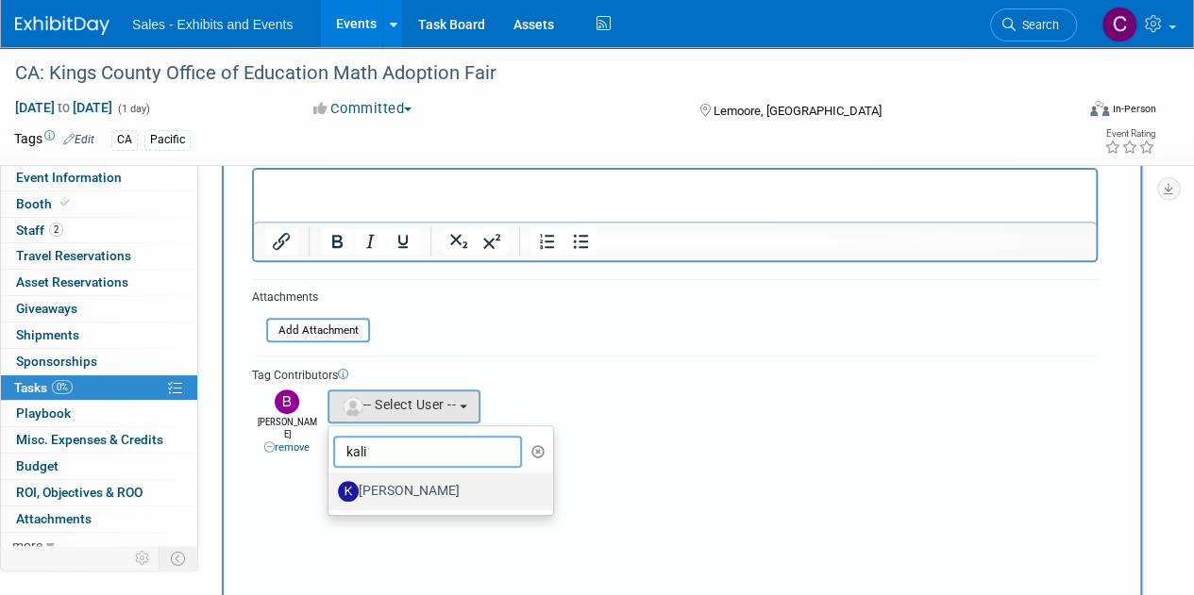
type input "kali"
click at [424, 503] on label "[PERSON_NAME]" at bounding box center [436, 492] width 197 height 30
click at [331, 495] on input "[PERSON_NAME]" at bounding box center [325, 489] width 12 height 12
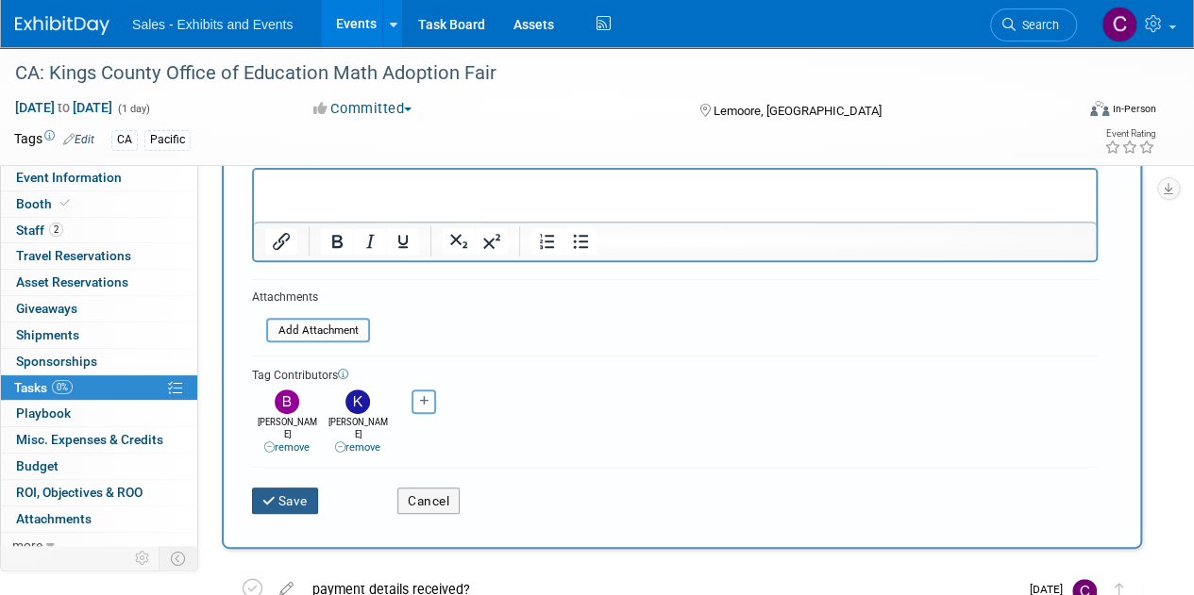
click at [291, 493] on button "Save" at bounding box center [285, 501] width 66 height 26
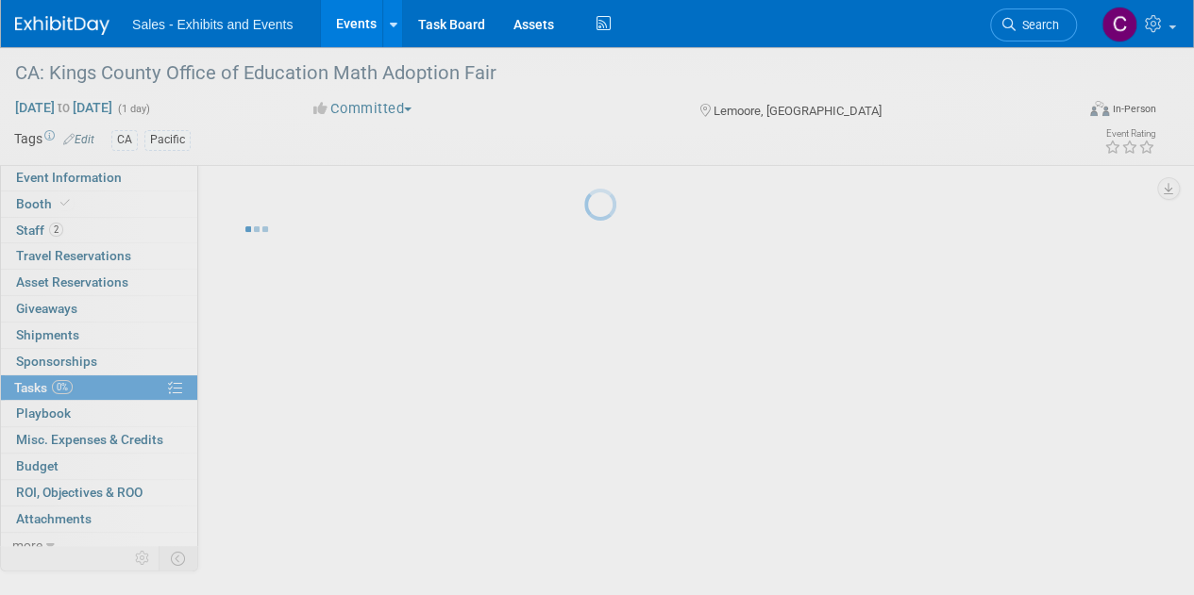
scroll to position [0, 0]
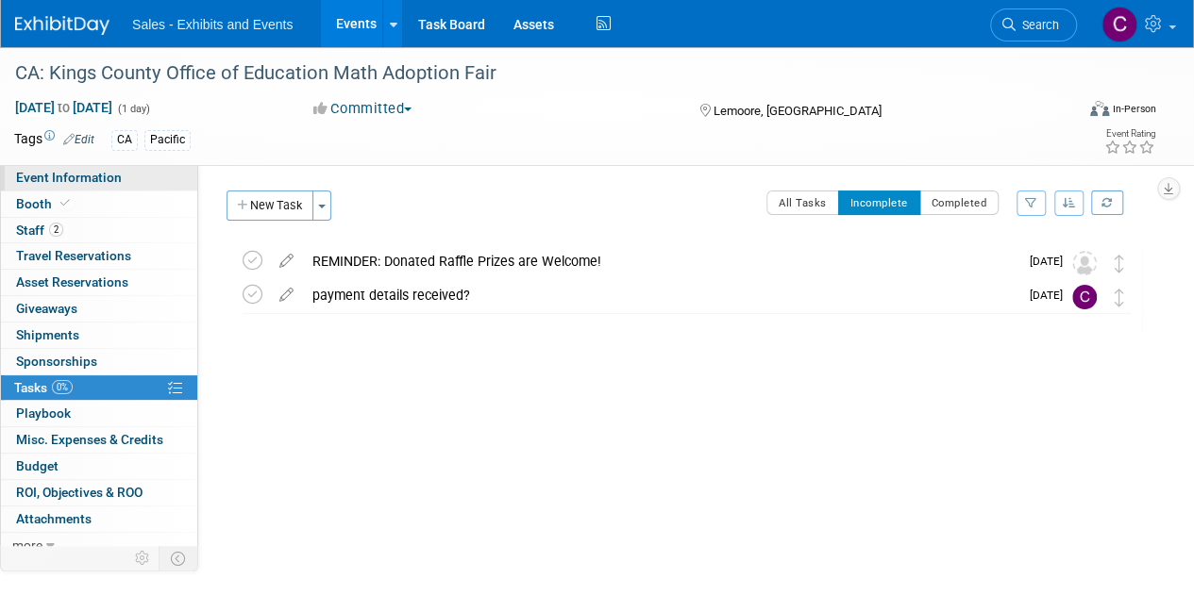
click at [106, 177] on span "Event Information" at bounding box center [69, 177] width 106 height 15
select select "Pacific"
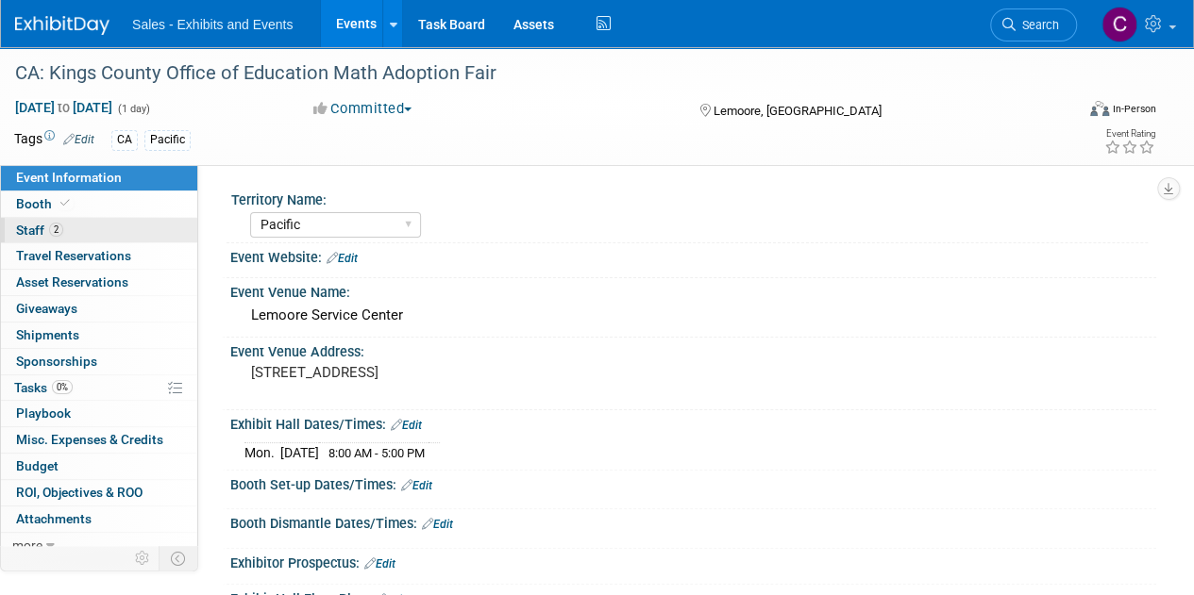
click at [38, 226] on span "Staff 2" at bounding box center [39, 230] width 47 height 15
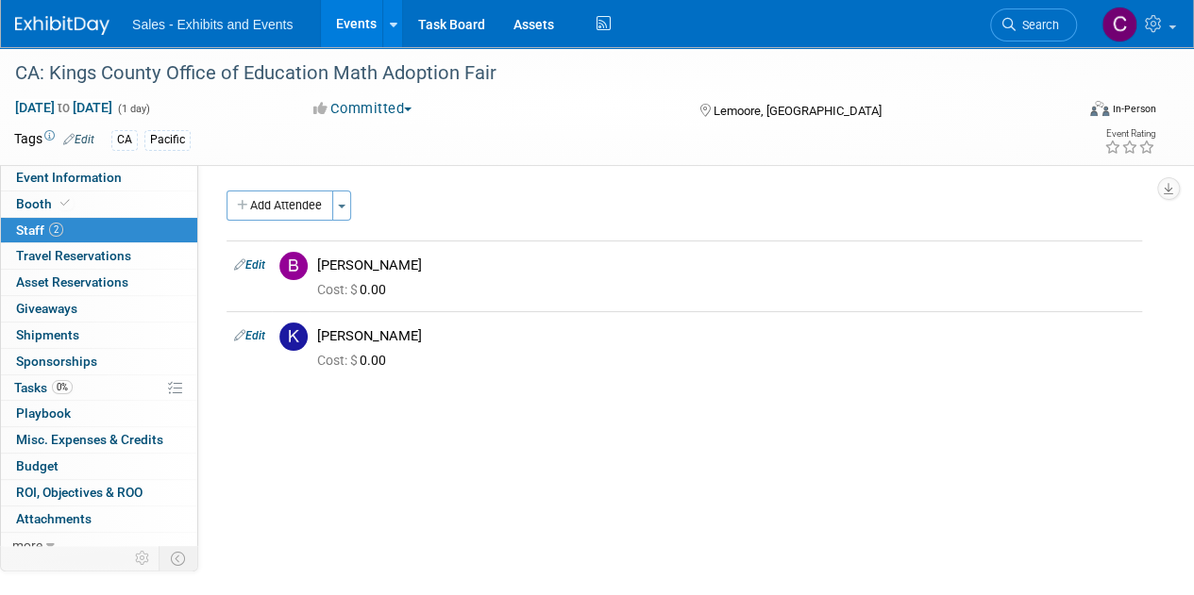
click at [355, 24] on link "Events" at bounding box center [355, 23] width 69 height 47
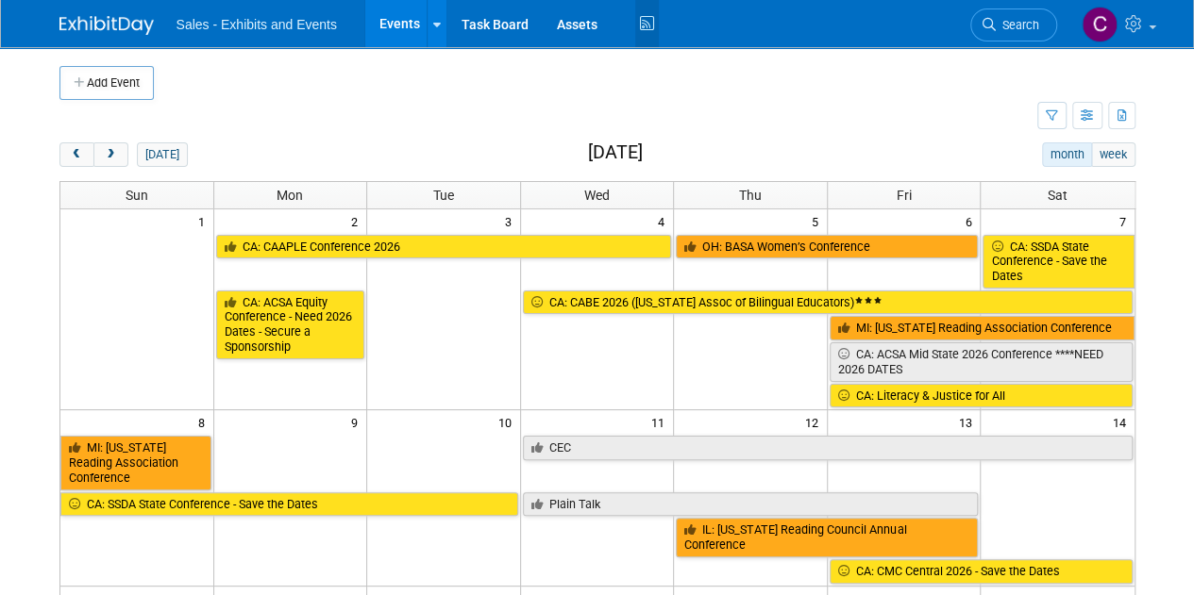
click at [640, 34] on icon at bounding box center [647, 23] width 24 height 29
